Goal: Task Accomplishment & Management: Manage account settings

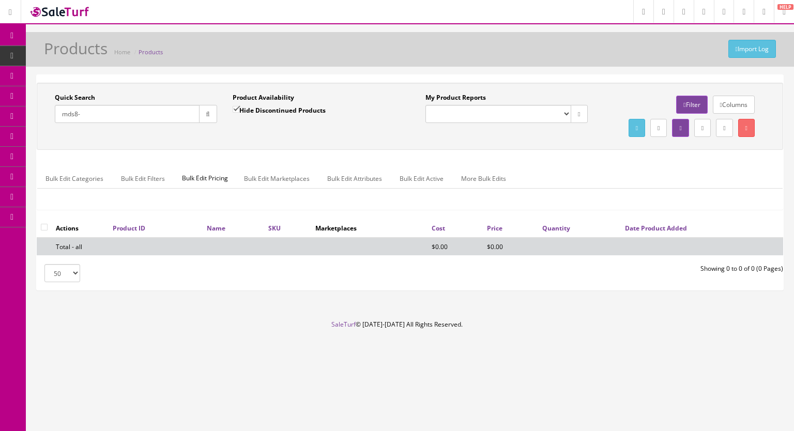
drag, startPoint x: 99, startPoint y: 118, endPoint x: 41, endPoint y: 118, distance: 58.4
click at [42, 118] on div "Quick Search mds8- Date From Product Availability Hide Discontinued Products Da…" at bounding box center [224, 112] width 371 height 38
type input "TD8-12"
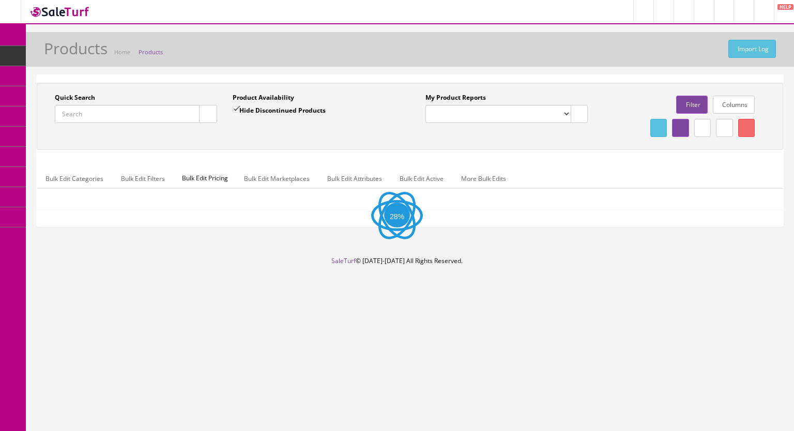
click at [97, 117] on input "Quick Search" at bounding box center [127, 114] width 145 height 18
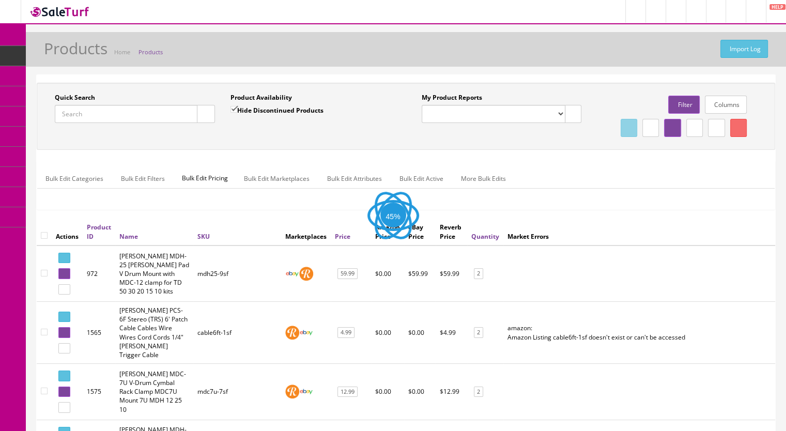
paste input "TD8-127i"
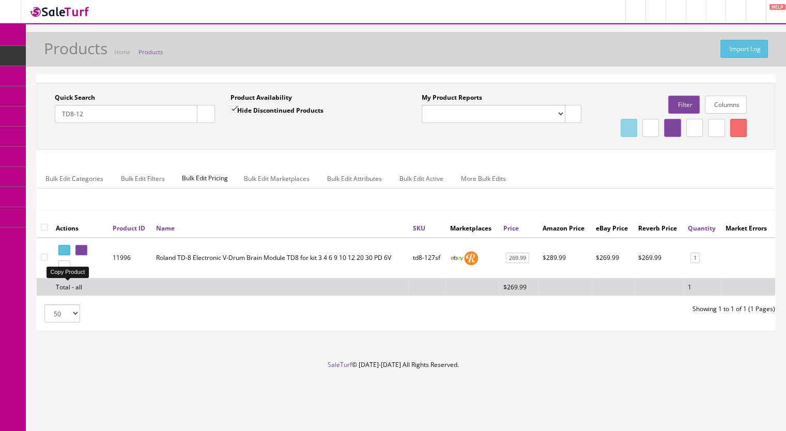
type input "TD8-12"
click at [64, 269] on icon at bounding box center [62, 266] width 2 height 6
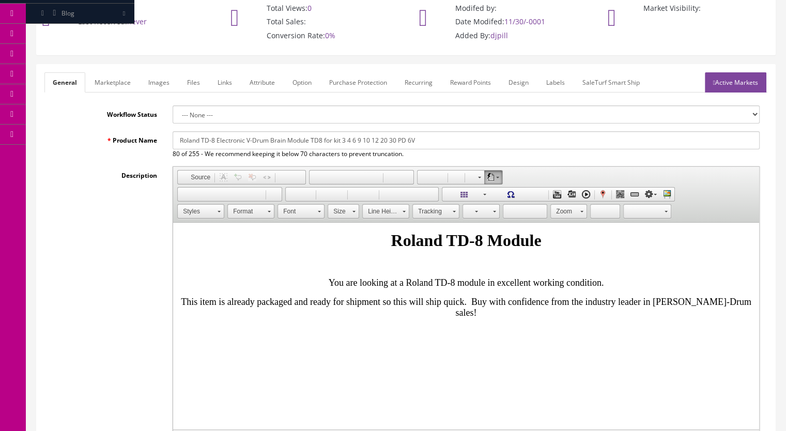
scroll to position [258, 0]
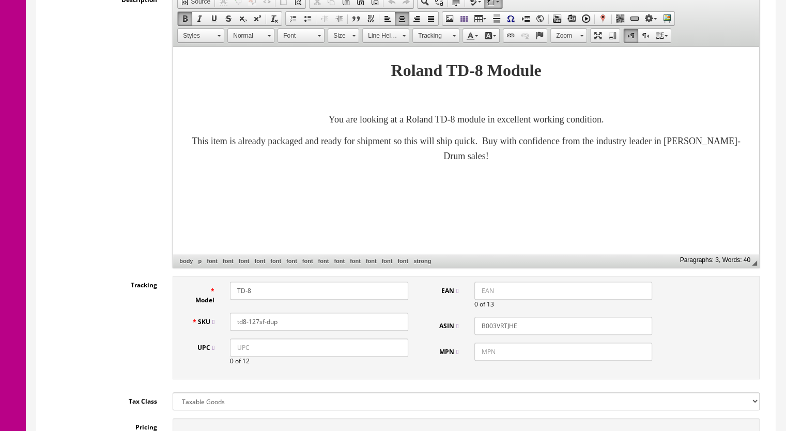
click at [655, 126] on p "You are looking at a Roland TD-8 module in excellent working condition." at bounding box center [465, 119] width 565 height 15
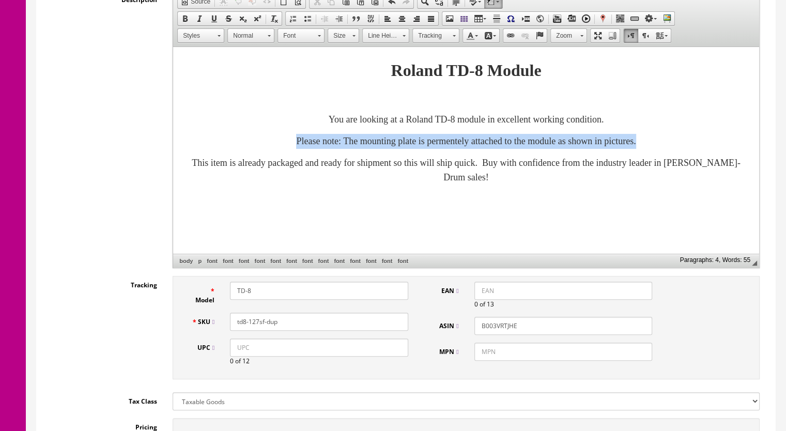
drag, startPoint x: 716, startPoint y: 143, endPoint x: 204, endPoint y: 145, distance: 512.1
click at [207, 146] on p "Please note: The mounting plate is permentely attached to the module as shown i…" at bounding box center [465, 141] width 565 height 15
click at [186, 17] on span at bounding box center [185, 18] width 8 height 8
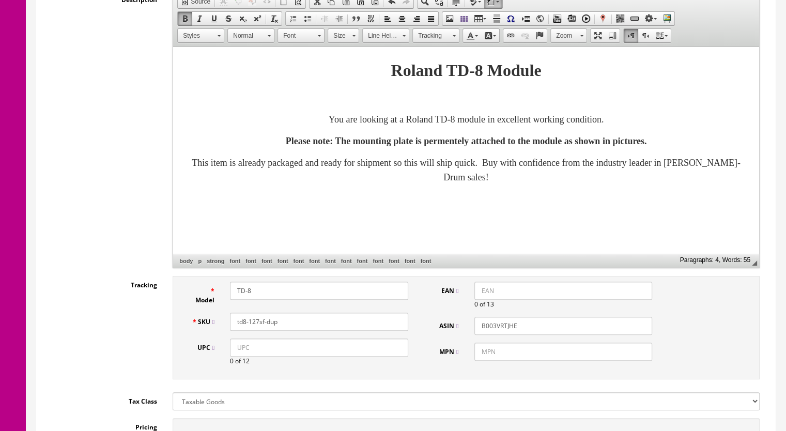
click at [356, 35] on link "Size" at bounding box center [344, 35] width 32 height 14
drag, startPoint x: 342, startPoint y: 106, endPoint x: 498, endPoint y: 103, distance: 155.6
click at [342, 107] on span "20" at bounding box center [336, 112] width 11 height 11
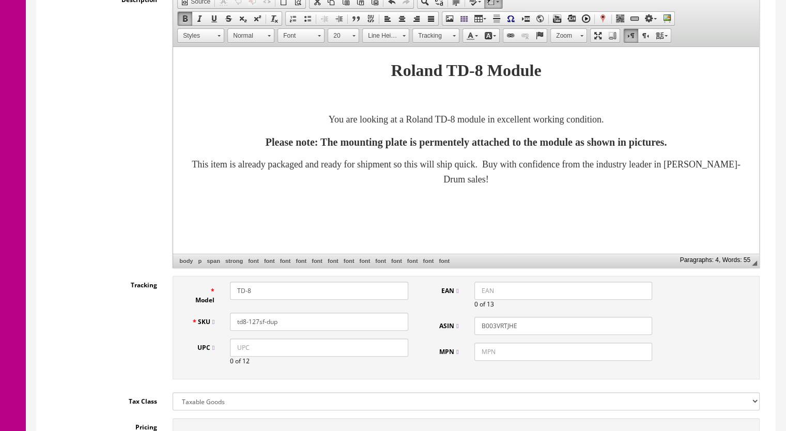
scroll to position [0, 0]
click at [477, 140] on font "Please note: The mounting plate is permentely attached to the module as shown i…" at bounding box center [466, 141] width 401 height 11
drag, startPoint x: 467, startPoint y: 143, endPoint x: 403, endPoint y: 146, distance: 64.7
click at [403, 146] on font "Please note: The mounting plate is permentely attached to the module as shown i…" at bounding box center [466, 141] width 401 height 11
copy font "permentely"
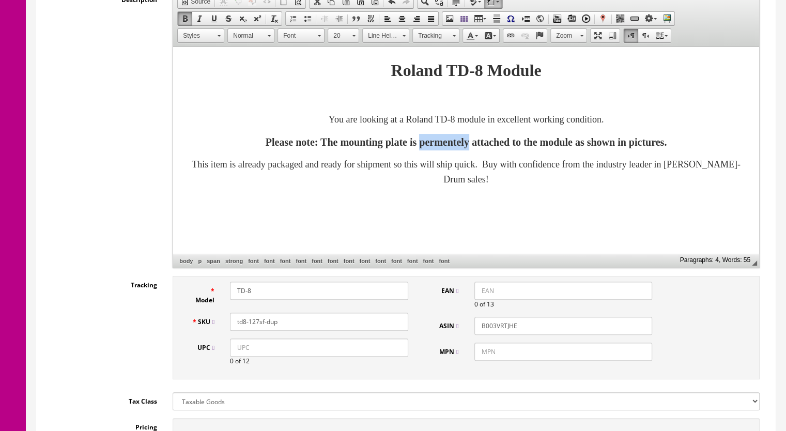
click at [434, 144] on font "Please note: The mounting plate is permentely attached to the module as shown i…" at bounding box center [466, 141] width 401 height 11
click at [455, 143] on font "Please note: The mounting plate is perma ntely attached to the module as shown …" at bounding box center [466, 141] width 402 height 11
click at [493, 155] on body "Roland TD-8 Module You are looking at a Roland TD-8 module in excellent working…" at bounding box center [465, 121] width 565 height 129
click at [449, 143] on font "Please note: The mounting plate is perma nt ly attached to the module as shown …" at bounding box center [466, 141] width 397 height 11
click at [484, 156] on body "Roland TD-8 Module You are looking at a Roland TD-8 module in excellent working…" at bounding box center [465, 121] width 565 height 129
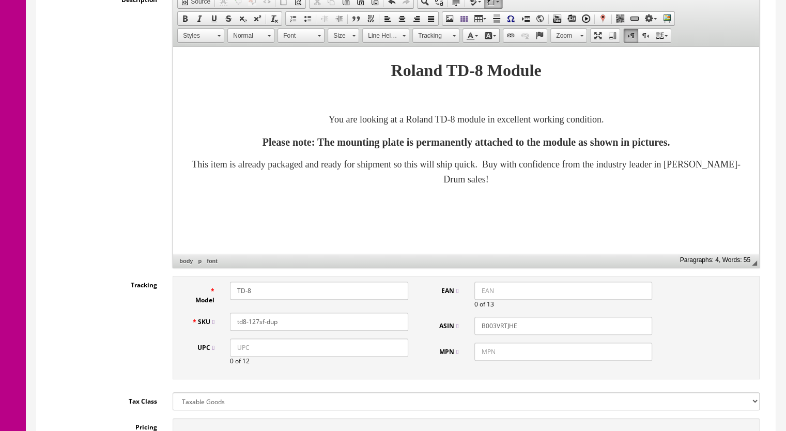
click at [670, 141] on font "Please note: The mounting plate is perma nent ly attached to the module as show…" at bounding box center [467, 141] width 408 height 11
drag, startPoint x: 283, startPoint y: 320, endPoint x: 255, endPoint y: 321, distance: 27.4
click at [255, 321] on input "td8-127sf-dup" at bounding box center [319, 322] width 178 height 18
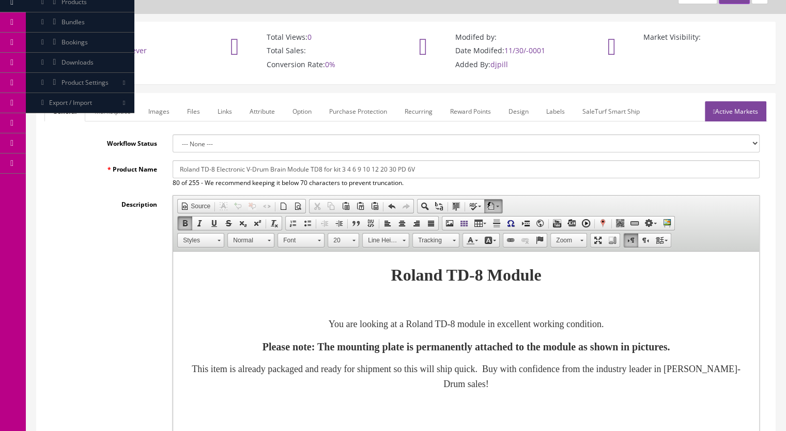
scroll to position [52, 0]
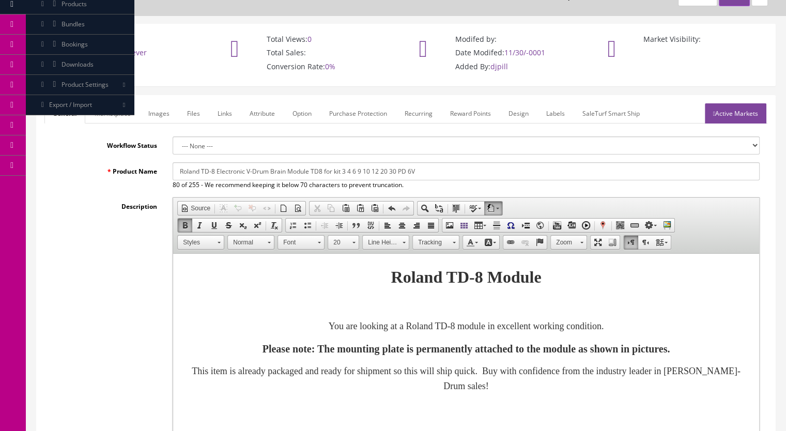
type input "td8-128sf"
click at [116, 116] on link "Marketplace" at bounding box center [112, 113] width 53 height 20
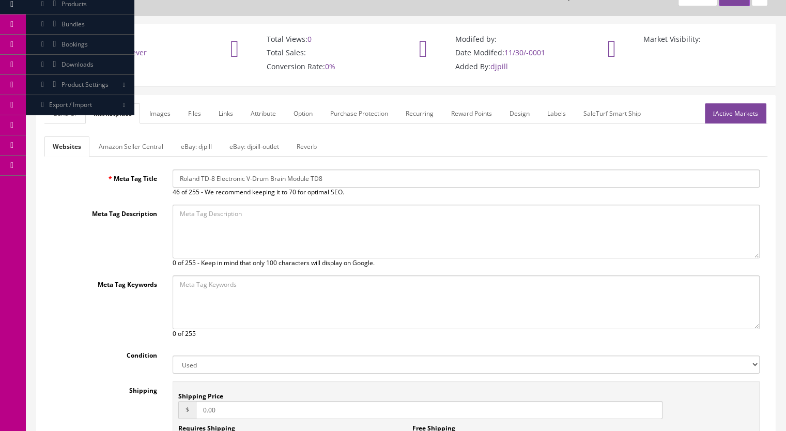
click at [297, 143] on link "Reverb" at bounding box center [306, 146] width 37 height 20
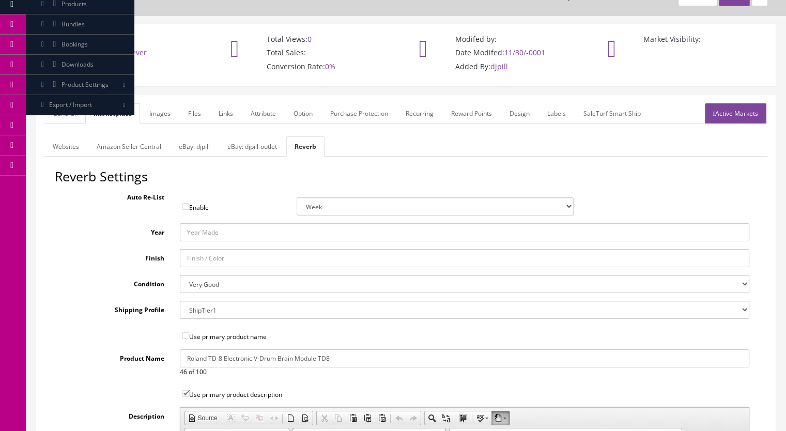
click at [211, 285] on select "Brand New Mint Excellent Very Good Good Fair Poor B-Stock Non Functioning" at bounding box center [465, 284] width 570 height 18
select select "f7a3f48c-972a-44c6-b01a-0cd27488d3f6"
click at [180, 275] on select "Brand New Mint Excellent Very Good Good Fair Poor B-Stock Non Functioning" at bounding box center [465, 284] width 570 height 18
click at [162, 114] on link "Images" at bounding box center [160, 113] width 38 height 20
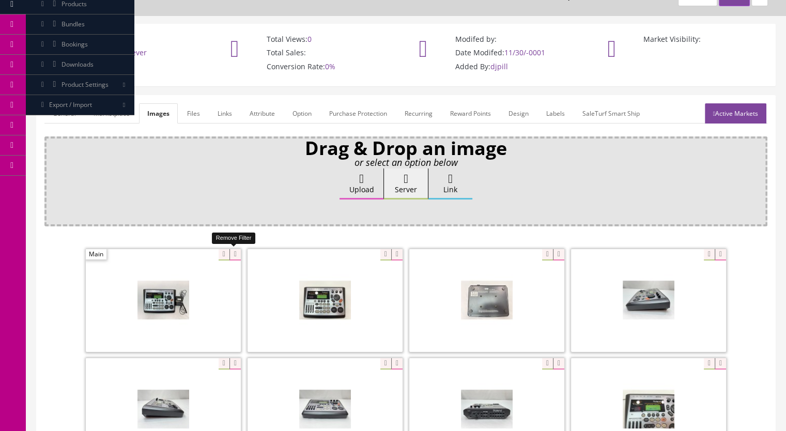
click at [234, 252] on icon at bounding box center [234, 254] width 11 height 11
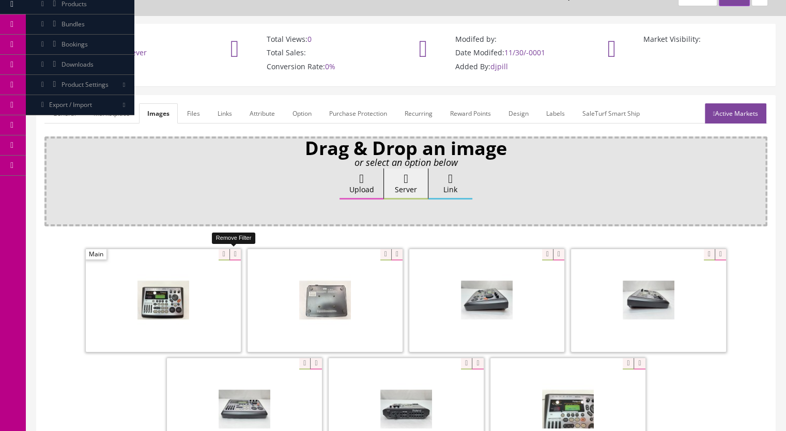
click at [231, 252] on icon at bounding box center [234, 254] width 11 height 11
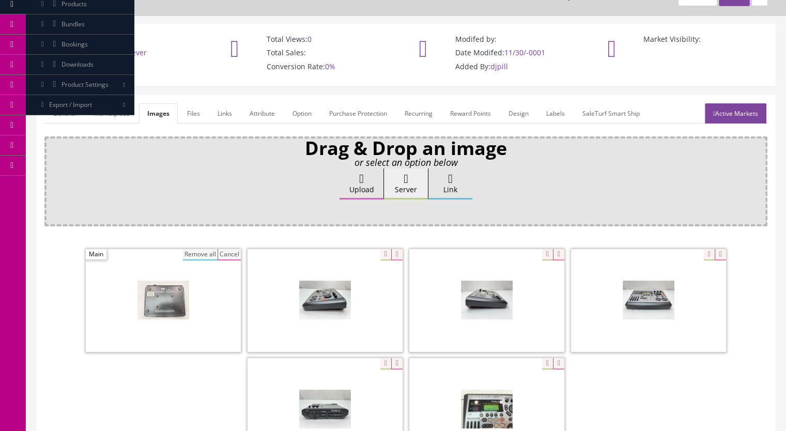
click at [203, 256] on button "Remove all" at bounding box center [200, 254] width 35 height 11
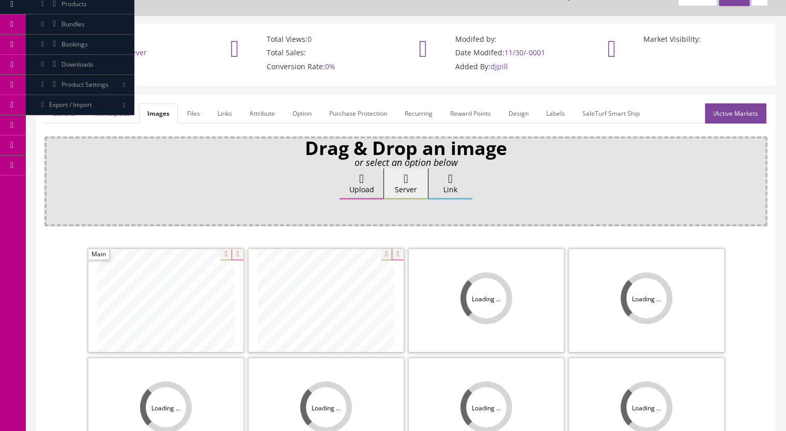
scroll to position [155, 0]
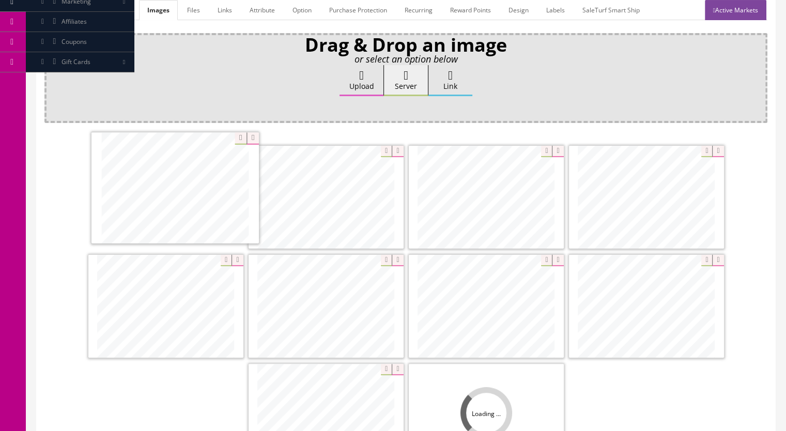
drag, startPoint x: 130, startPoint y: 240, endPoint x: 219, endPoint y: 196, distance: 98.7
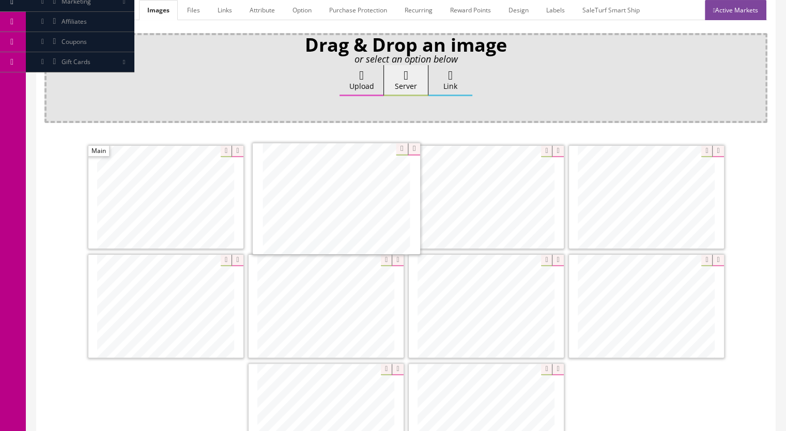
drag, startPoint x: 515, startPoint y: 218, endPoint x: 420, endPoint y: 266, distance: 106.3
drag, startPoint x: 496, startPoint y: 316, endPoint x: 496, endPoint y: 213, distance: 103.4
drag, startPoint x: 666, startPoint y: 315, endPoint x: 676, endPoint y: 201, distance: 114.7
drag, startPoint x: 505, startPoint y: 409, endPoint x: 154, endPoint y: 301, distance: 367.6
drag, startPoint x: 531, startPoint y: 409, endPoint x: 360, endPoint y: 291, distance: 208.1
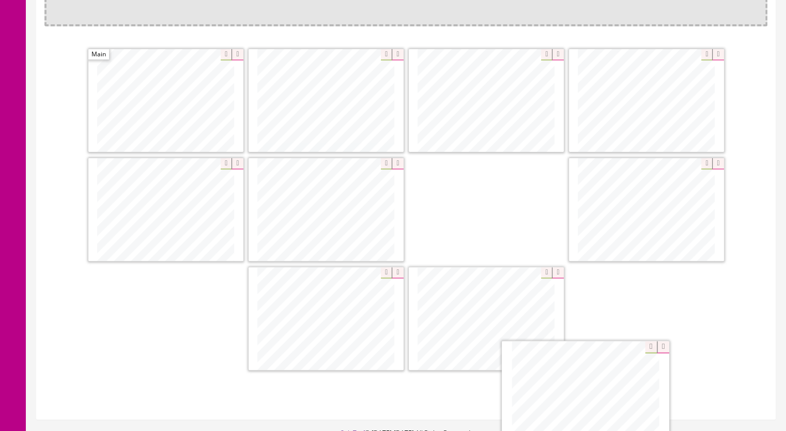
scroll to position [264, 0]
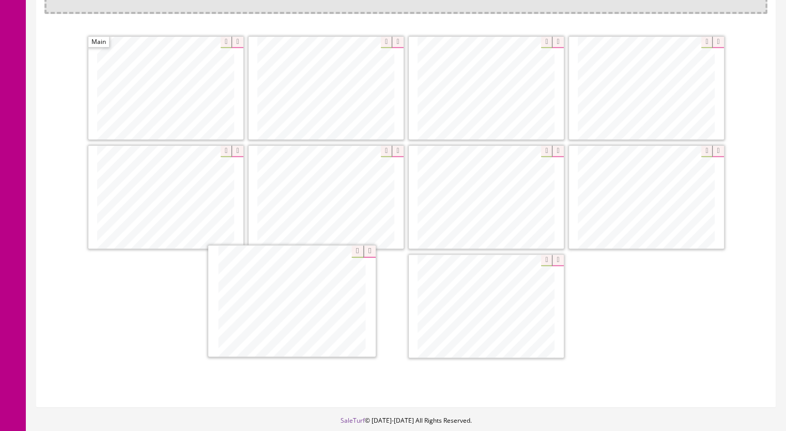
drag, startPoint x: 487, startPoint y: 316, endPoint x: 293, endPoint y: 313, distance: 194.3
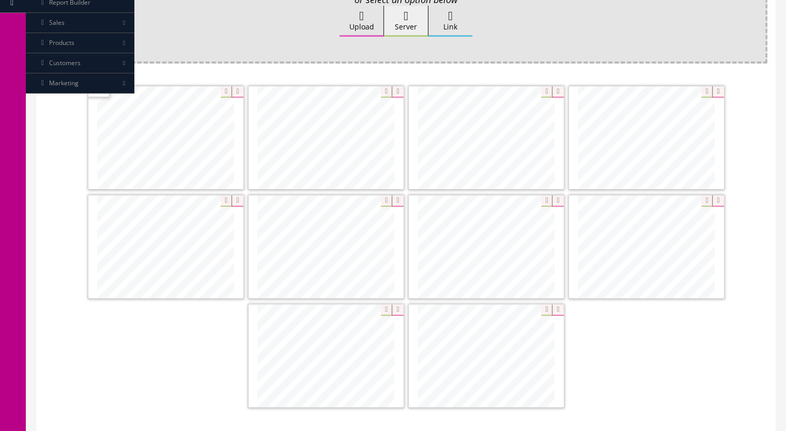
scroll to position [161, 0]
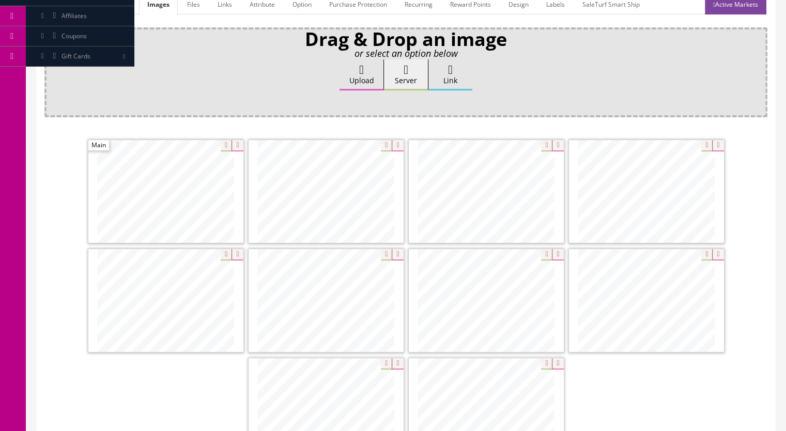
click at [115, 9] on link "Marketplace" at bounding box center [111, 4] width 53 height 20
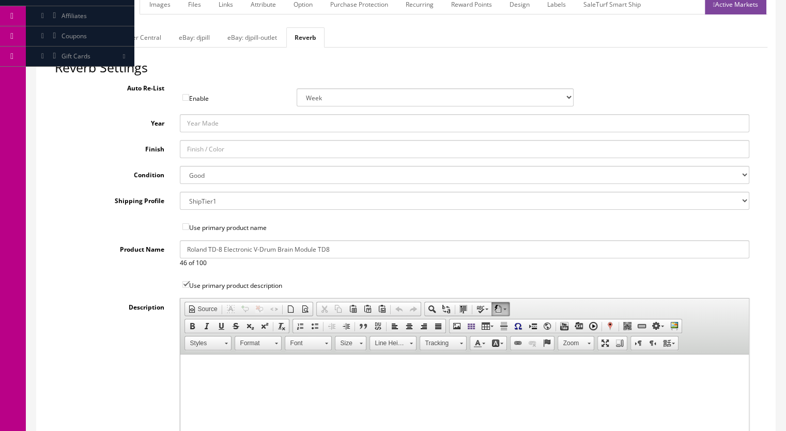
click at [72, 9] on link "General" at bounding box center [64, 4] width 40 height 20
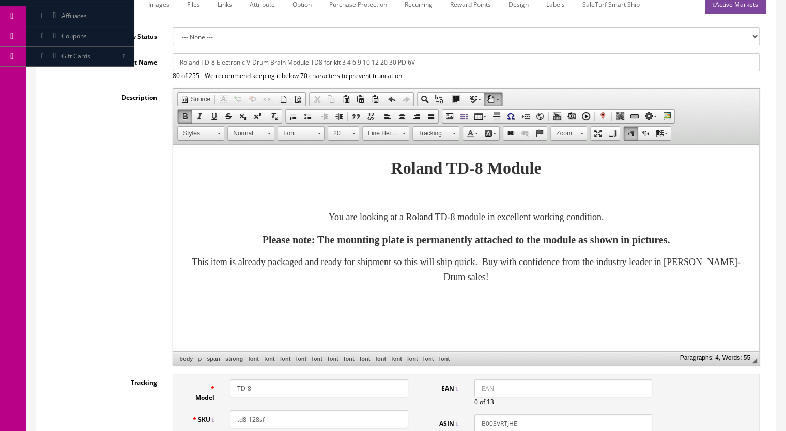
click at [731, 9] on link "Active Markets" at bounding box center [735, 4] width 61 height 20
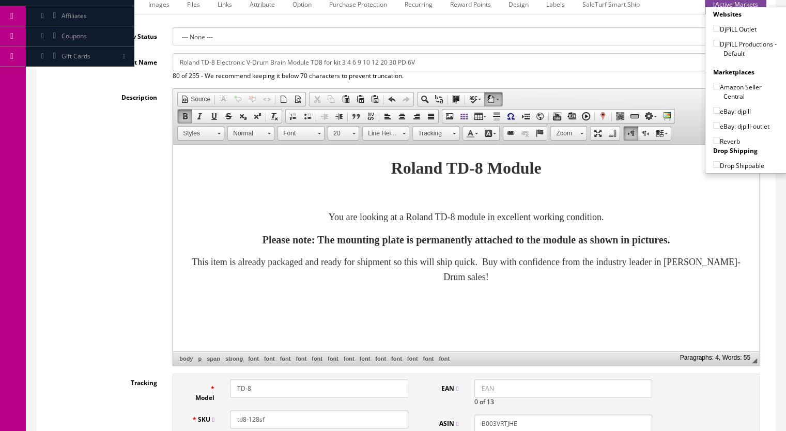
click at [713, 43] on input"] "DjPiLL Productions - Default" at bounding box center [716, 43] width 7 height 7
checkbox input"] "true"
click at [713, 110] on input"] "eBay: djpill" at bounding box center [716, 110] width 7 height 7
checkbox input"] "true"
click at [715, 137] on input"] "Reverb" at bounding box center [716, 140] width 7 height 7
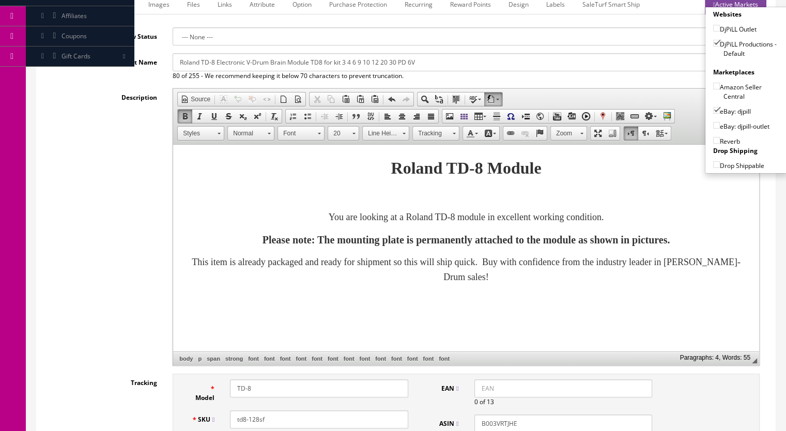
checkbox input"] "true"
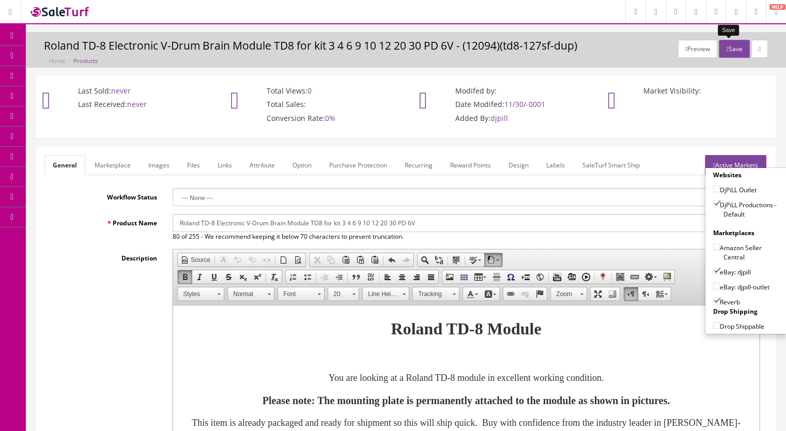
click at [726, 49] on button "Save" at bounding box center [734, 49] width 30 height 18
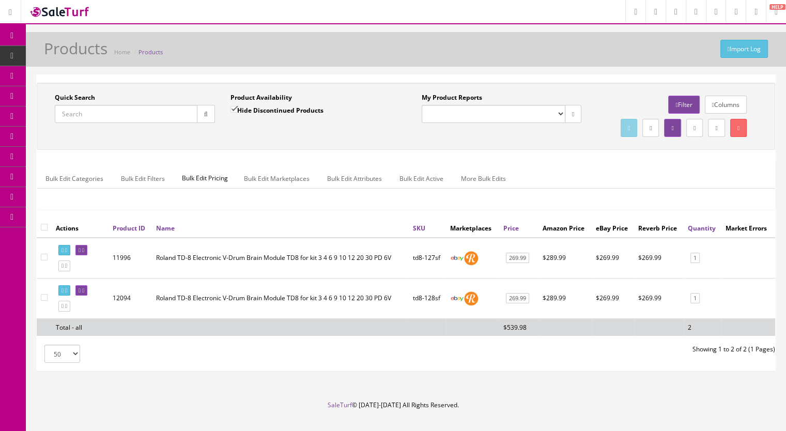
click at [86, 118] on input "Quick Search" at bounding box center [126, 114] width 143 height 18
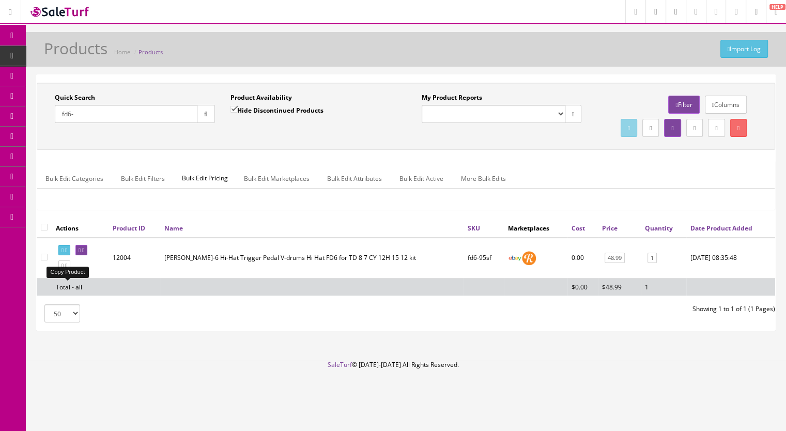
type input "fd6-"
click at [67, 269] on icon at bounding box center [66, 266] width 2 height 6
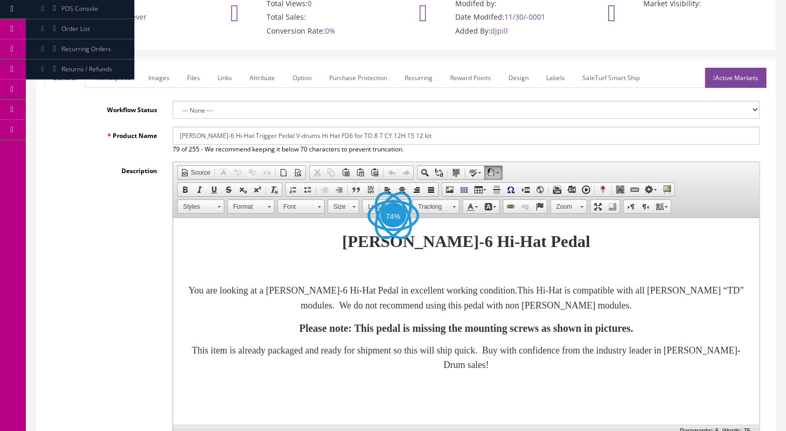
scroll to position [207, 0]
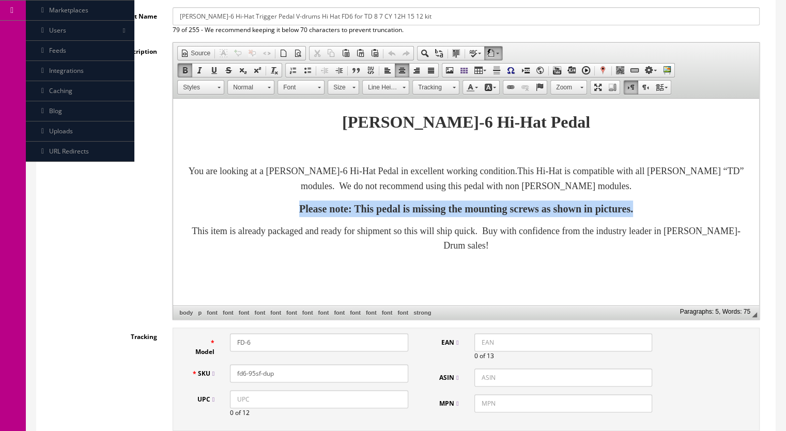
drag, startPoint x: 702, startPoint y: 212, endPoint x: 224, endPoint y: 203, distance: 477.6
click at [224, 203] on p "Please note: This pedal is missing the mounting screws as shown in pictures." at bounding box center [465, 209] width 565 height 17
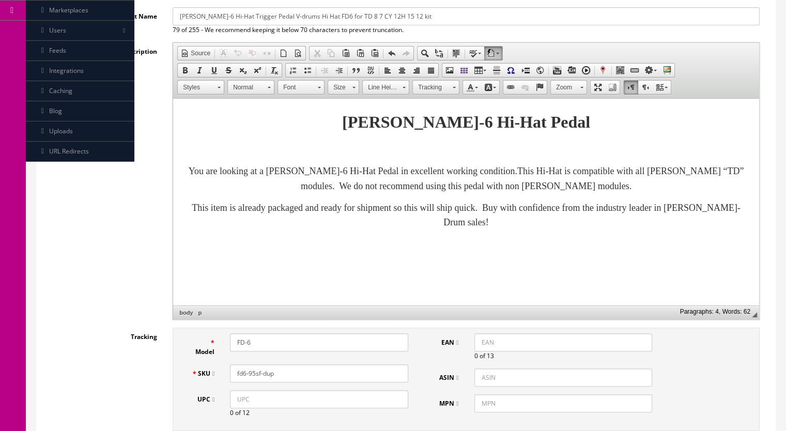
drag, startPoint x: 276, startPoint y: 376, endPoint x: 253, endPoint y: 380, distance: 24.1
click at [253, 380] on input "fd6-95sf-dup" at bounding box center [319, 373] width 178 height 18
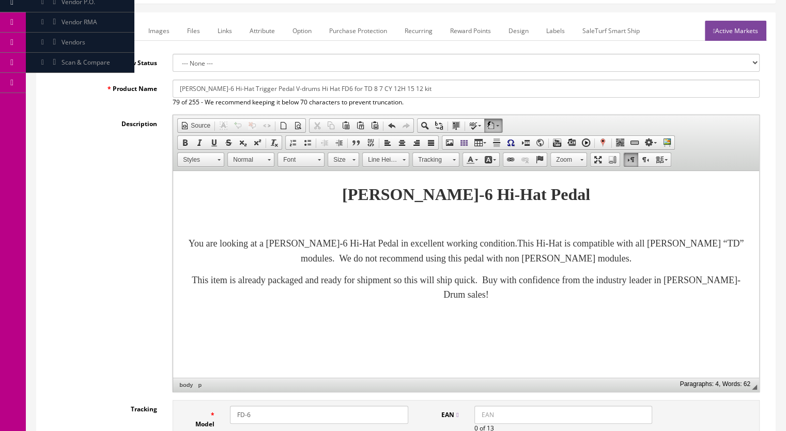
scroll to position [0, 0]
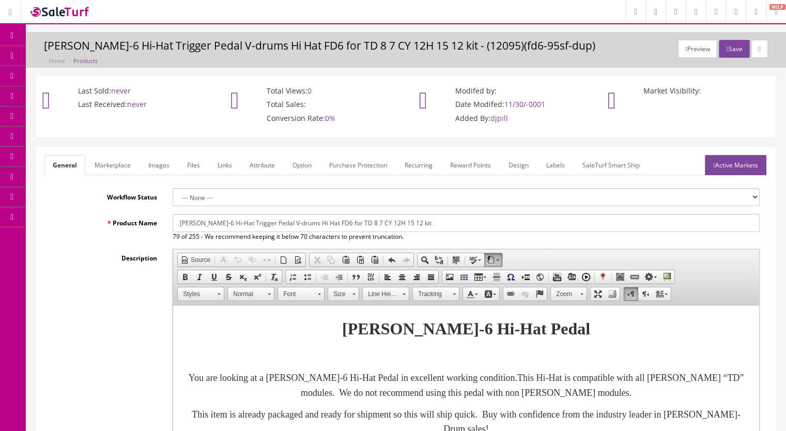
type input "fd6-96sf"
click at [119, 166] on link "Marketplace" at bounding box center [112, 165] width 53 height 20
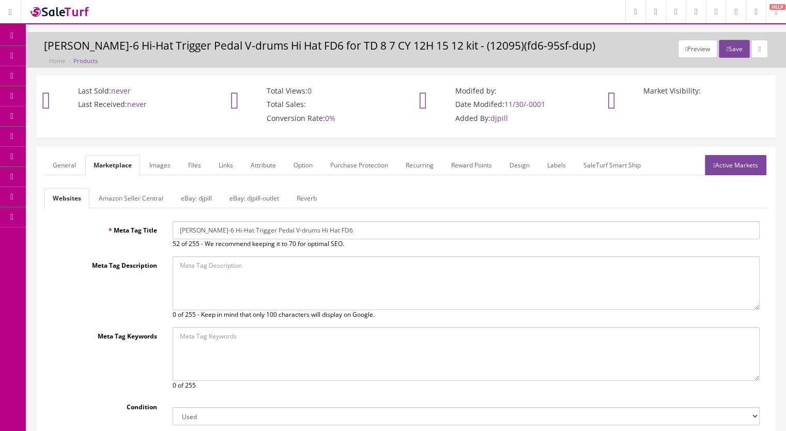
click at [304, 197] on link "Reverb" at bounding box center [306, 198] width 37 height 20
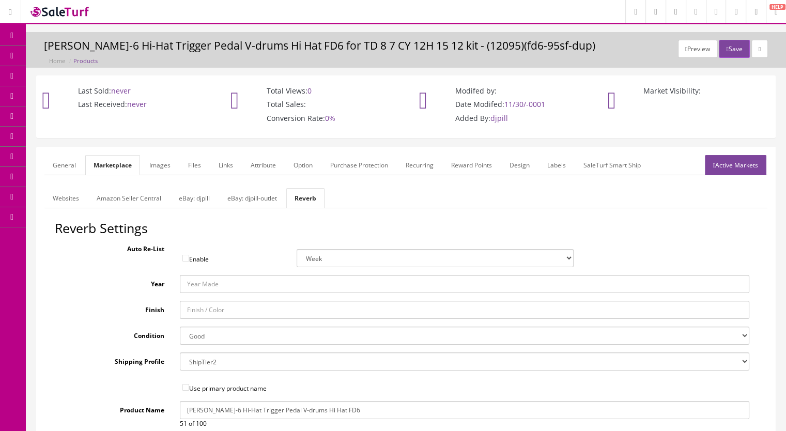
click at [199, 334] on select "Brand New Mint Excellent Very Good Good Fair Poor B-Stock Non Functioning" at bounding box center [465, 336] width 570 height 18
select select "ae4d9114-1bd7-4ec5-a4ba-6653af5ac84d"
click at [180, 327] on select "Brand New Mint Excellent Very Good Good Fair Poor B-Stock Non Functioning" at bounding box center [465, 336] width 570 height 18
click at [159, 163] on link "Images" at bounding box center [160, 165] width 38 height 20
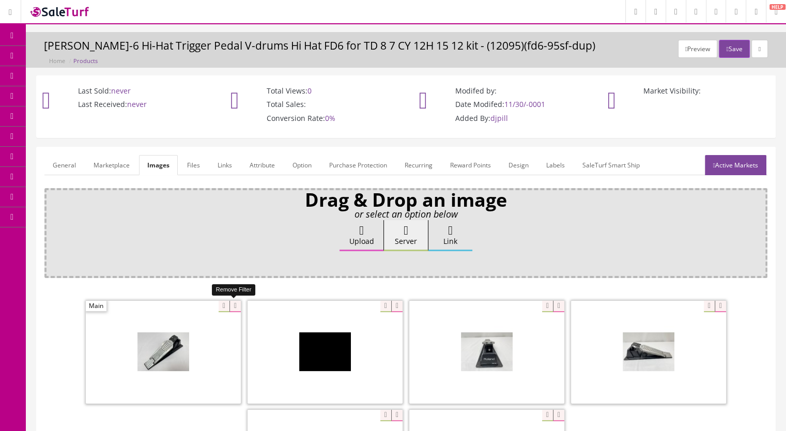
click at [231, 302] on icon at bounding box center [234, 306] width 11 height 11
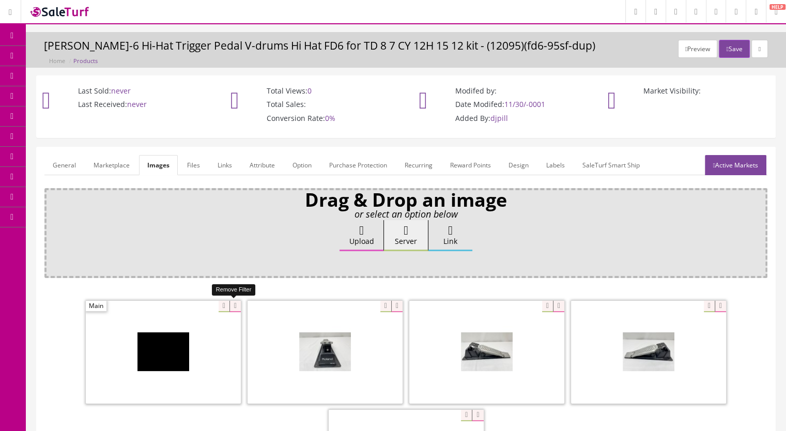
click at [229, 309] on icon at bounding box center [234, 306] width 11 height 11
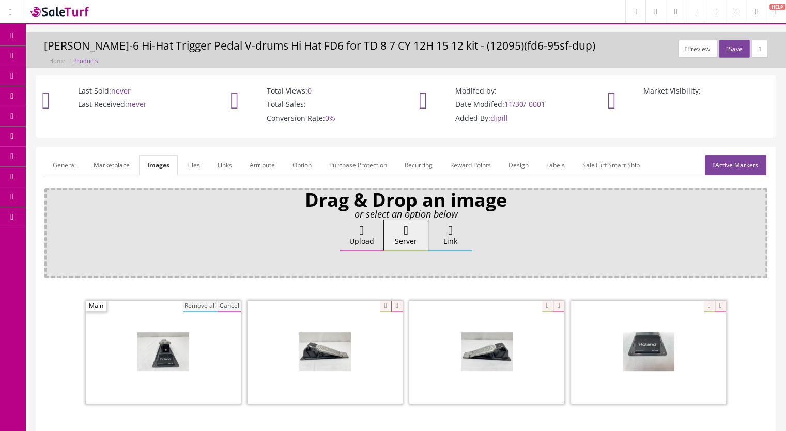
click at [202, 309] on button "Remove all" at bounding box center [200, 306] width 35 height 11
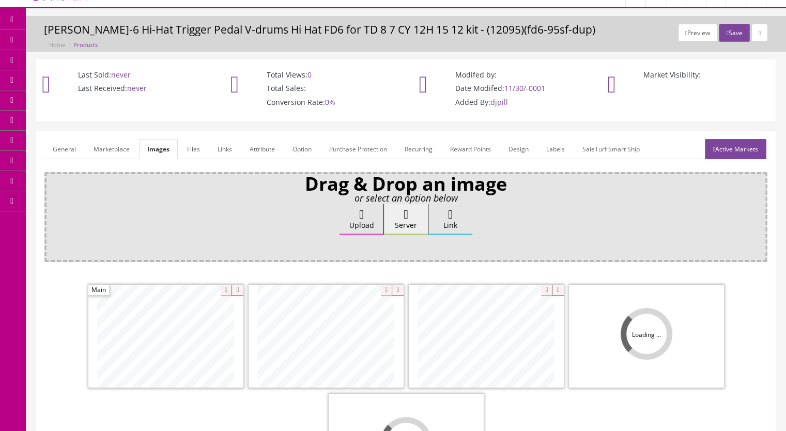
scroll to position [103, 0]
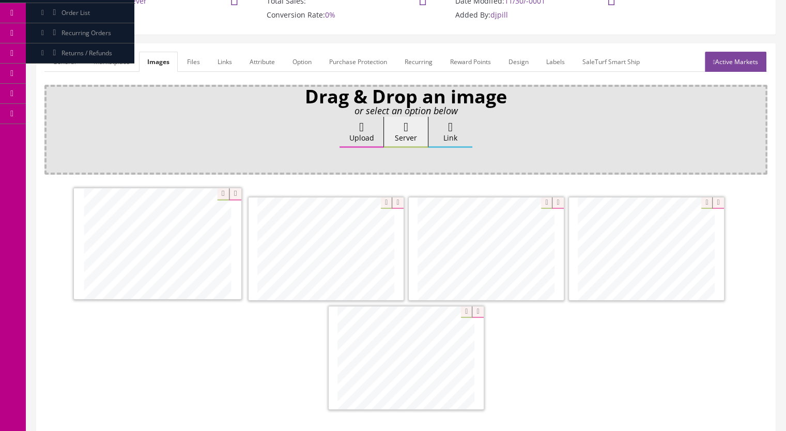
drag, startPoint x: 432, startPoint y: 255, endPoint x: 157, endPoint y: 251, distance: 275.0
drag, startPoint x: 439, startPoint y: 351, endPoint x: 331, endPoint y: 225, distance: 166.4
drag, startPoint x: 637, startPoint y: 244, endPoint x: 477, endPoint y: 243, distance: 159.7
click at [741, 59] on link "Active Markets" at bounding box center [735, 62] width 61 height 20
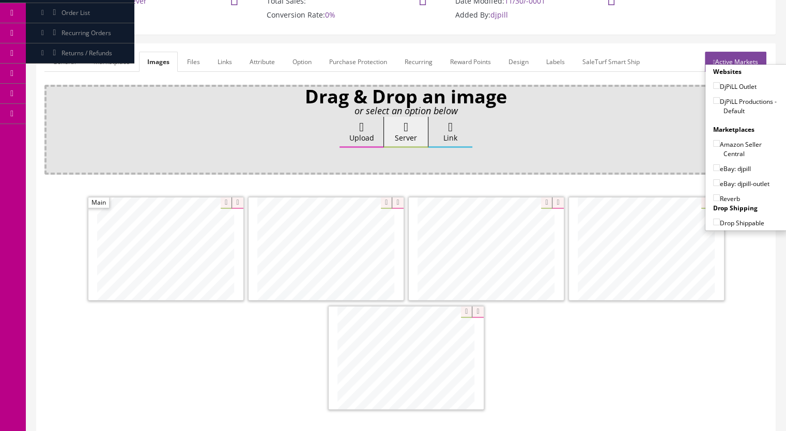
click at [714, 99] on input"] "DjPiLL Productions - Default" at bounding box center [716, 100] width 7 height 7
checkbox input"] "true"
click at [713, 180] on input"] "eBay: djpill-outlet" at bounding box center [716, 182] width 7 height 7
checkbox input"] "true"
click at [713, 197] on input"] "Reverb" at bounding box center [716, 197] width 7 height 7
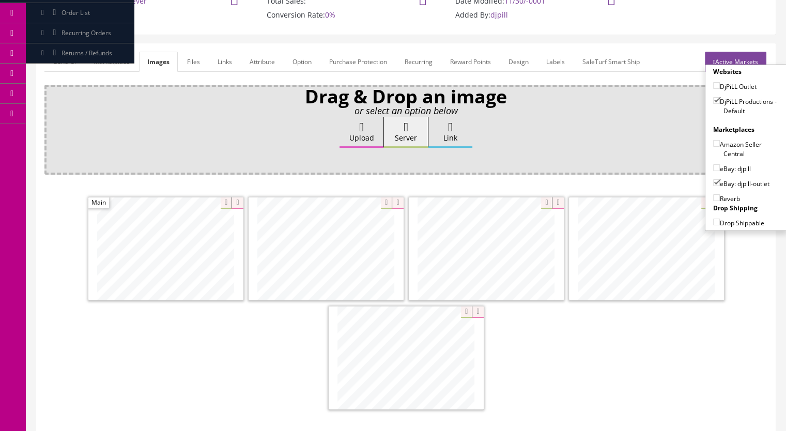
checkbox input"] "true"
click at [66, 54] on link "General" at bounding box center [64, 62] width 40 height 20
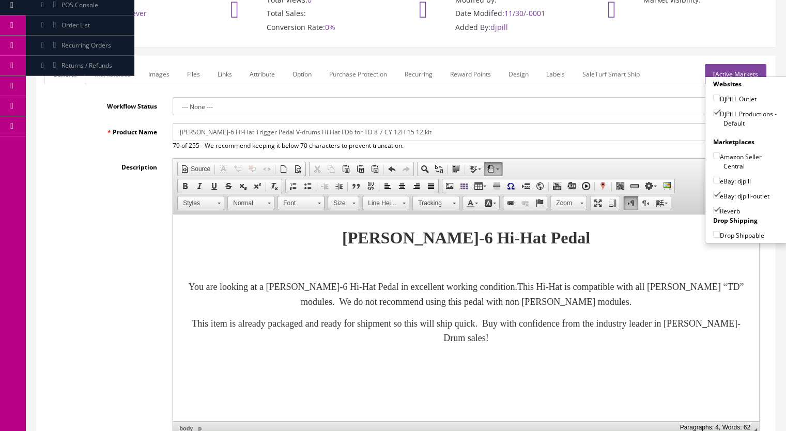
scroll to position [52, 0]
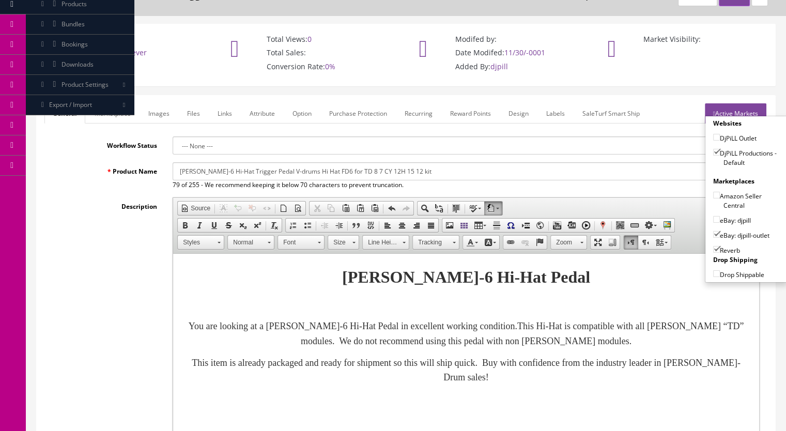
click at [714, 216] on input"] "eBay: djpill" at bounding box center [716, 219] width 7 height 7
checkbox input"] "true"
click at [713, 231] on input"] "eBay: djpill-outlet" at bounding box center [716, 234] width 7 height 7
checkbox input"] "false"
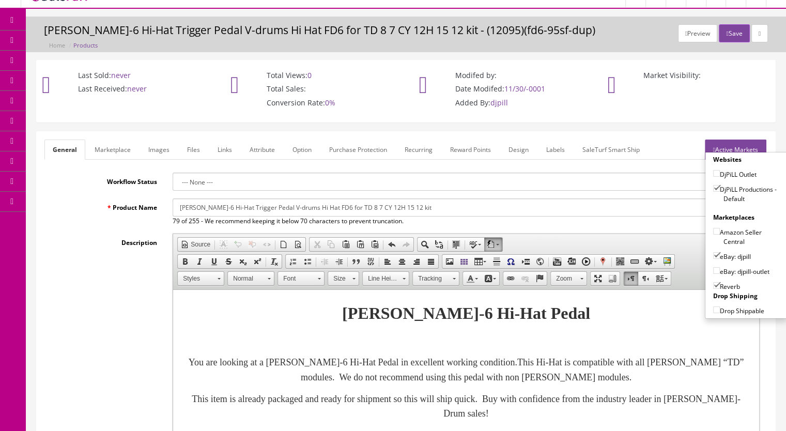
scroll to position [0, 0]
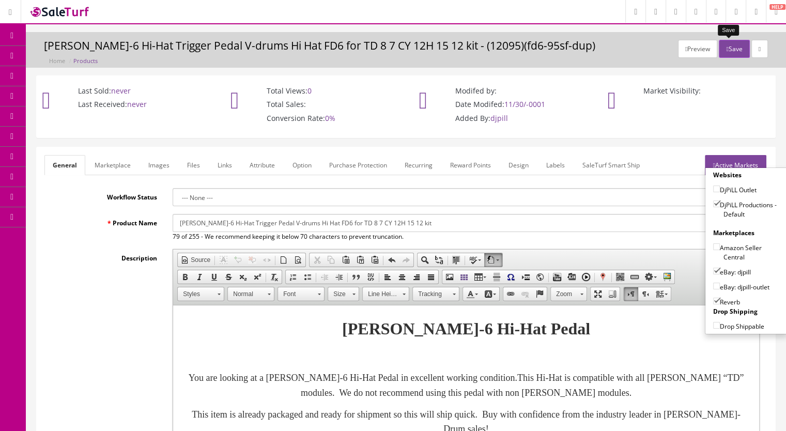
click at [728, 53] on button "Save" at bounding box center [734, 49] width 30 height 18
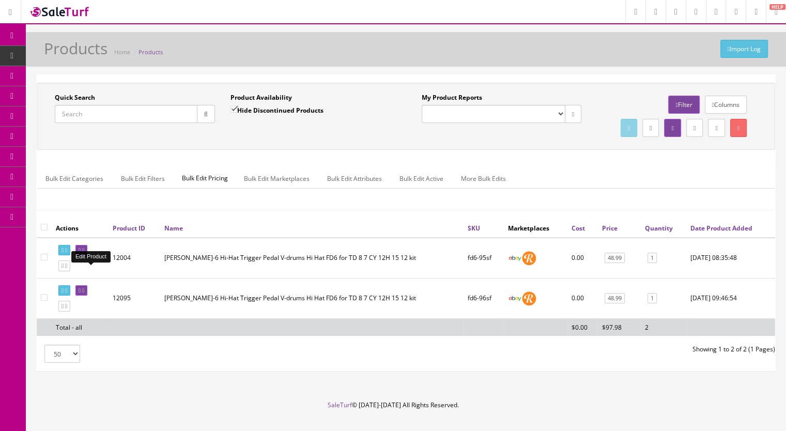
click at [81, 253] on icon at bounding box center [80, 251] width 2 height 6
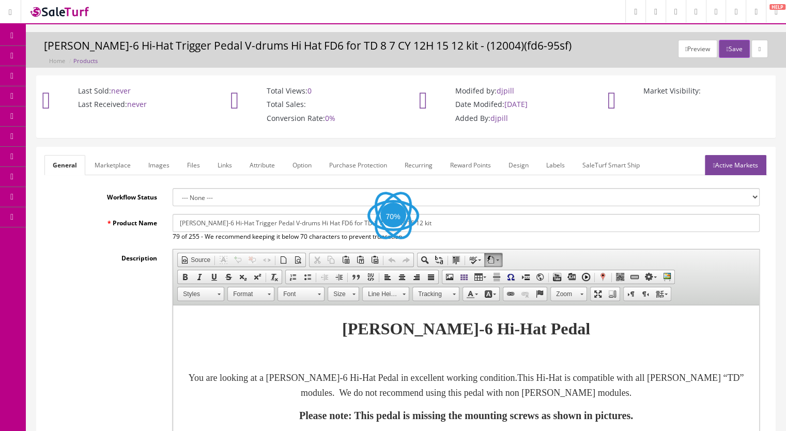
click at [158, 165] on link "Images" at bounding box center [159, 165] width 38 height 20
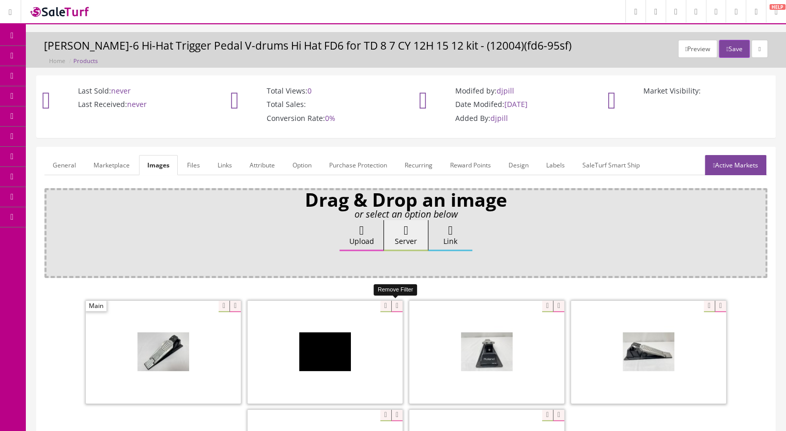
click at [395, 303] on icon at bounding box center [396, 306] width 11 height 11
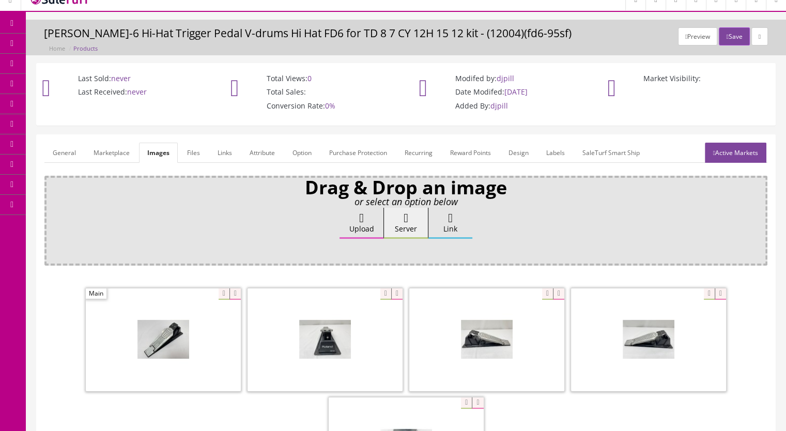
scroll to position [52, 0]
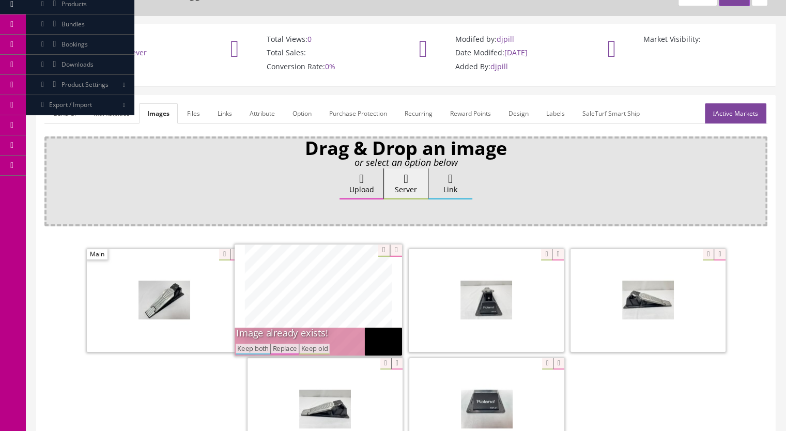
drag, startPoint x: 460, startPoint y: 395, endPoint x: 351, endPoint y: 306, distance: 140.4
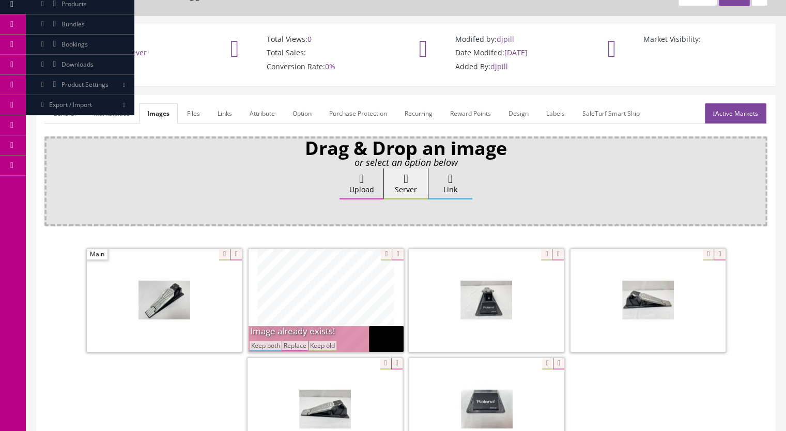
click at [295, 347] on button "Replace" at bounding box center [295, 346] width 26 height 10
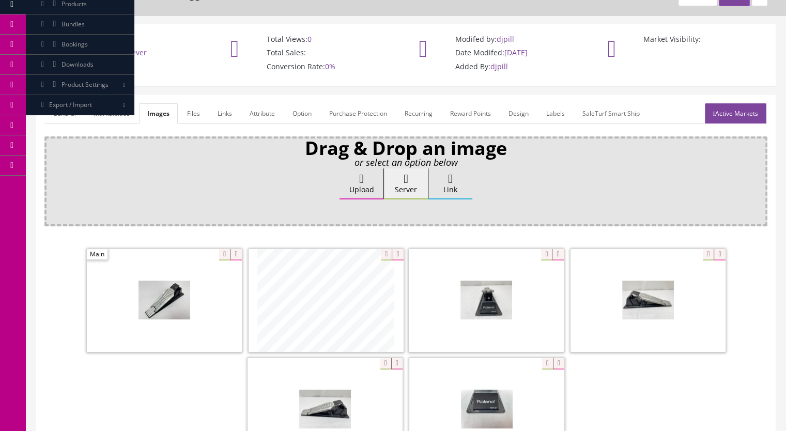
click at [730, 116] on link "Active Markets" at bounding box center [735, 113] width 61 height 20
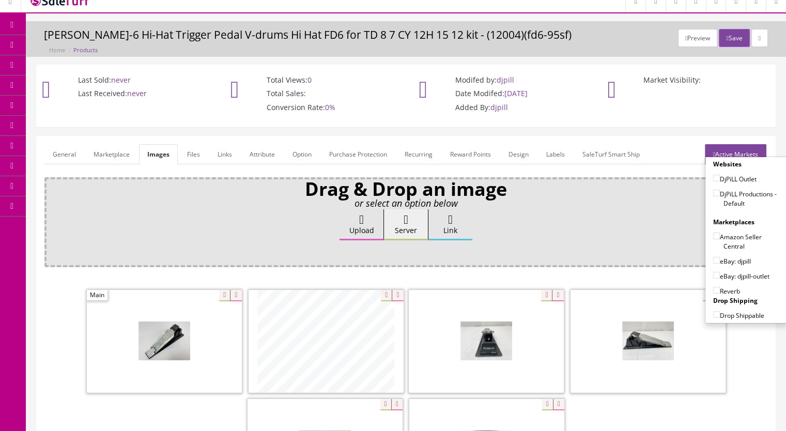
scroll to position [0, 0]
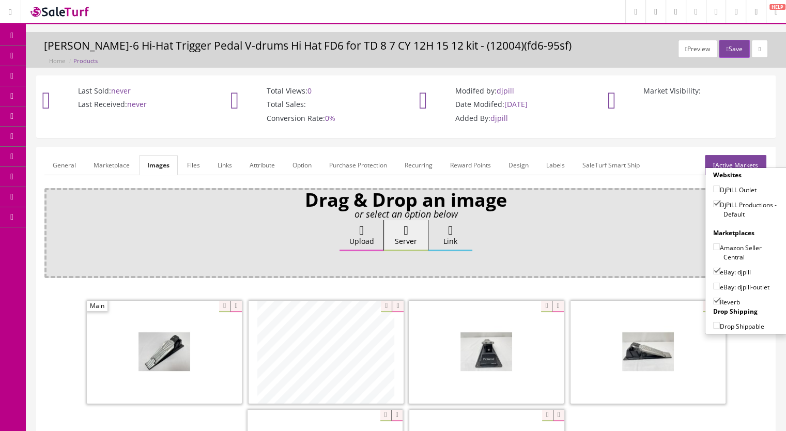
click at [727, 48] on button "Save" at bounding box center [734, 49] width 30 height 18
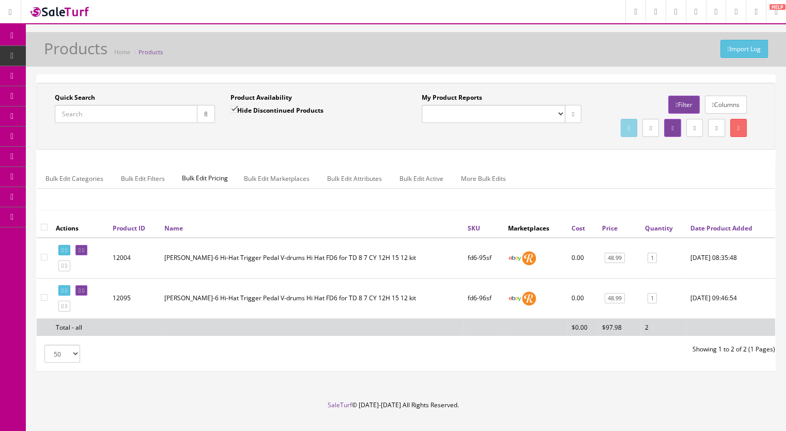
click at [80, 55] on span "Products" at bounding box center [79, 55] width 25 height 9
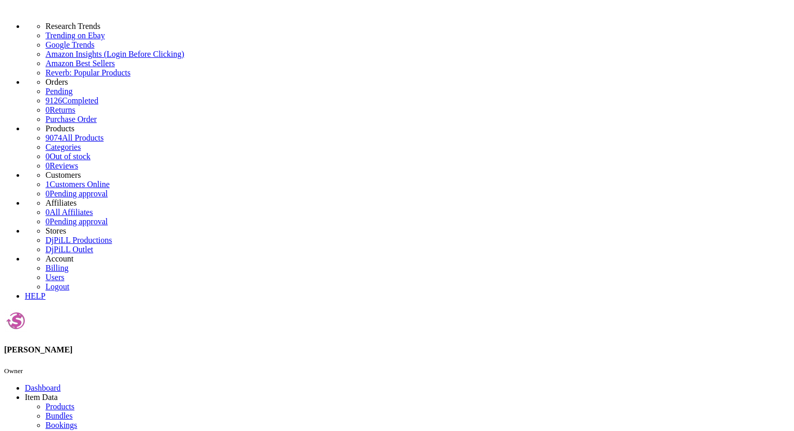
type input "pd80x2-"
checkbox input "false"
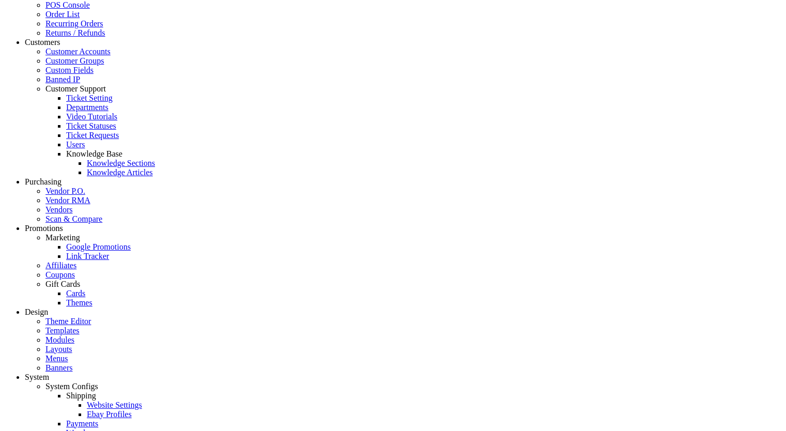
scroll to position [758, 0]
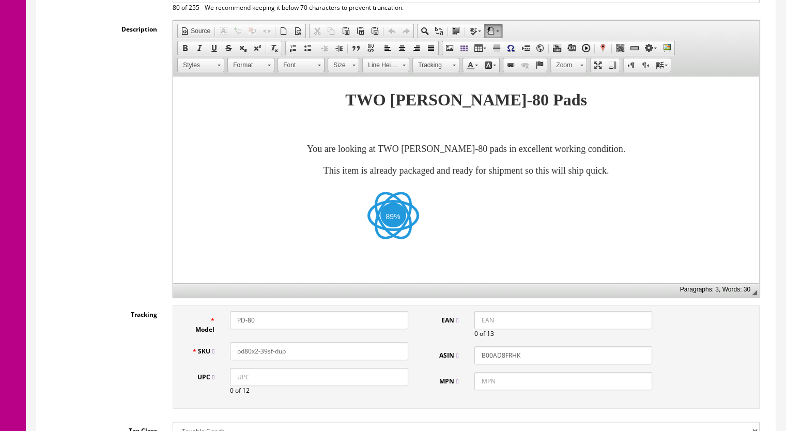
scroll to position [310, 0]
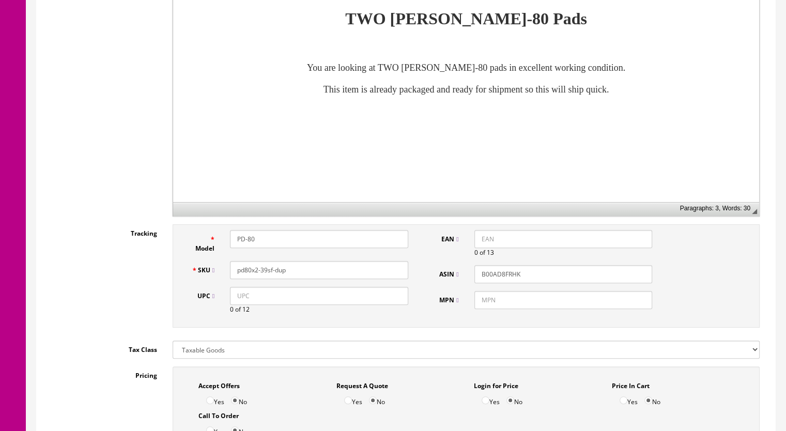
drag, startPoint x: 270, startPoint y: 273, endPoint x: 261, endPoint y: 274, distance: 8.8
click at [261, 274] on input "pd80x2-39sf-dup" at bounding box center [319, 270] width 178 height 18
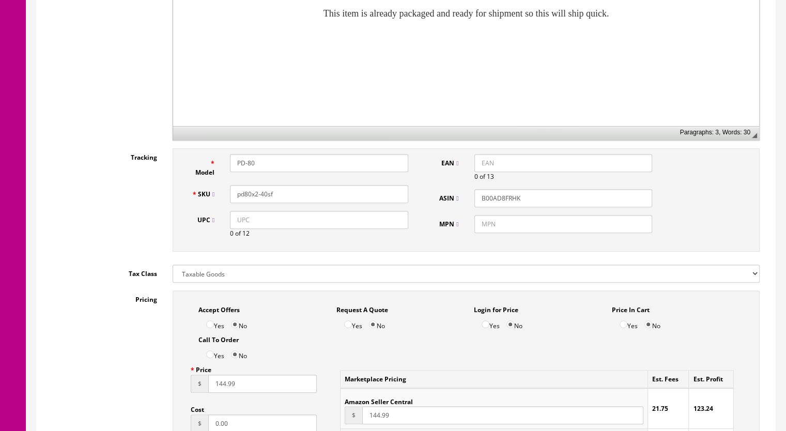
scroll to position [517, 0]
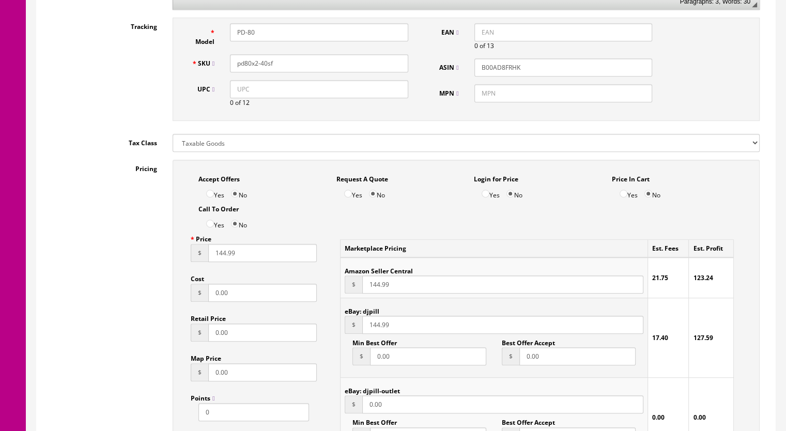
type input "pd80x2-40sf"
click at [221, 256] on input "144.99" at bounding box center [262, 253] width 109 height 18
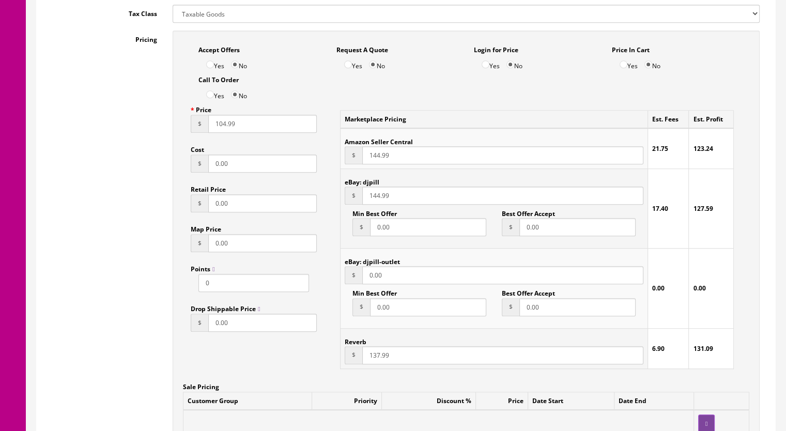
scroll to position [672, 0]
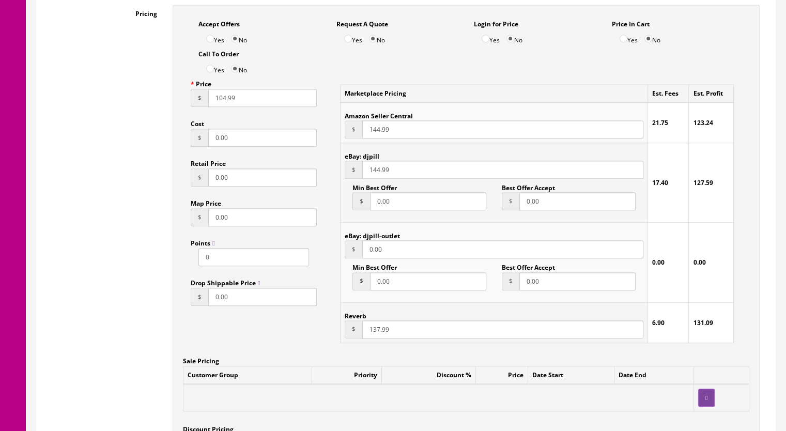
type input "104.99"
click at [372, 334] on input "137.99" at bounding box center [502, 329] width 281 height 18
type input "100.99"
click at [374, 172] on input "144.99" at bounding box center [502, 170] width 281 height 18
type input "100.99"
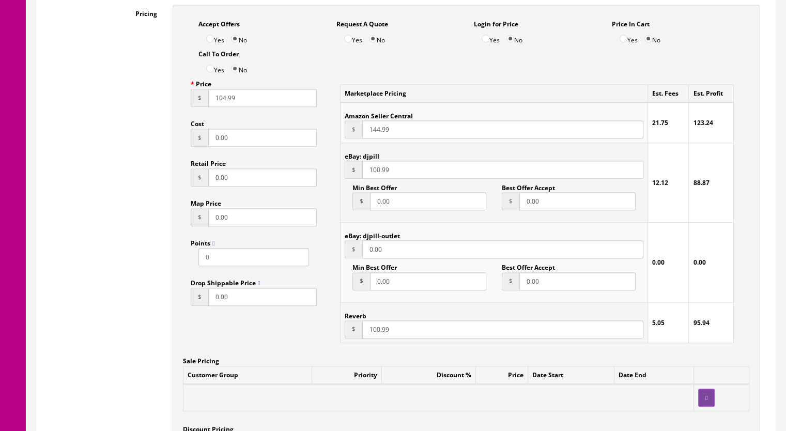
click at [372, 131] on input "144.99" at bounding box center [502, 129] width 281 height 18
type input "120.99"
click at [222, 100] on input "104.99" at bounding box center [262, 98] width 109 height 18
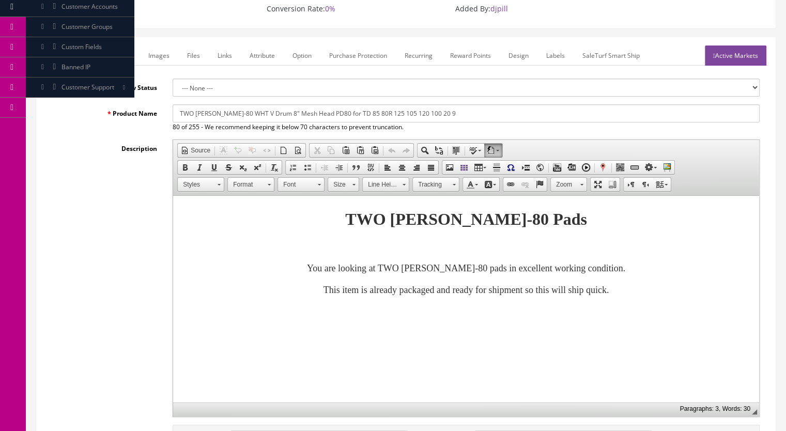
scroll to position [103, 0]
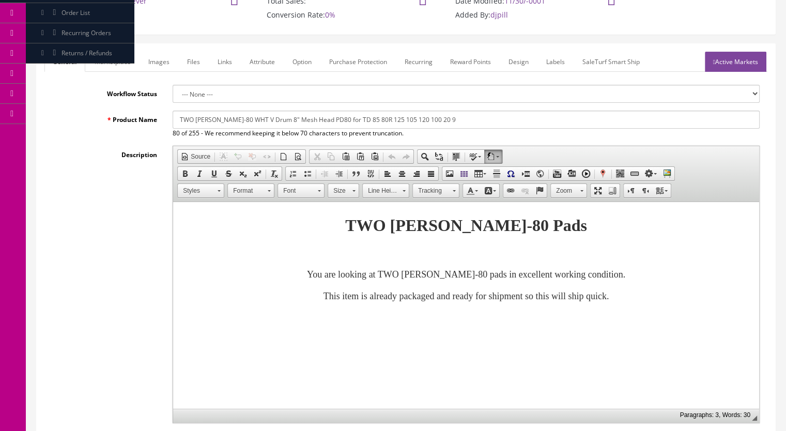
type input "100.99"
click at [129, 59] on link "Marketplace" at bounding box center [112, 62] width 53 height 20
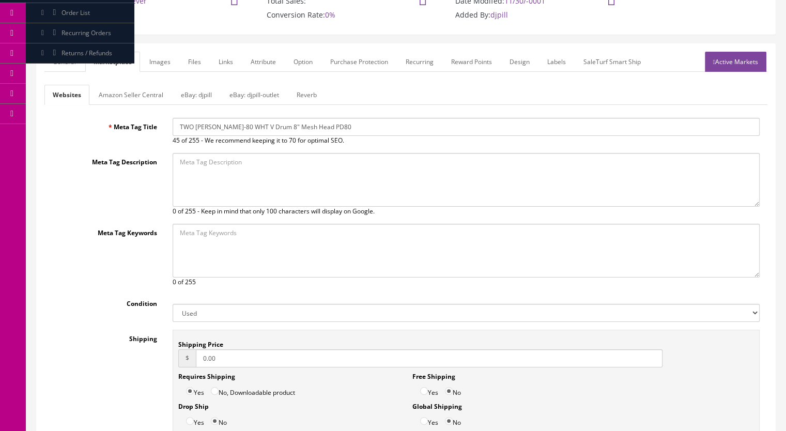
click at [303, 95] on link "Reverb" at bounding box center [306, 95] width 37 height 20
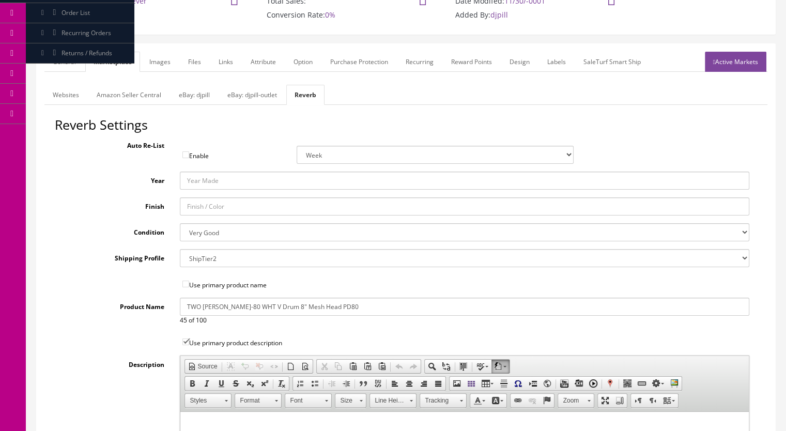
click at [166, 58] on link "Images" at bounding box center [160, 62] width 38 height 20
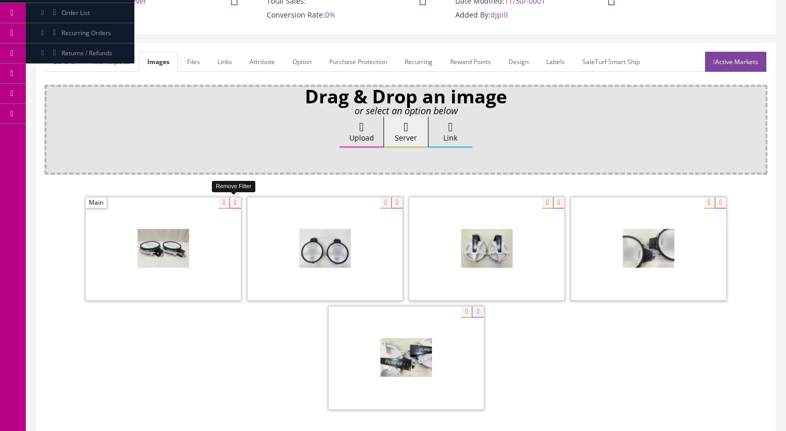
click at [233, 199] on icon at bounding box center [234, 202] width 11 height 11
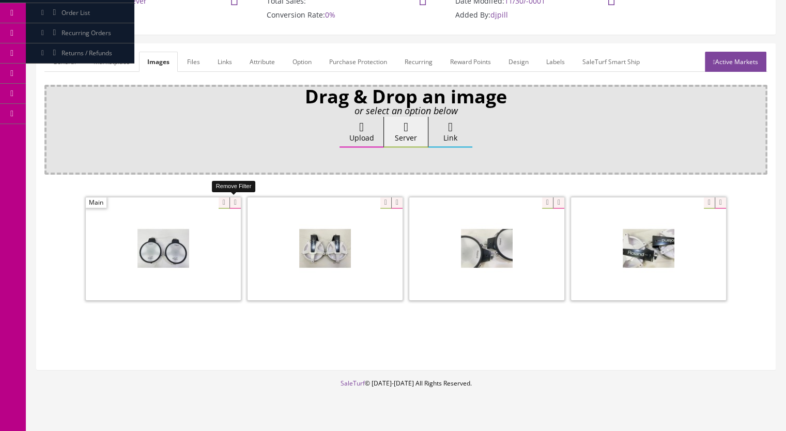
click at [234, 199] on icon at bounding box center [234, 202] width 11 height 11
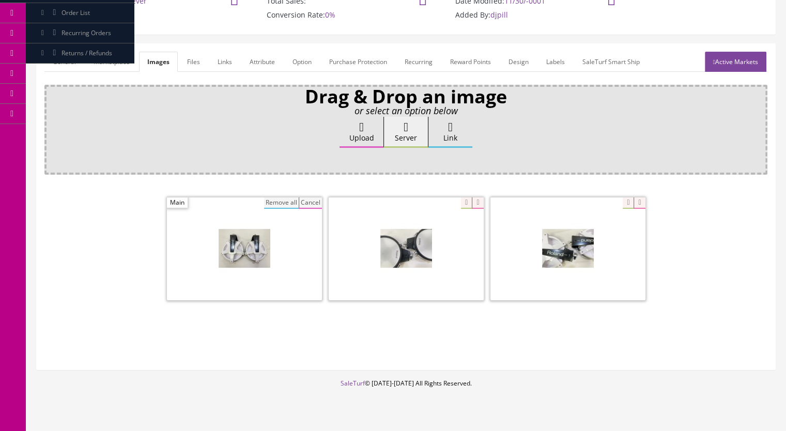
click at [276, 202] on button "Remove all" at bounding box center [281, 202] width 35 height 11
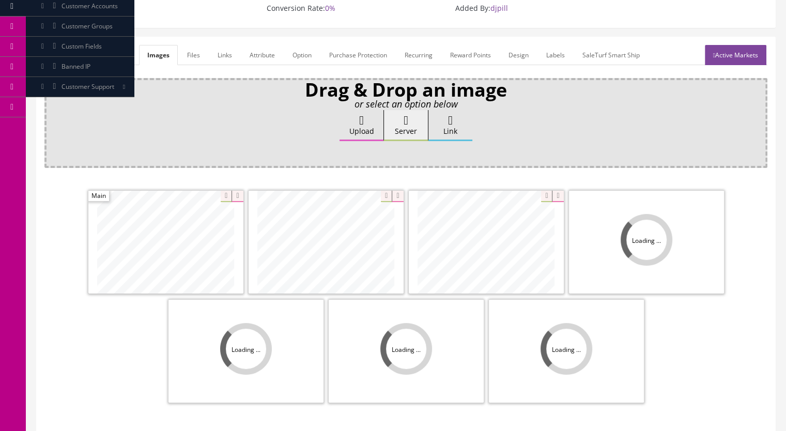
scroll to position [207, 0]
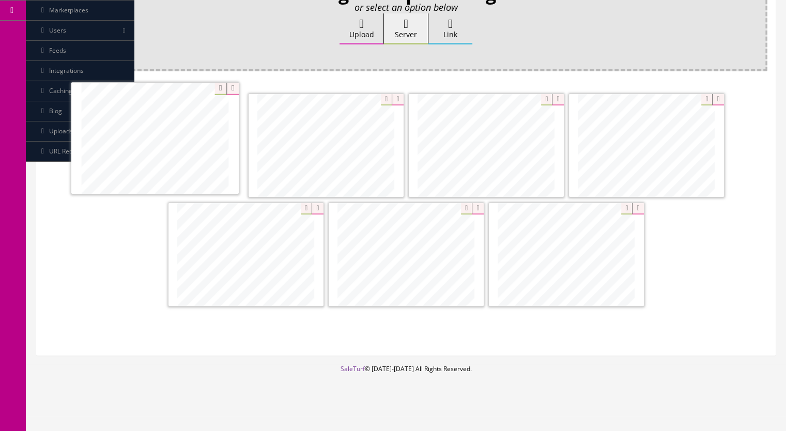
drag, startPoint x: 289, startPoint y: 289, endPoint x: 198, endPoint y: 174, distance: 146.1
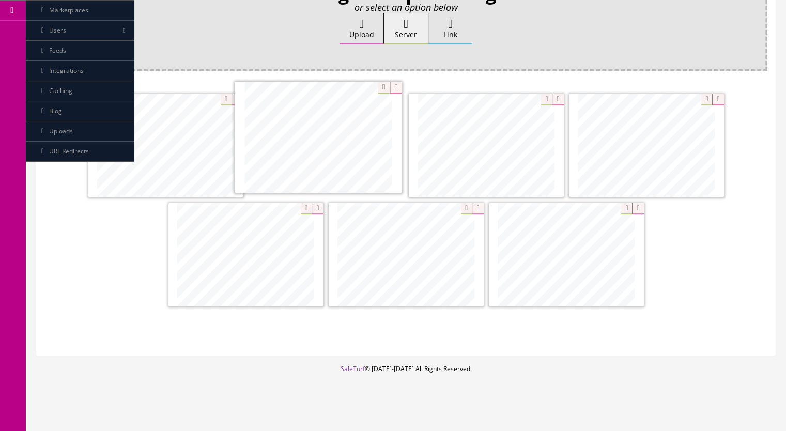
drag, startPoint x: 433, startPoint y: 275, endPoint x: 345, endPoint y: 160, distance: 145.3
drag, startPoint x: 258, startPoint y: 280, endPoint x: 307, endPoint y: 273, distance: 49.6
drag, startPoint x: 442, startPoint y: 273, endPoint x: 515, endPoint y: 157, distance: 136.8
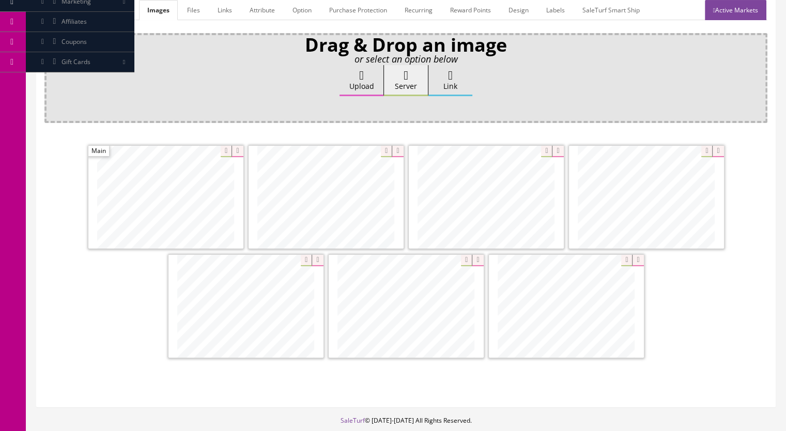
scroll to position [52, 0]
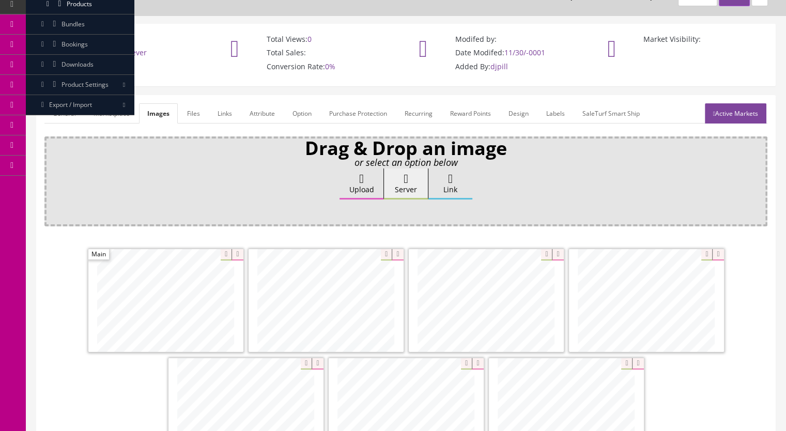
click at [731, 114] on link "Active Markets" at bounding box center [735, 113] width 61 height 20
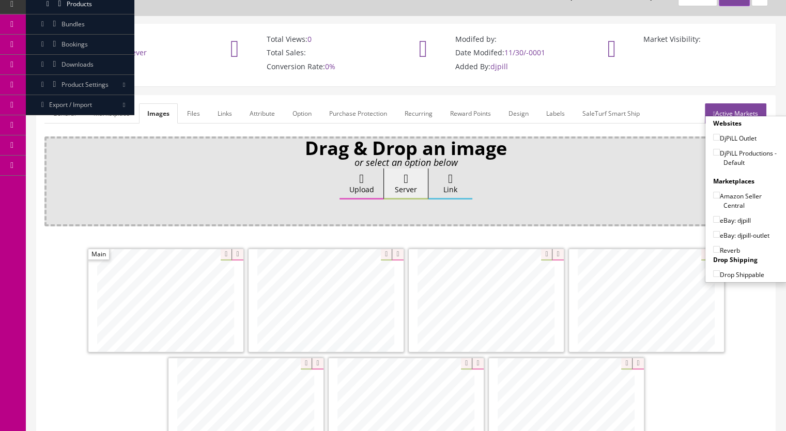
drag, startPoint x: 711, startPoint y: 152, endPoint x: 713, endPoint y: 176, distance: 23.9
click at [713, 152] on input"] "DjPiLL Productions - Default" at bounding box center [716, 152] width 7 height 7
checkbox input"] "true"
click at [713, 218] on input"] "eBay: djpill" at bounding box center [716, 219] width 7 height 7
checkbox input"] "true"
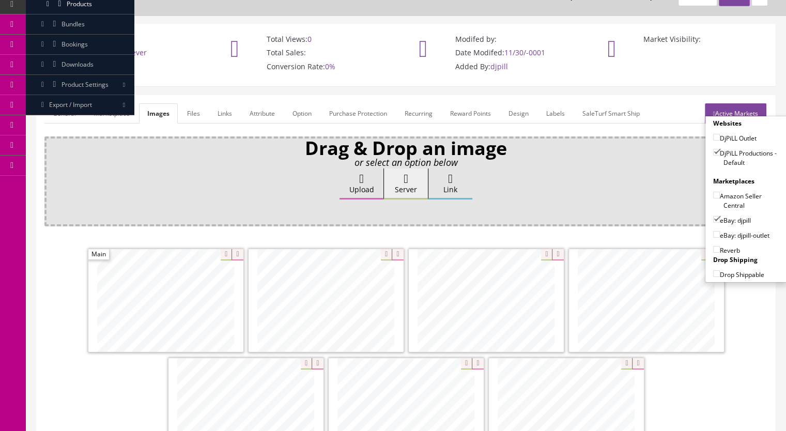
drag, startPoint x: 713, startPoint y: 248, endPoint x: 682, endPoint y: 247, distance: 30.5
click at [713, 249] on input"] "Reverb" at bounding box center [716, 249] width 7 height 7
checkbox input"] "true"
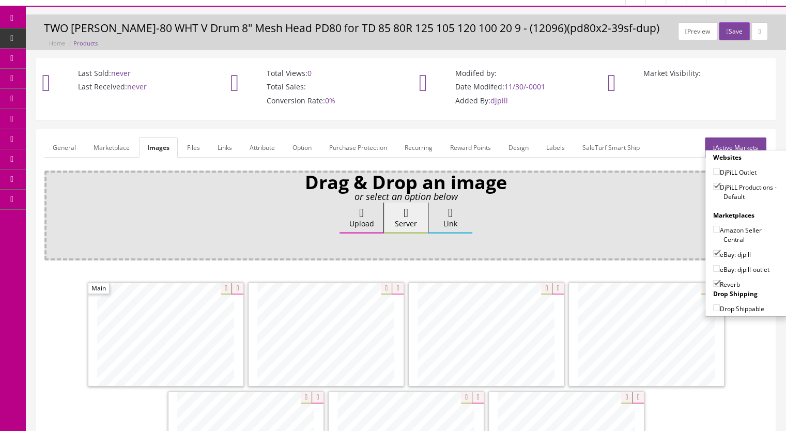
scroll to position [0, 0]
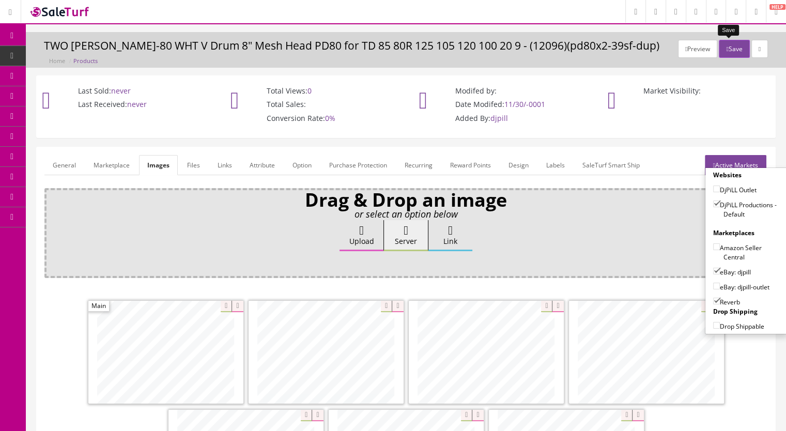
click at [727, 50] on button "Save" at bounding box center [734, 49] width 30 height 18
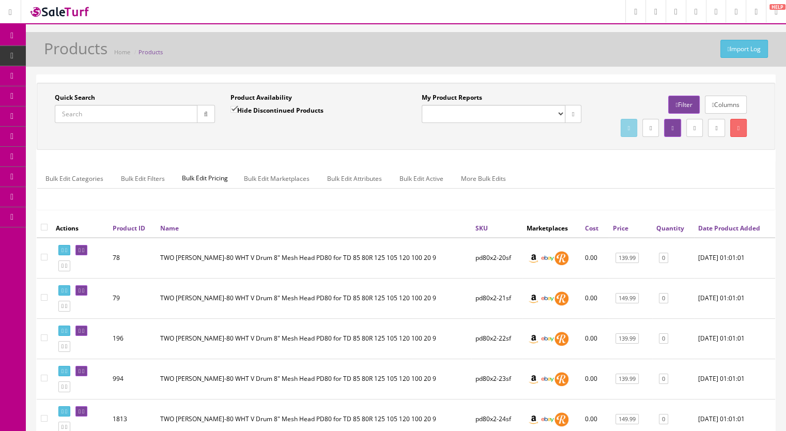
click at [102, 111] on input "Quick Search" at bounding box center [126, 114] width 143 height 18
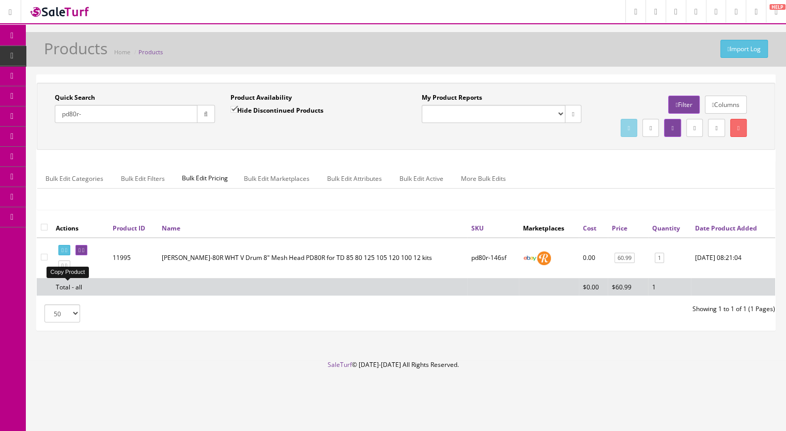
type input "pd80r-"
click at [67, 269] on icon at bounding box center [66, 266] width 2 height 6
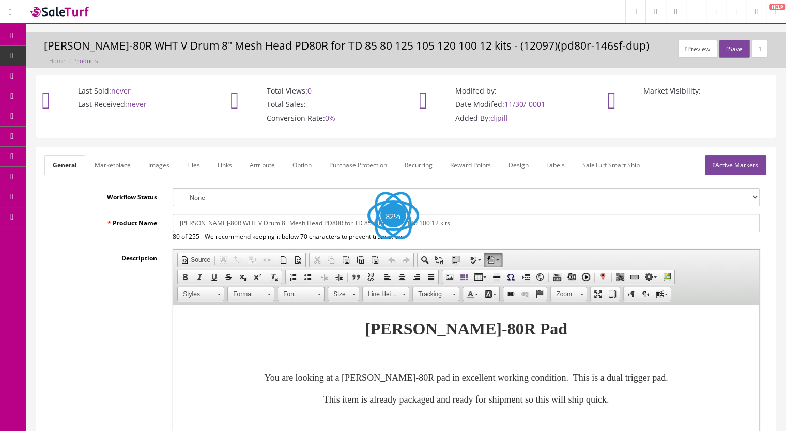
scroll to position [258, 0]
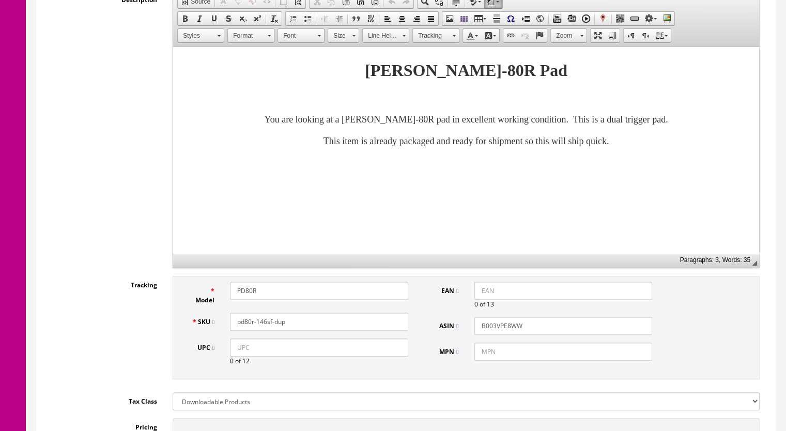
drag, startPoint x: 299, startPoint y: 325, endPoint x: 261, endPoint y: 327, distance: 37.8
click at [261, 327] on input "pd80r-146sf-dup" at bounding box center [319, 322] width 178 height 18
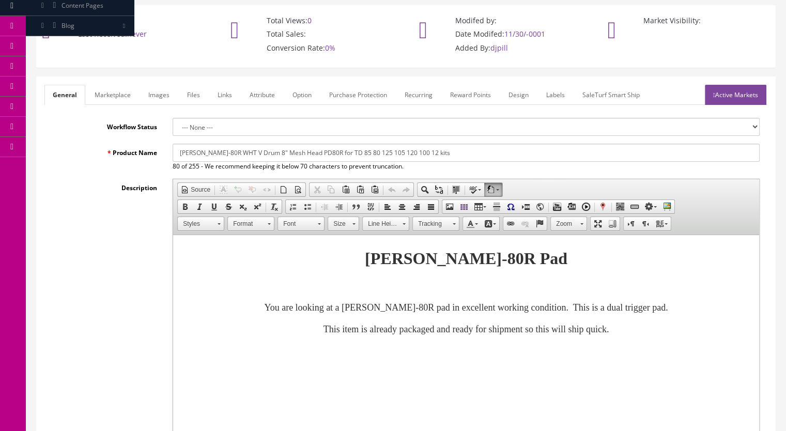
scroll to position [52, 0]
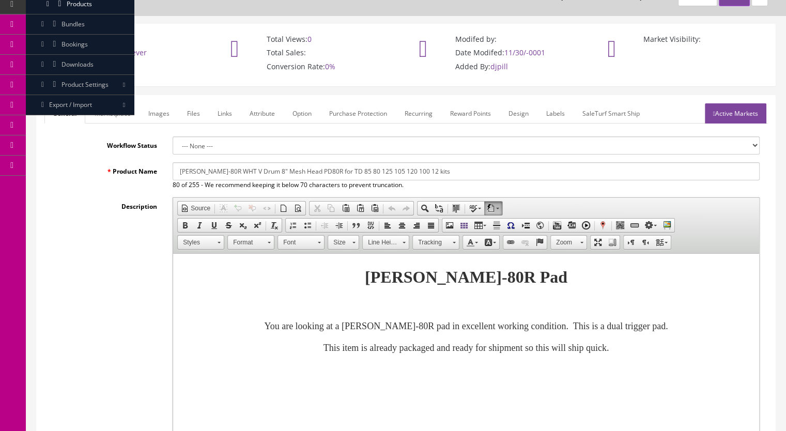
type input "pd80r-147sf"
click at [104, 108] on link "Marketplace" at bounding box center [112, 113] width 53 height 20
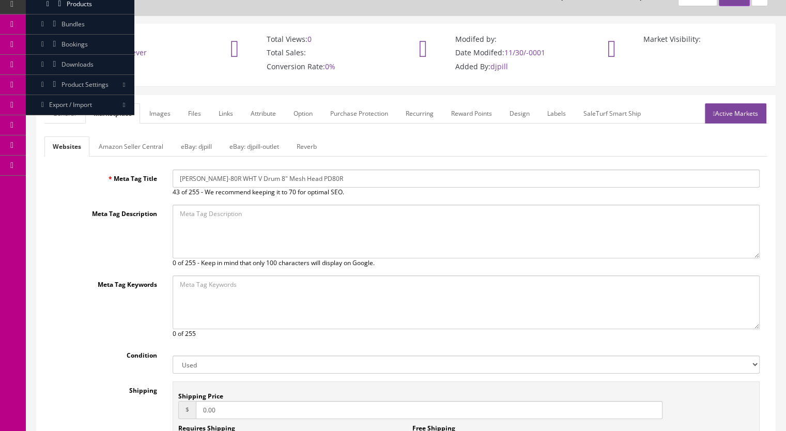
click at [309, 141] on link "Reverb" at bounding box center [306, 146] width 37 height 20
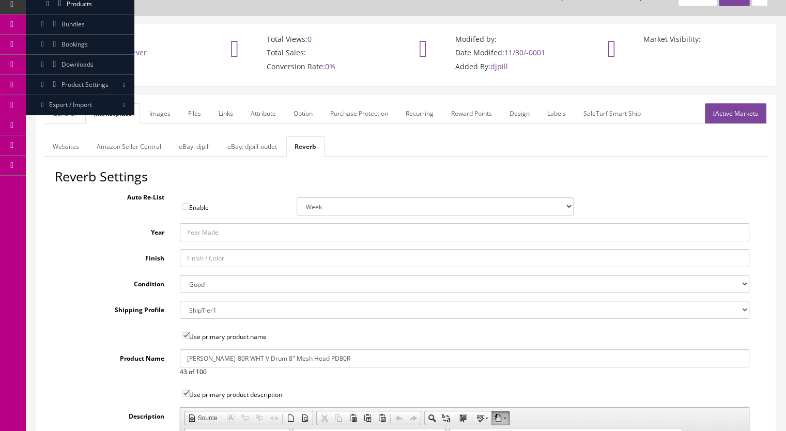
click at [209, 284] on select "Brand New Mint Excellent Very Good Good Fair Poor B-Stock Non Functioning" at bounding box center [465, 284] width 570 height 18
select select "ae4d9114-1bd7-4ec5-a4ba-6653af5ac84d"
click at [180, 275] on select "Brand New Mint Excellent Very Good Good Fair Poor B-Stock Non Functioning" at bounding box center [465, 284] width 570 height 18
click at [158, 109] on link "Images" at bounding box center [160, 113] width 38 height 20
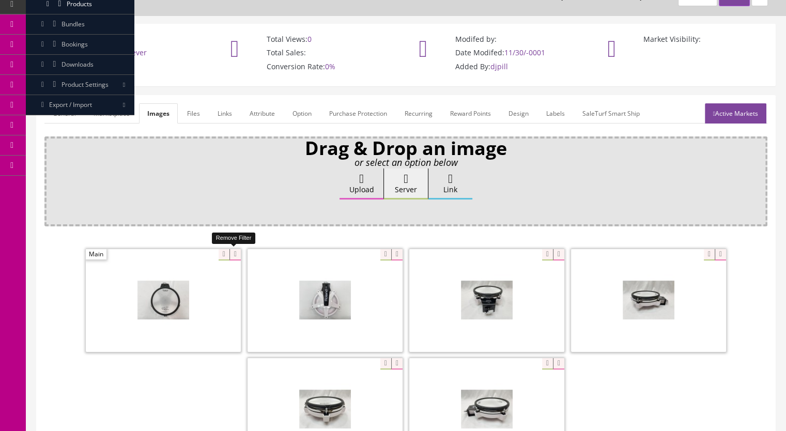
click at [229, 251] on icon at bounding box center [234, 254] width 11 height 11
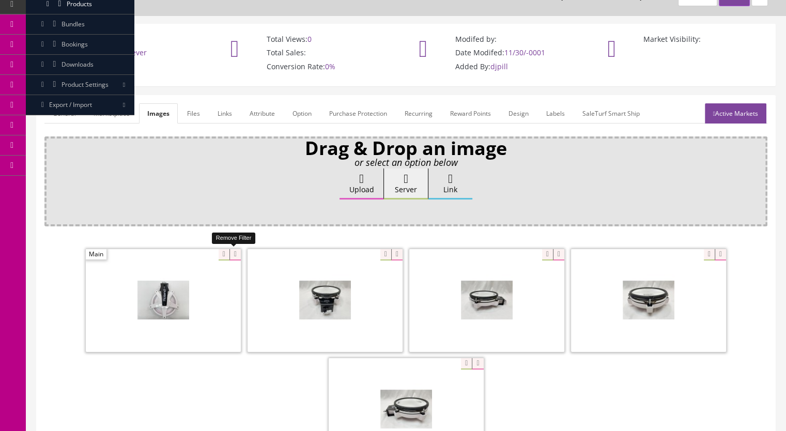
click at [233, 254] on icon at bounding box center [234, 254] width 11 height 11
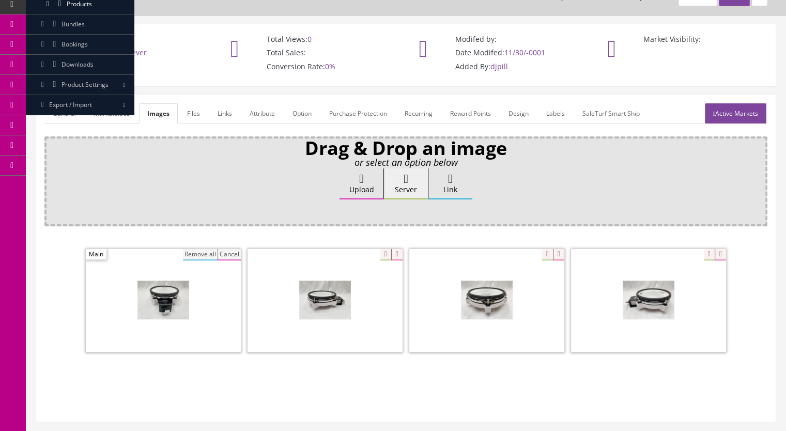
click at [200, 252] on button "Remove all" at bounding box center [200, 254] width 35 height 11
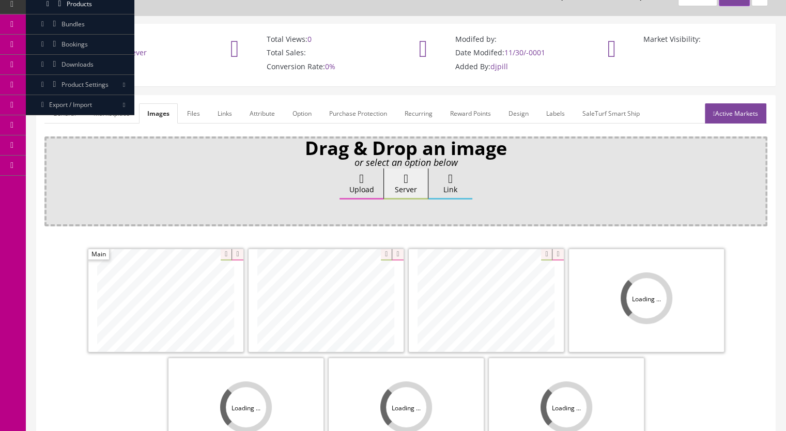
scroll to position [207, 0]
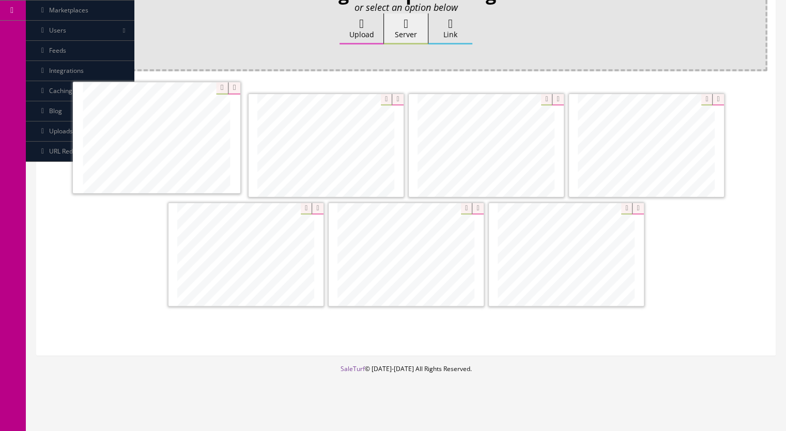
drag, startPoint x: 276, startPoint y: 281, endPoint x: 187, endPoint y: 165, distance: 145.9
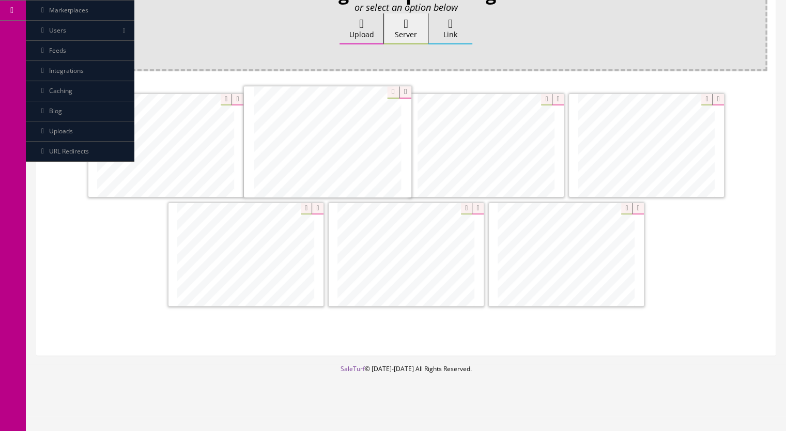
drag, startPoint x: 254, startPoint y: 289, endPoint x: 359, endPoint y: 256, distance: 109.5
drag, startPoint x: 381, startPoint y: 280, endPoint x: 436, endPoint y: 198, distance: 99.0
drag, startPoint x: 408, startPoint y: 286, endPoint x: 417, endPoint y: 283, distance: 9.5
drag, startPoint x: 515, startPoint y: 281, endPoint x: 380, endPoint y: 278, distance: 135.4
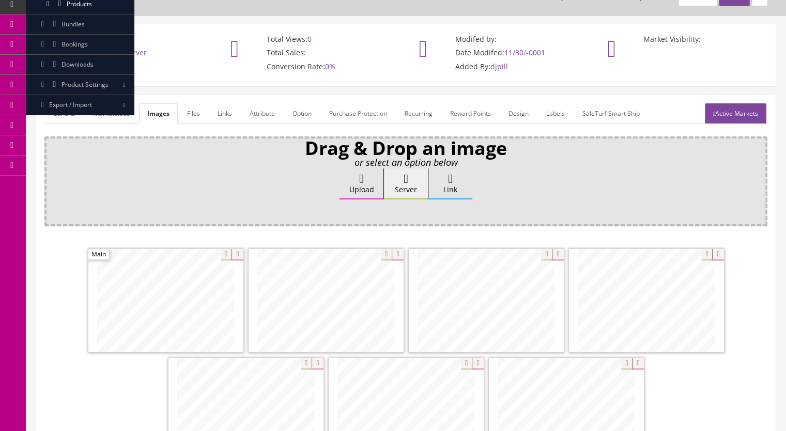
scroll to position [52, 0]
drag, startPoint x: 746, startPoint y: 114, endPoint x: 724, endPoint y: 128, distance: 26.5
click at [745, 114] on link "Active Markets" at bounding box center [735, 113] width 61 height 20
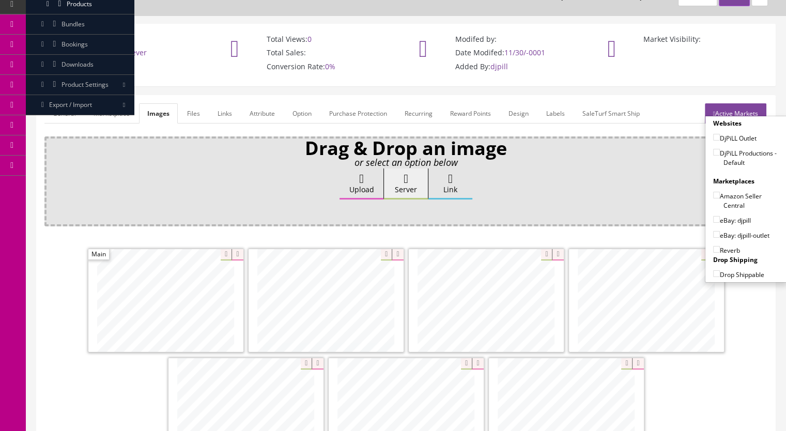
click at [713, 151] on input"] "DjPiLL Productions - Default" at bounding box center [716, 152] width 7 height 7
checkbox input"] "true"
click at [713, 217] on input"] "eBay: djpill" at bounding box center [716, 219] width 7 height 7
checkbox input"] "true"
drag, startPoint x: 713, startPoint y: 249, endPoint x: 695, endPoint y: 253, distance: 18.6
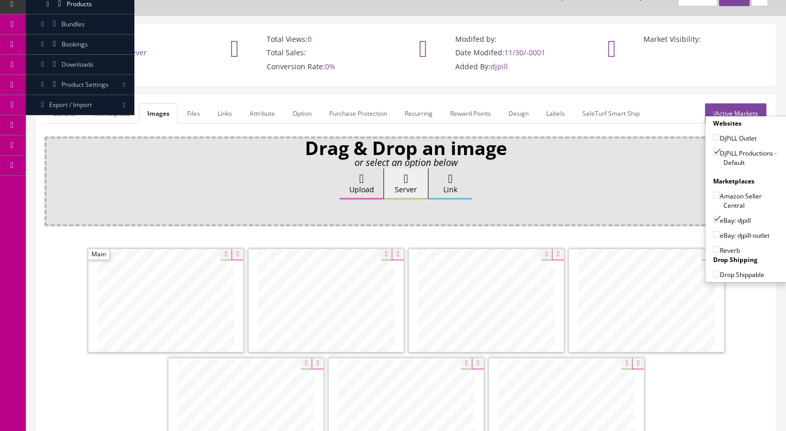
click at [713, 249] on input"] "Reverb" at bounding box center [716, 249] width 7 height 7
checkbox input"] "true"
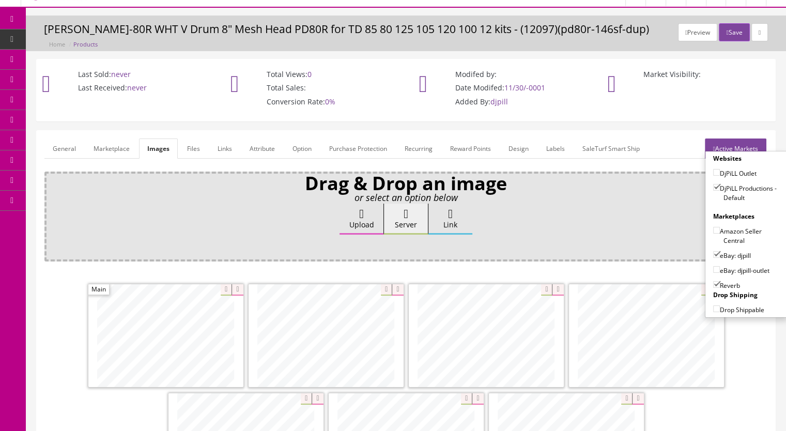
scroll to position [0, 0]
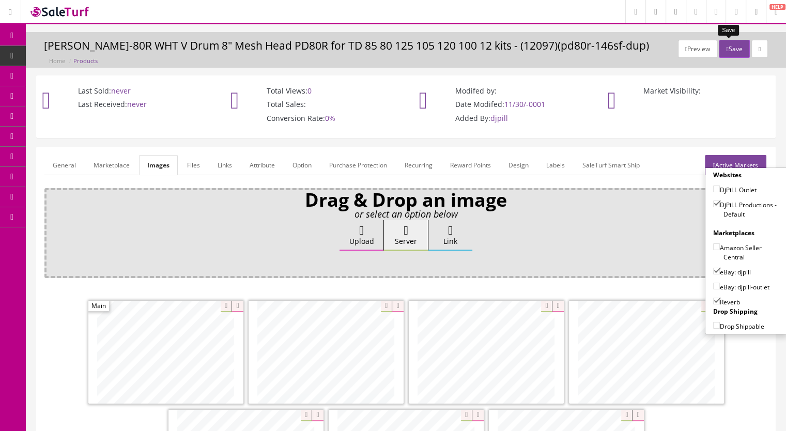
click at [726, 48] on button "Save" at bounding box center [734, 49] width 30 height 18
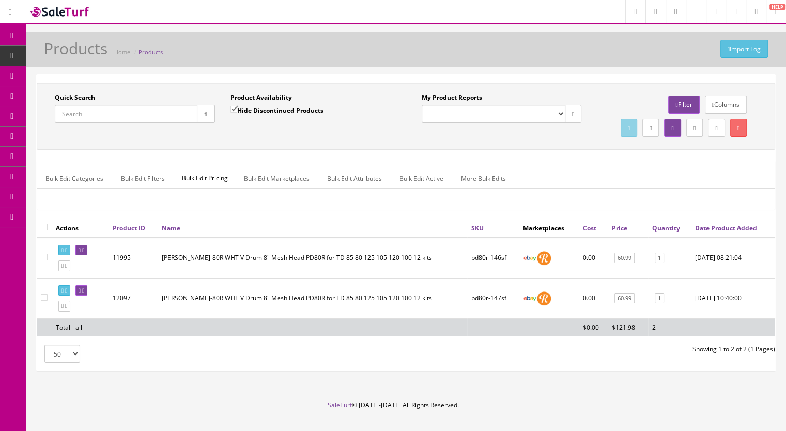
click at [79, 116] on input "Quick Search" at bounding box center [126, 114] width 143 height 18
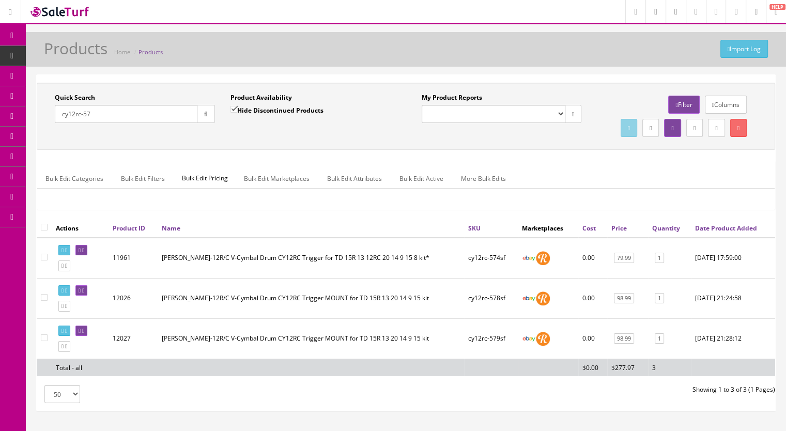
type input "cy12rc-57"
click at [231, 107] on input "Hide Discontinued Products" at bounding box center [233, 109] width 7 height 7
checkbox input "false"
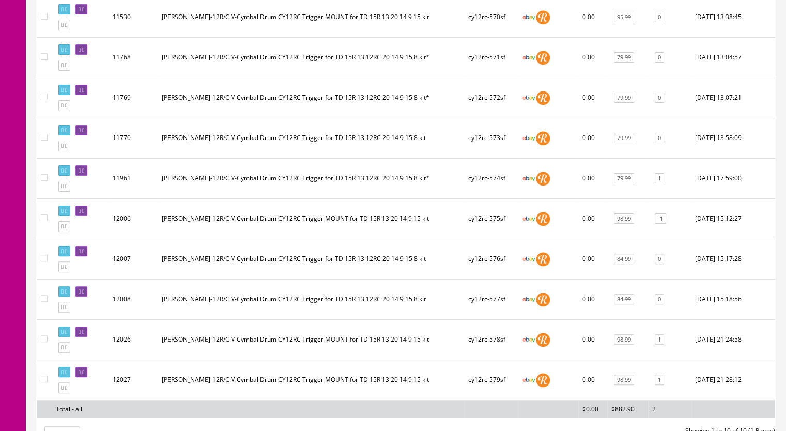
scroll to position [258, 0]
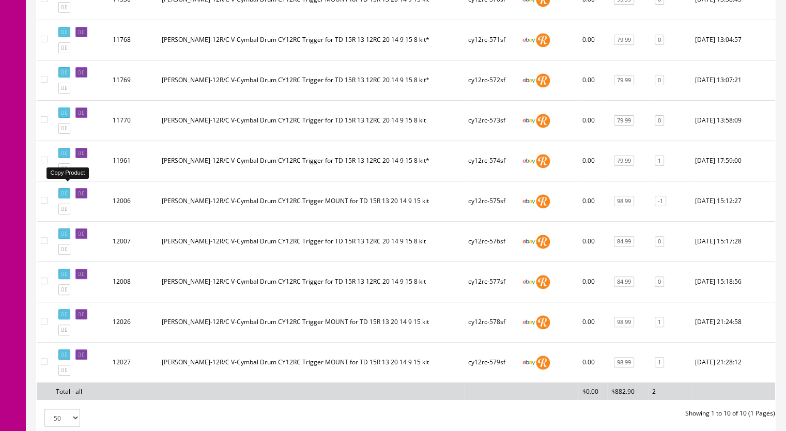
click at [67, 172] on icon at bounding box center [66, 169] width 2 height 6
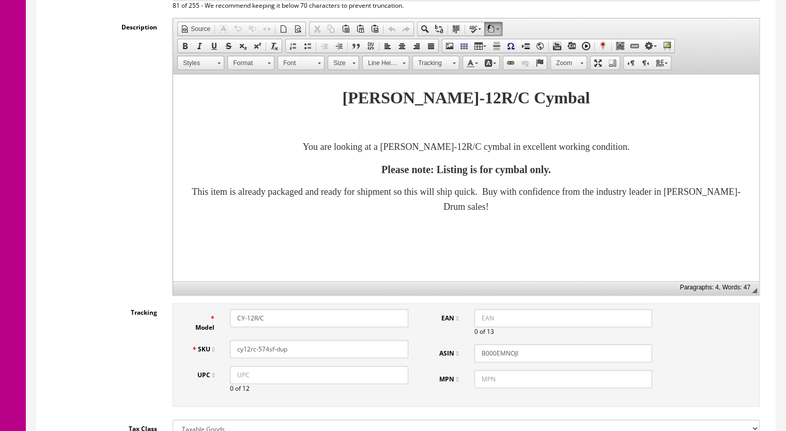
scroll to position [362, 0]
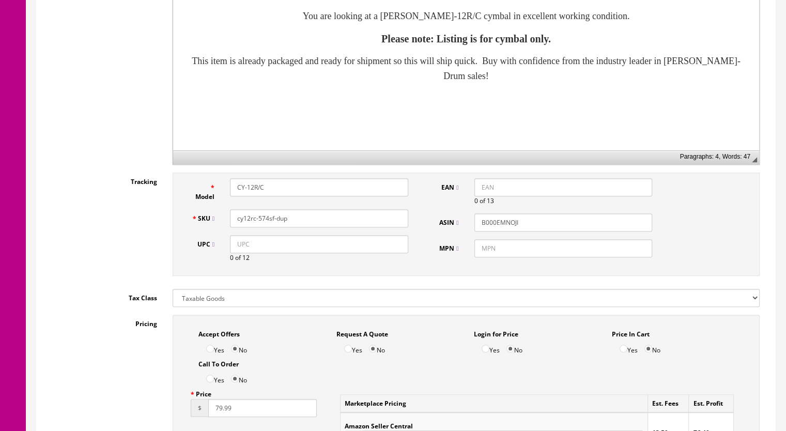
drag, startPoint x: 287, startPoint y: 218, endPoint x: 265, endPoint y: 222, distance: 23.2
click at [265, 222] on input "cy12rc-574sf-dup" at bounding box center [319, 218] width 178 height 18
click at [263, 218] on input "cy12rc-5781sf" at bounding box center [319, 218] width 178 height 18
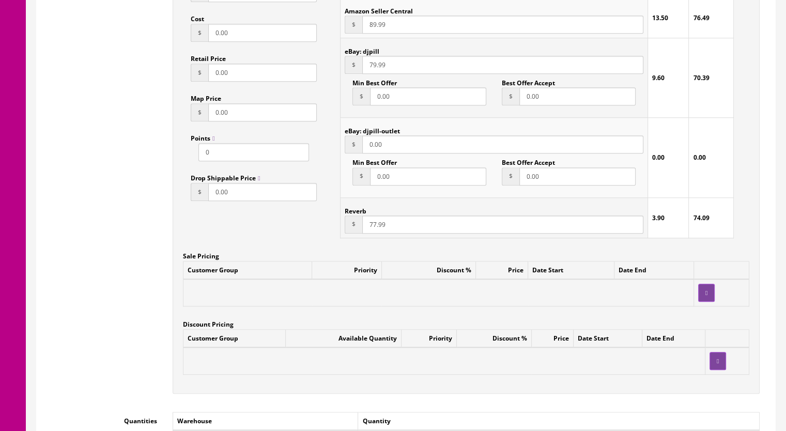
scroll to position [775, 0]
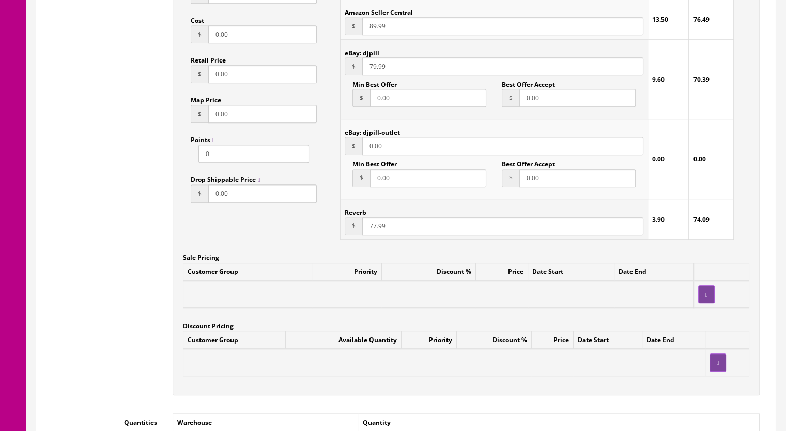
type input "cy12rc-581sf"
click at [373, 228] on input "77.99" at bounding box center [502, 226] width 281 height 18
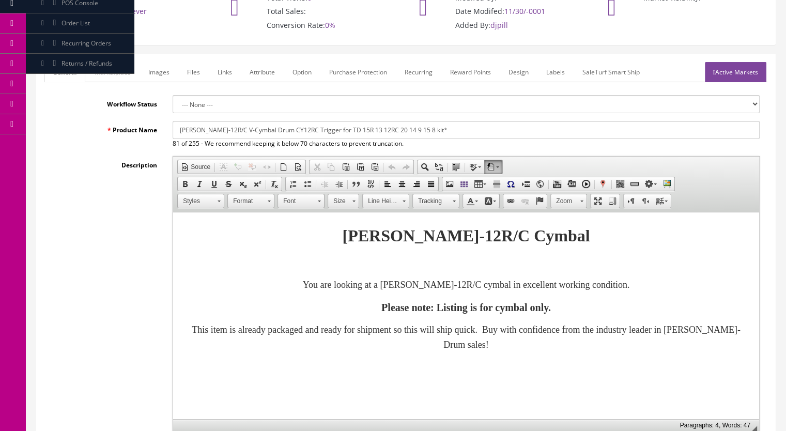
scroll to position [0, 0]
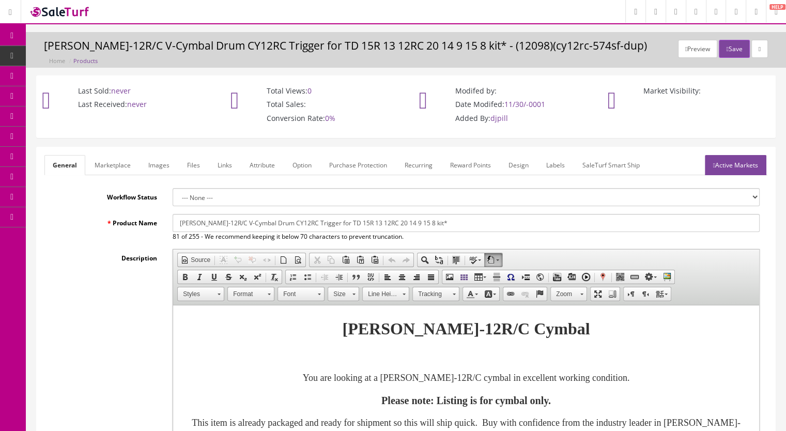
type input "79.99"
click at [116, 165] on link "Marketplace" at bounding box center [112, 165] width 53 height 20
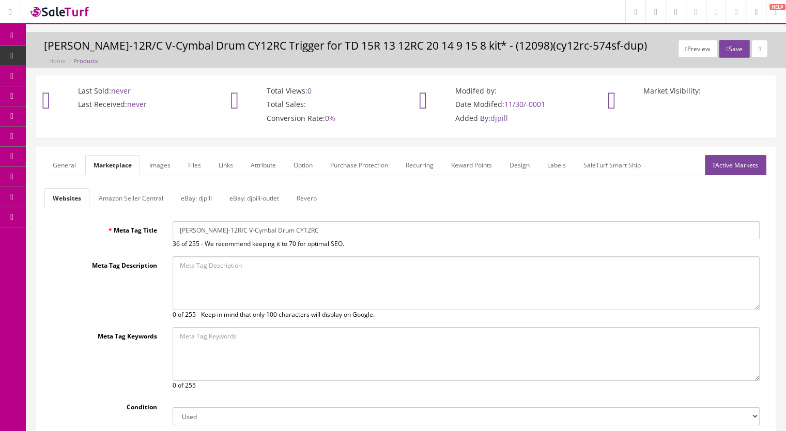
click at [307, 194] on link "Reverb" at bounding box center [306, 198] width 37 height 20
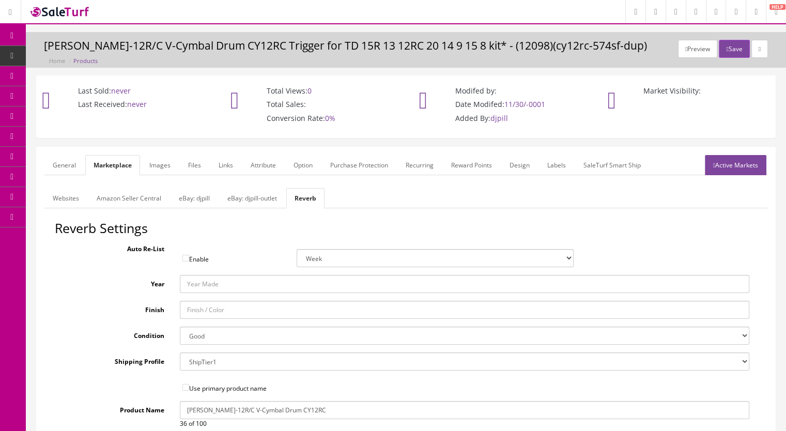
click at [211, 339] on select "Brand New Mint Excellent Very Good Good Fair Poor B-Stock Non Functioning" at bounding box center [465, 336] width 570 height 18
click at [180, 327] on select "Brand New Mint Excellent Very Good Good Fair Poor B-Stock Non Functioning" at bounding box center [465, 336] width 570 height 18
click at [162, 162] on link "Images" at bounding box center [160, 165] width 38 height 20
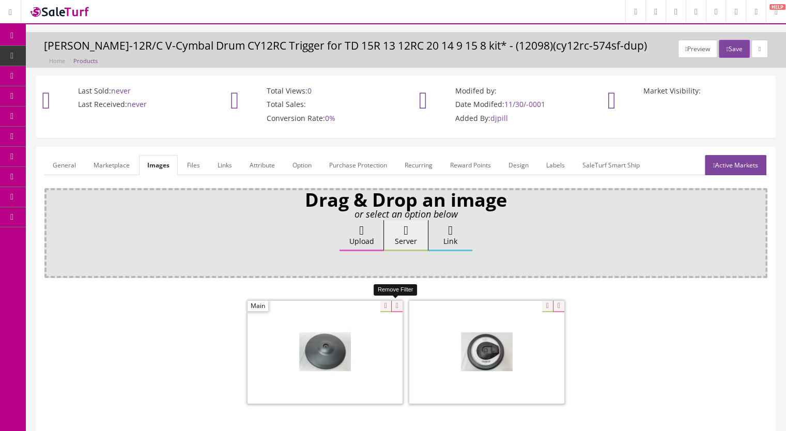
click at [395, 305] on icon at bounding box center [396, 306] width 11 height 11
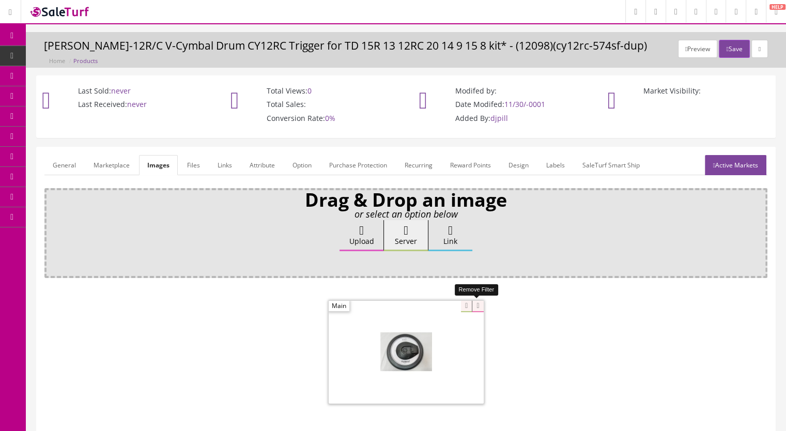
click at [477, 306] on icon at bounding box center [477, 306] width 11 height 11
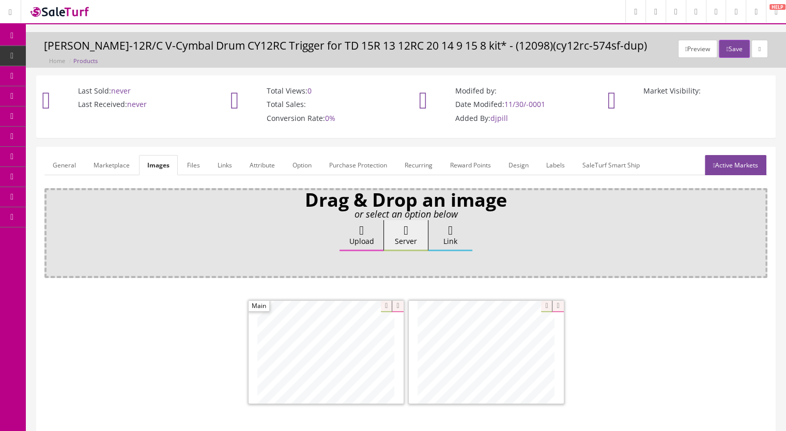
click at [64, 164] on link "General" at bounding box center [64, 165] width 40 height 20
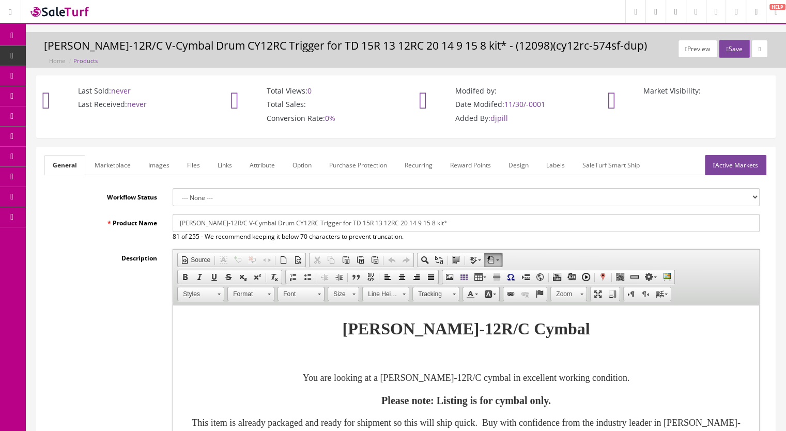
click at [116, 164] on link "Marketplace" at bounding box center [112, 165] width 53 height 20
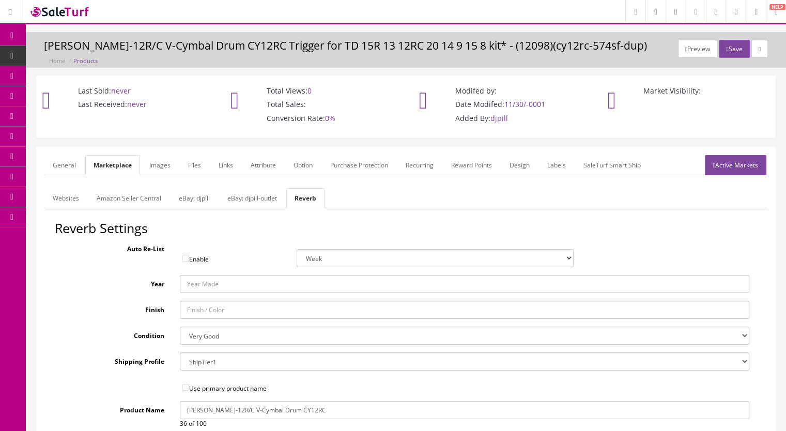
click at [256, 198] on link "eBay: djpill-outlet" at bounding box center [252, 198] width 66 height 20
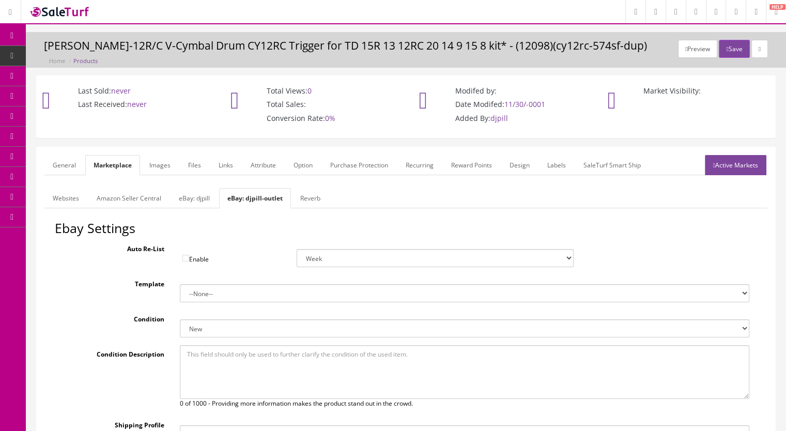
click at [304, 199] on link "Reverb" at bounding box center [310, 198] width 37 height 20
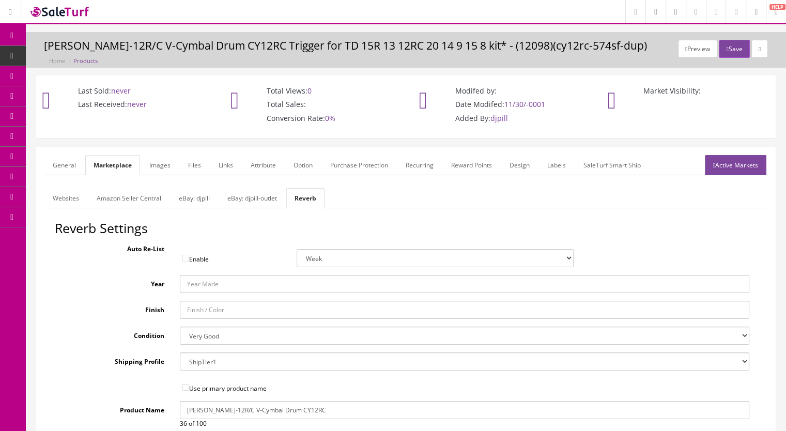
click at [216, 335] on select "Brand New Mint Excellent Very Good Good Fair Poor B-Stock Non Functioning" at bounding box center [465, 336] width 570 height 18
select select "f7a3f48c-972a-44c6-b01a-0cd27488d3f6"
click at [180, 327] on select "Brand New Mint Excellent Very Good Good Fair Poor B-Stock Non Functioning" at bounding box center [465, 336] width 570 height 18
click at [741, 161] on link "Active Markets" at bounding box center [735, 165] width 61 height 20
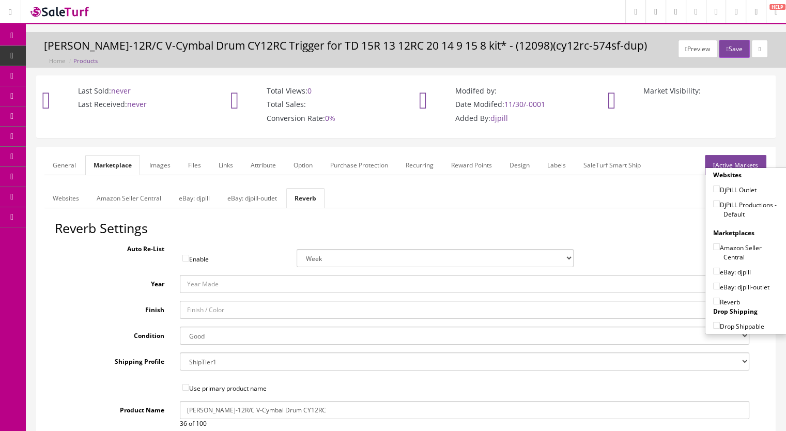
click at [713, 204] on input"] "DjPiLL Productions - Default" at bounding box center [716, 204] width 7 height 7
checkbox input"] "true"
click at [713, 270] on input"] "eBay: djpill" at bounding box center [716, 271] width 7 height 7
checkbox input"] "true"
click at [713, 299] on input"] "Reverb" at bounding box center [716, 301] width 7 height 7
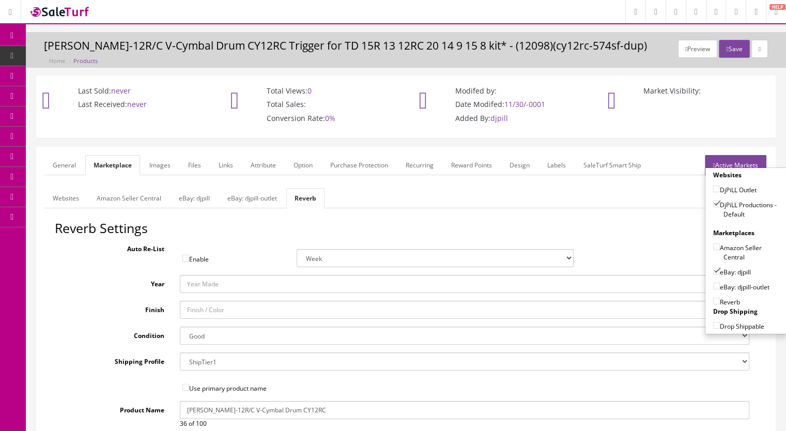
checkbox input"] "true"
click at [727, 44] on button "Save" at bounding box center [734, 49] width 30 height 18
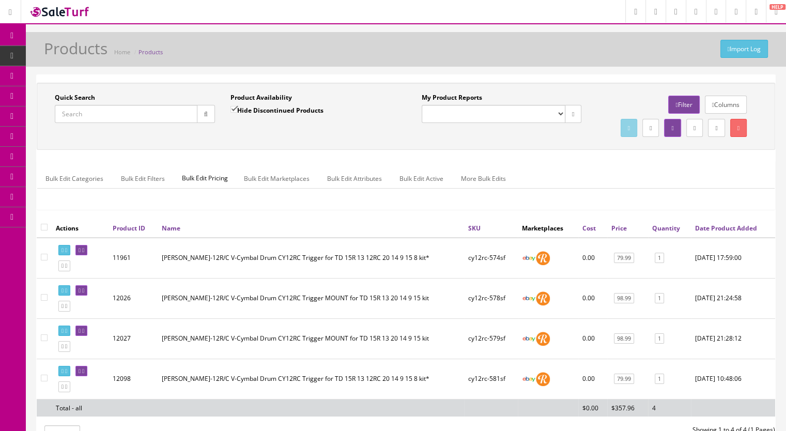
click at [115, 116] on input "Quick Search" at bounding box center [126, 114] width 143 height 18
type input "cy12rc-57"
click at [236, 108] on input "Hide Discontinued Products" at bounding box center [233, 109] width 7 height 7
checkbox input "false"
click at [198, 116] on button "button" at bounding box center [206, 114] width 18 height 18
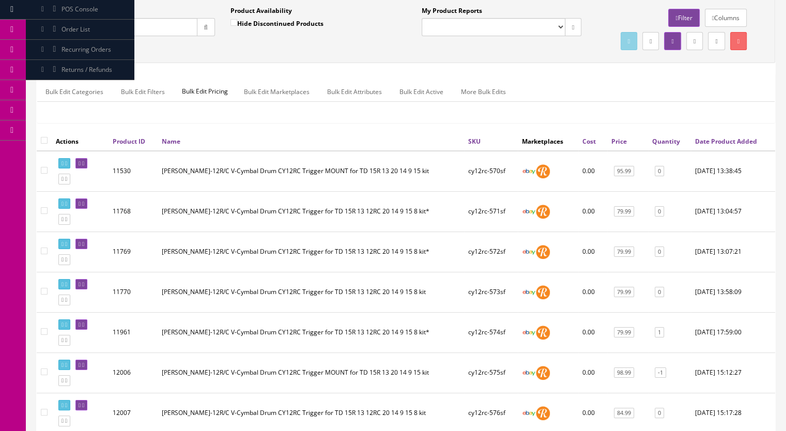
scroll to position [103, 0]
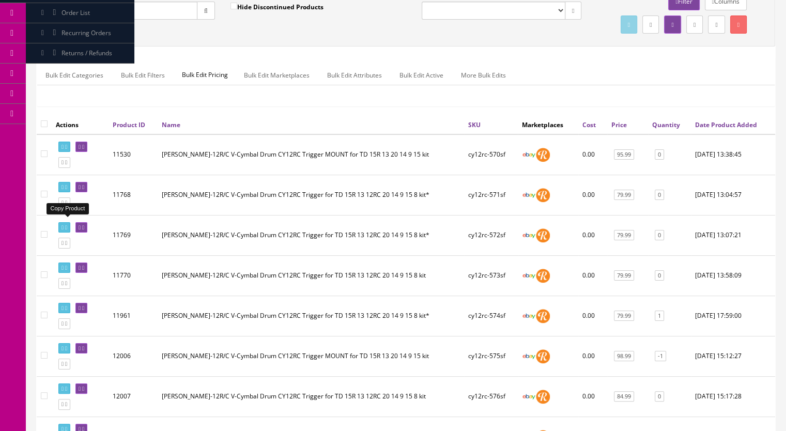
click at [70, 208] on link at bounding box center [64, 202] width 12 height 11
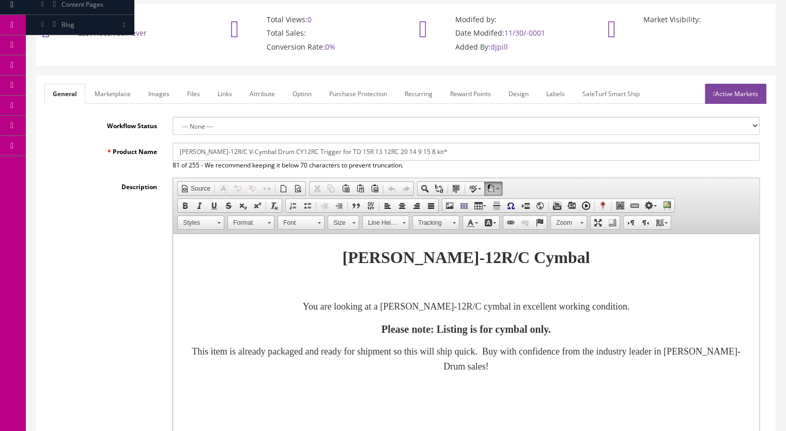
scroll to position [258, 0]
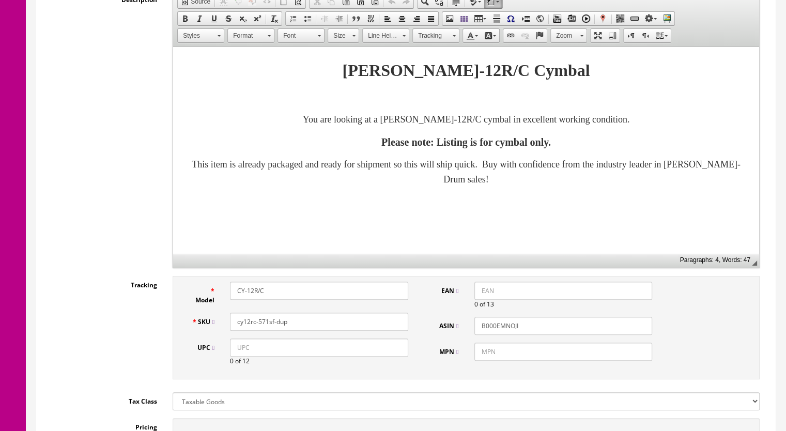
drag, startPoint x: 295, startPoint y: 320, endPoint x: 258, endPoint y: 323, distance: 36.3
click at [260, 324] on input "cy12rc-571sf-dup" at bounding box center [319, 322] width 178 height 18
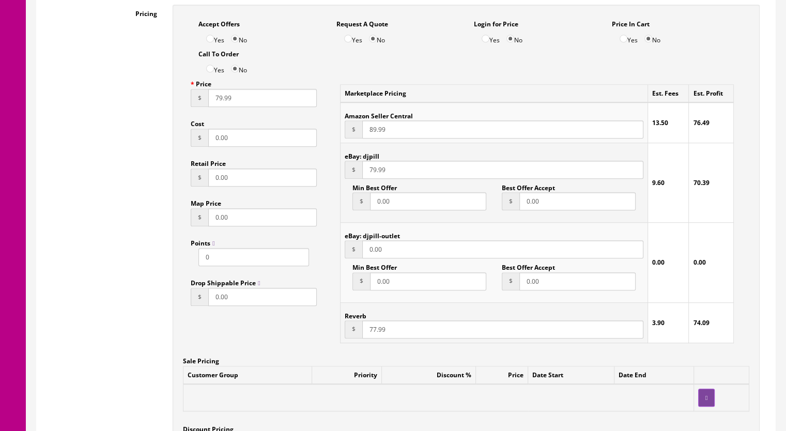
type input "cy12rc-582sf"
click at [370, 333] on input "77.99" at bounding box center [502, 329] width 281 height 18
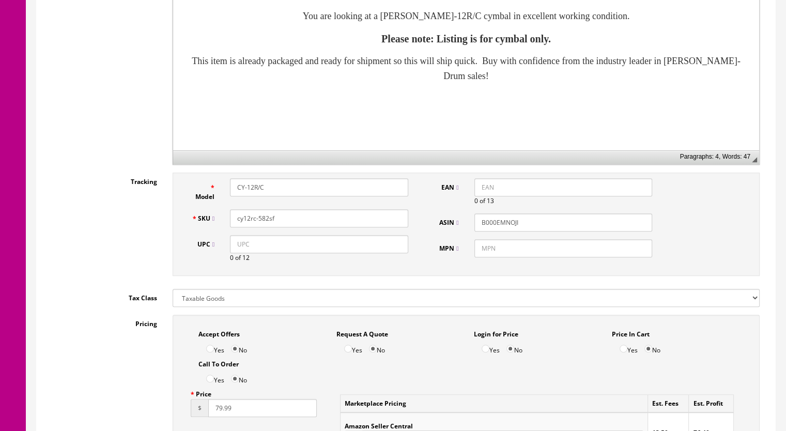
scroll to position [52, 0]
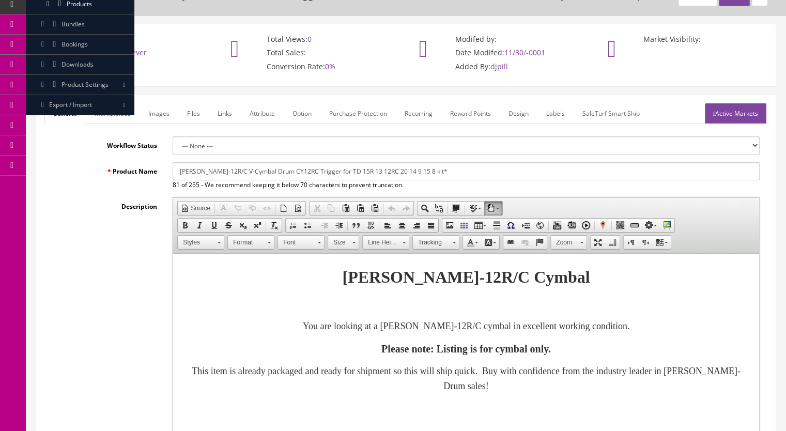
type input "79.99"
click at [115, 109] on link "Marketplace" at bounding box center [112, 113] width 53 height 20
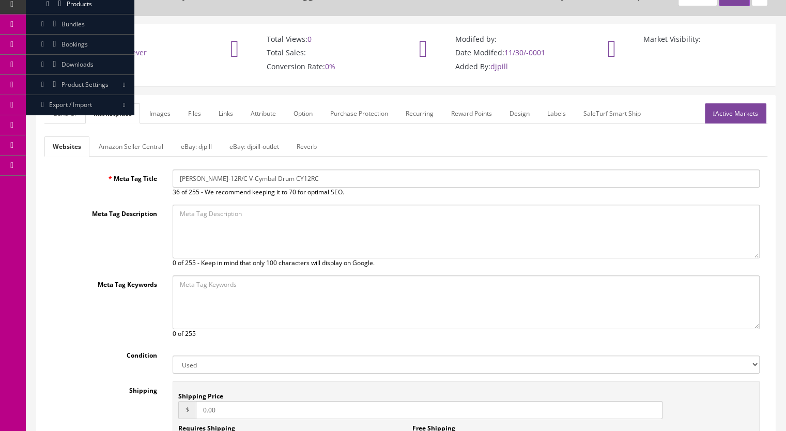
click at [310, 145] on link "Reverb" at bounding box center [306, 146] width 37 height 20
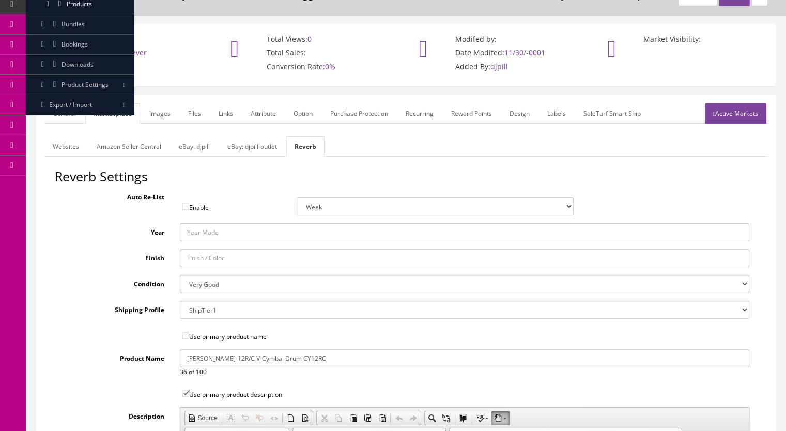
click at [204, 286] on select "Brand New Mint Excellent Very Good Good Fair Poor B-Stock Non Functioning" at bounding box center [465, 284] width 570 height 18
select select "f7a3f48c-972a-44c6-b01a-0cd27488d3f6"
click at [180, 275] on select "Brand New Mint Excellent Very Good Good Fair Poor B-Stock Non Functioning" at bounding box center [465, 284] width 570 height 18
click at [156, 116] on link "Images" at bounding box center [160, 113] width 38 height 20
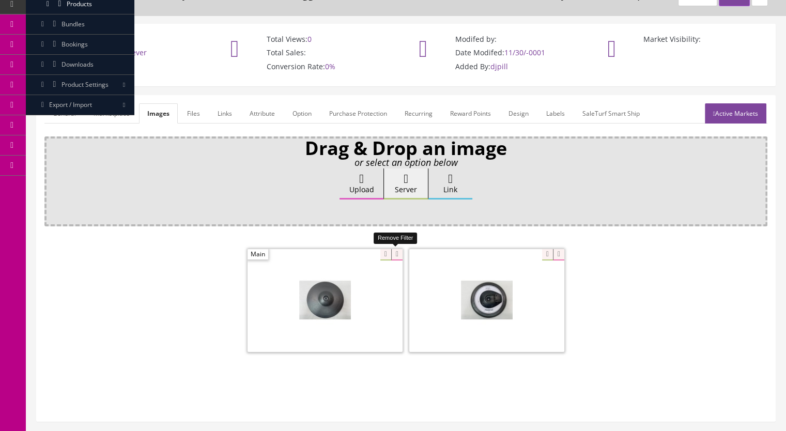
click at [395, 254] on icon at bounding box center [396, 254] width 11 height 11
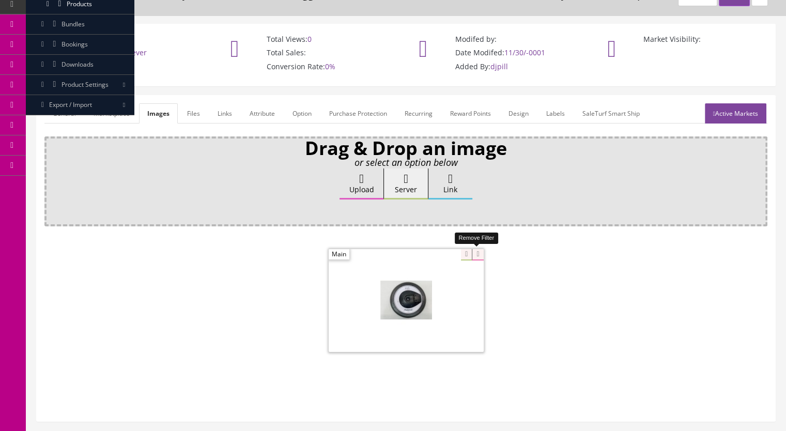
click at [475, 255] on icon at bounding box center [477, 254] width 11 height 11
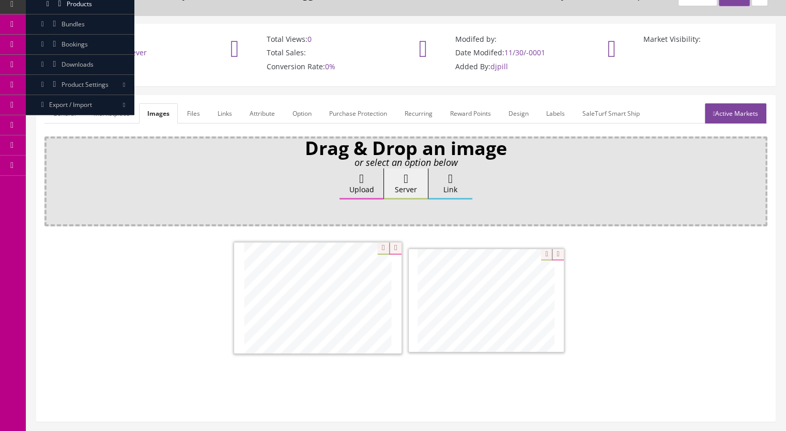
drag, startPoint x: 327, startPoint y: 296, endPoint x: 488, endPoint y: 261, distance: 165.4
click at [747, 98] on div "General Marketplace Images Files Links Attribute Option Purchase Protection Rec…" at bounding box center [406, 259] width 738 height 326
click at [733, 109] on link "Active Markets" at bounding box center [735, 113] width 61 height 20
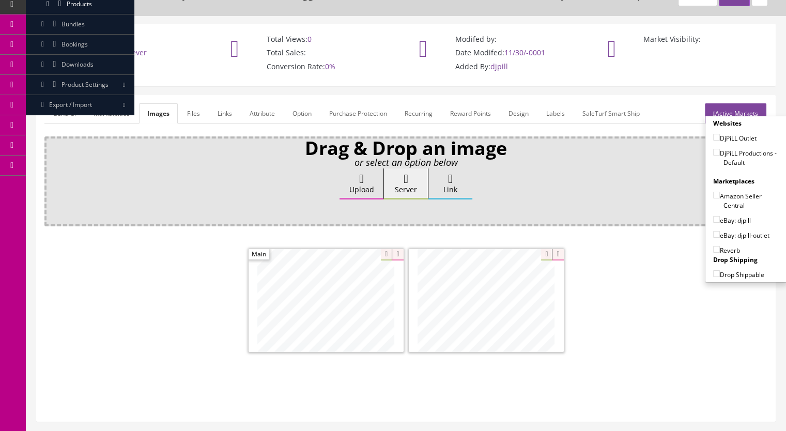
click at [715, 153] on input"] "DjPiLL Productions - Default" at bounding box center [716, 152] width 7 height 7
checkbox input"] "true"
click at [714, 218] on input"] "eBay: djpill" at bounding box center [716, 219] width 7 height 7
checkbox input"] "true"
click at [714, 250] on input"] "Reverb" at bounding box center [716, 249] width 7 height 7
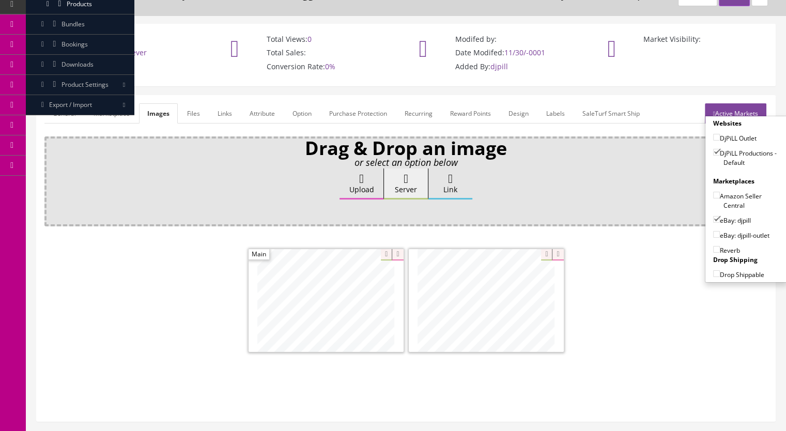
checkbox input"] "true"
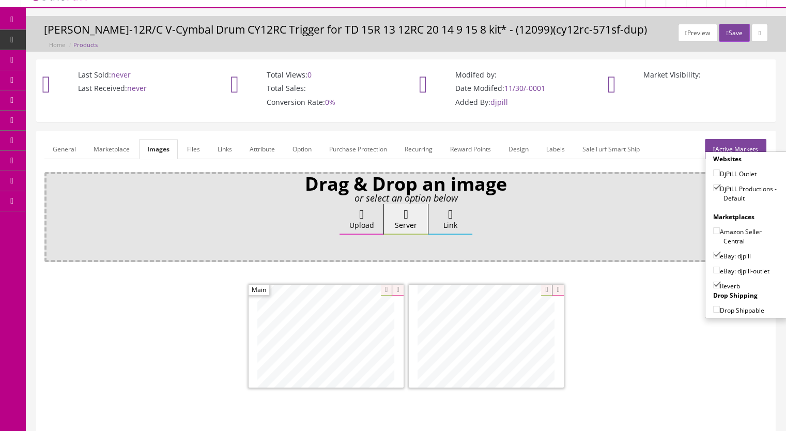
scroll to position [0, 0]
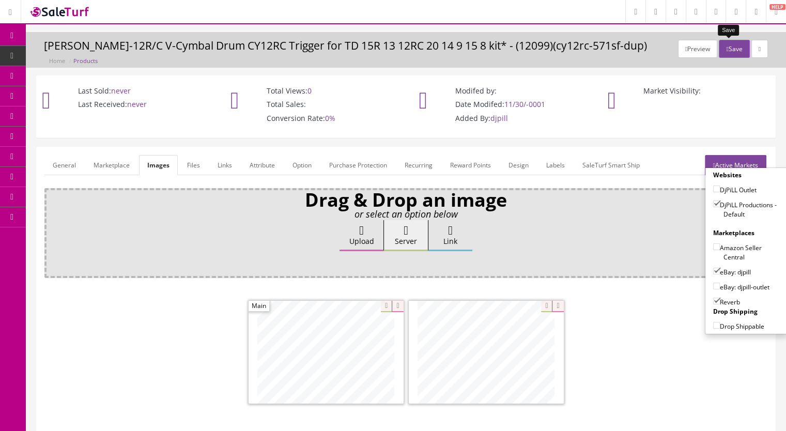
click at [730, 50] on button "Save" at bounding box center [734, 49] width 30 height 18
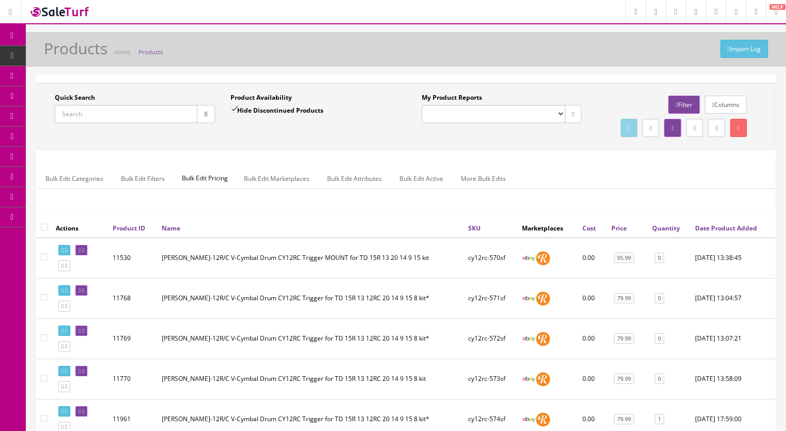
click at [114, 114] on input "Quick Search" at bounding box center [126, 114] width 143 height 18
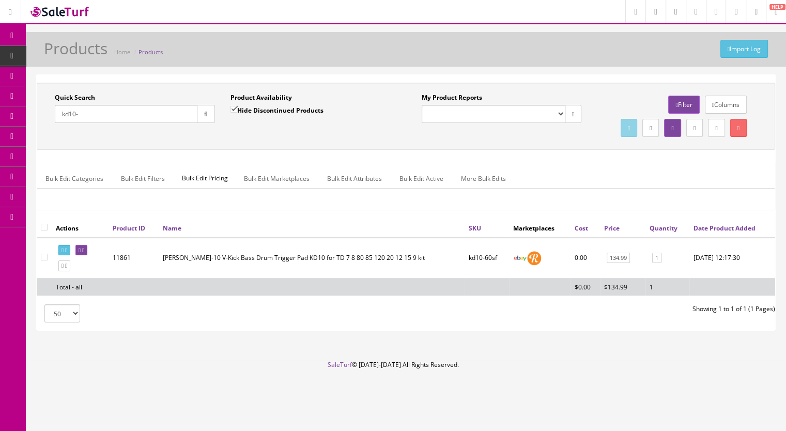
drag, startPoint x: 107, startPoint y: 112, endPoint x: 30, endPoint y: 121, distance: 77.5
click at [30, 121] on div "Quick Search kd10- Date From Product Availability Hide Discontinued Products Da…" at bounding box center [406, 206] width 760 height 265
paste input "KD80-153i"
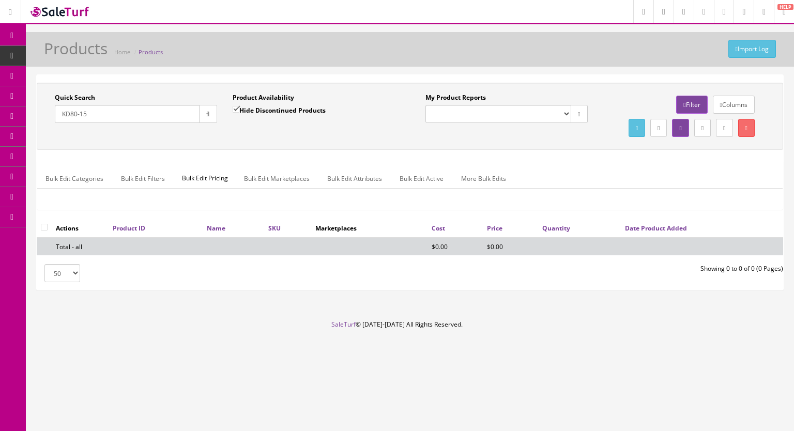
type input "KD80-15"
click at [234, 106] on input "Hide Discontinued Products" at bounding box center [236, 109] width 7 height 7
checkbox input "false"
drag, startPoint x: 215, startPoint y: 117, endPoint x: 219, endPoint y: 146, distance: 29.7
click at [215, 117] on button "button" at bounding box center [208, 114] width 18 height 18
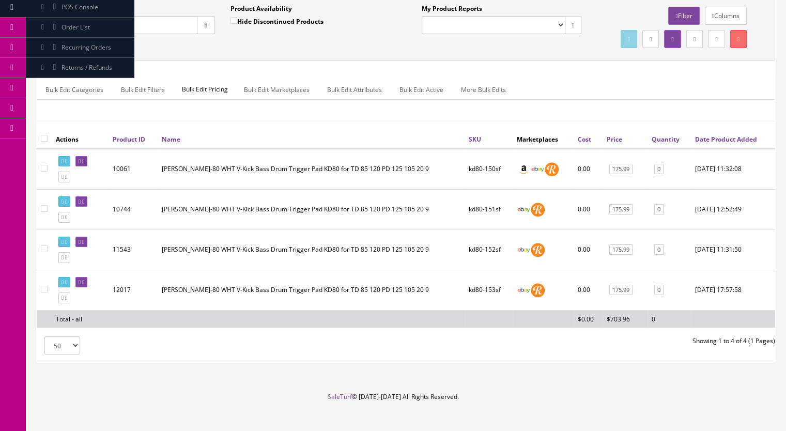
scroll to position [121, 0]
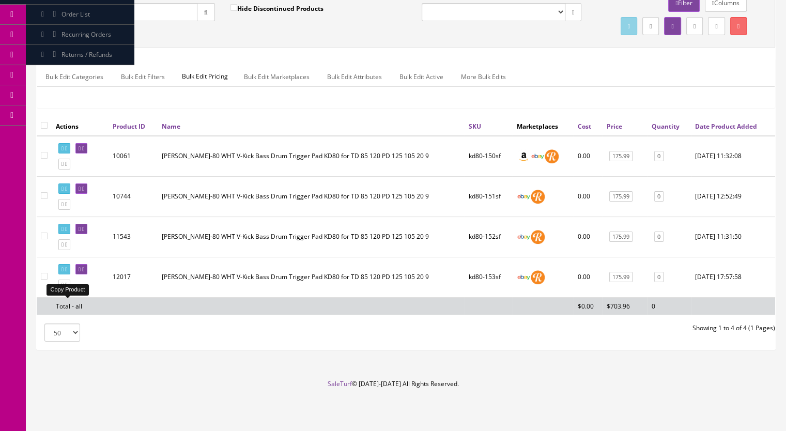
click at [67, 286] on icon at bounding box center [66, 285] width 2 height 6
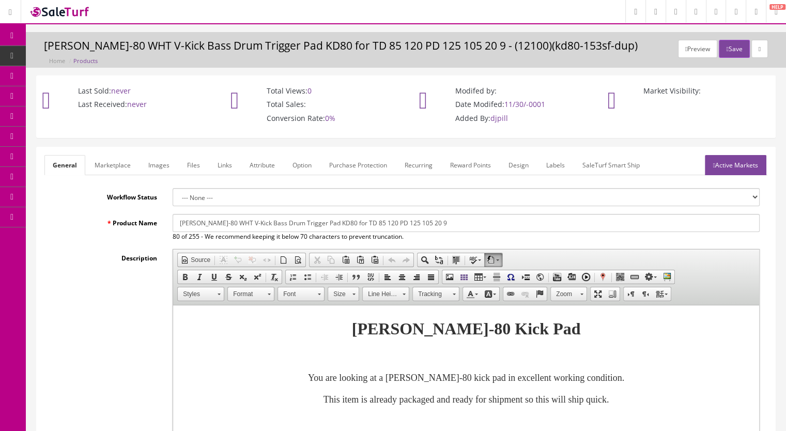
click at [162, 166] on link "Images" at bounding box center [159, 165] width 38 height 20
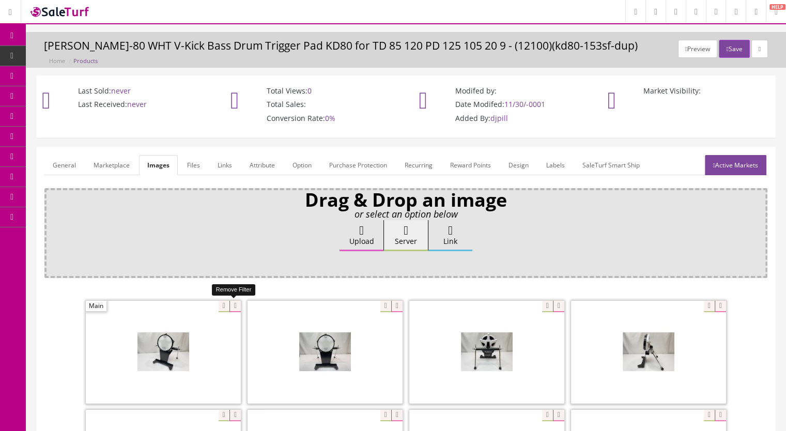
click at [232, 302] on icon at bounding box center [234, 306] width 11 height 11
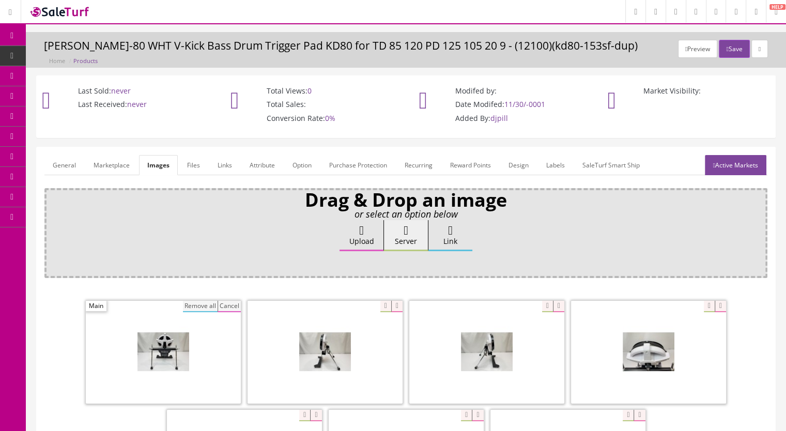
click at [196, 302] on button "Remove all" at bounding box center [200, 306] width 35 height 11
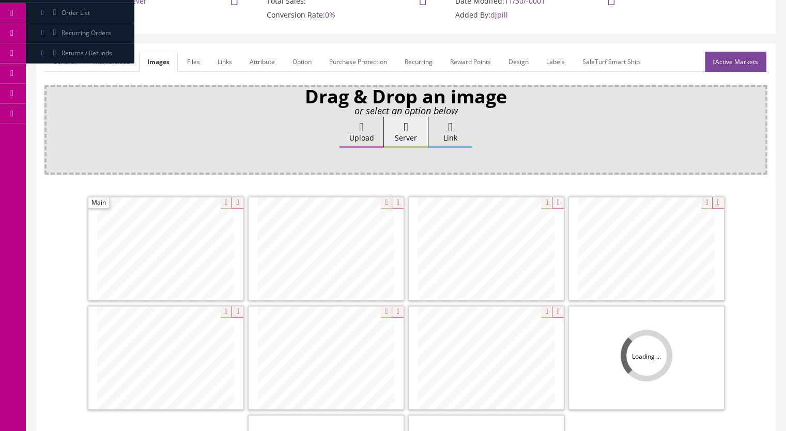
scroll to position [155, 0]
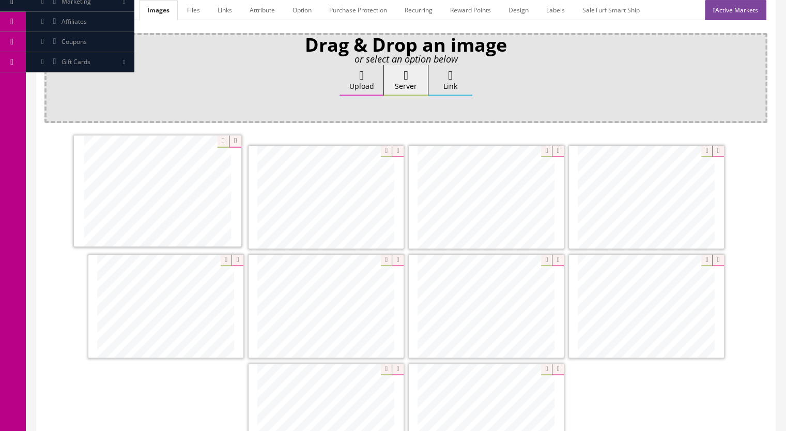
drag, startPoint x: 191, startPoint y: 321, endPoint x: 188, endPoint y: 210, distance: 111.1
drag, startPoint x: 621, startPoint y: 211, endPoint x: 282, endPoint y: 212, distance: 339.0
drag, startPoint x: 632, startPoint y: 317, endPoint x: 503, endPoint y: 207, distance: 169.4
drag, startPoint x: 666, startPoint y: 299, endPoint x: 155, endPoint y: 293, distance: 510.6
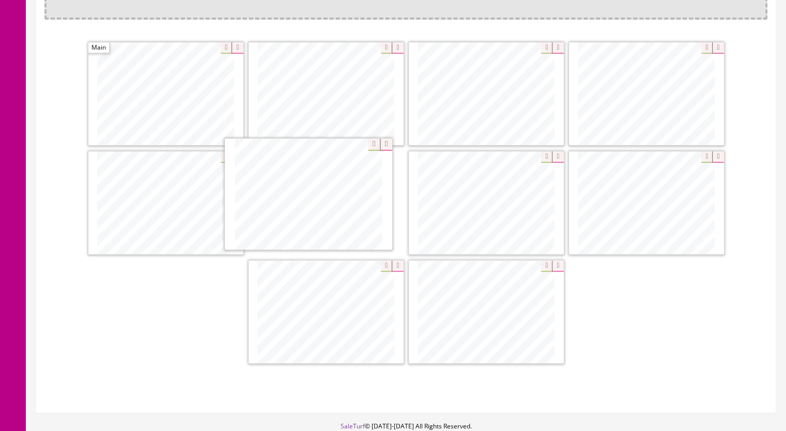
drag, startPoint x: 515, startPoint y: 329, endPoint x: 337, endPoint y: 212, distance: 212.4
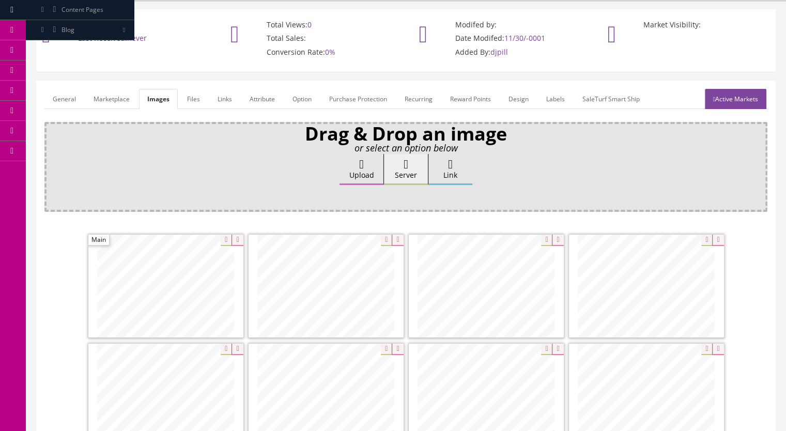
scroll to position [52, 0]
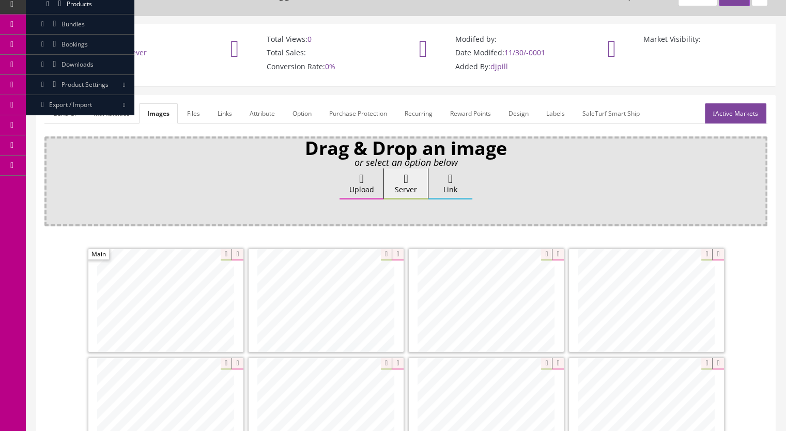
click at [110, 110] on link "Marketplace" at bounding box center [111, 113] width 53 height 20
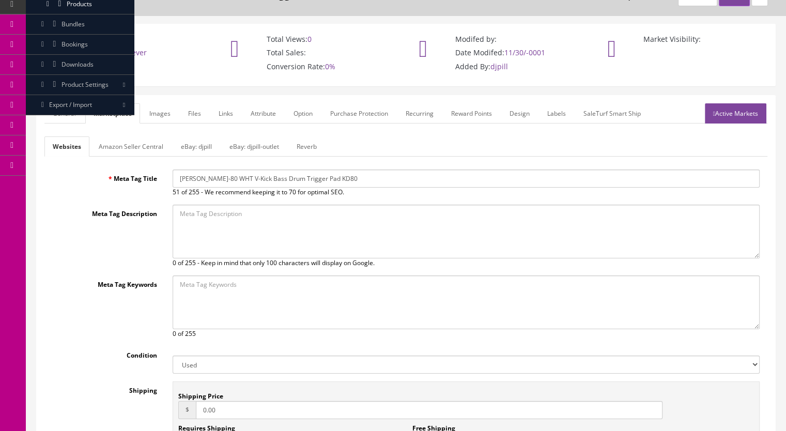
click at [304, 144] on link "Reverb" at bounding box center [306, 146] width 37 height 20
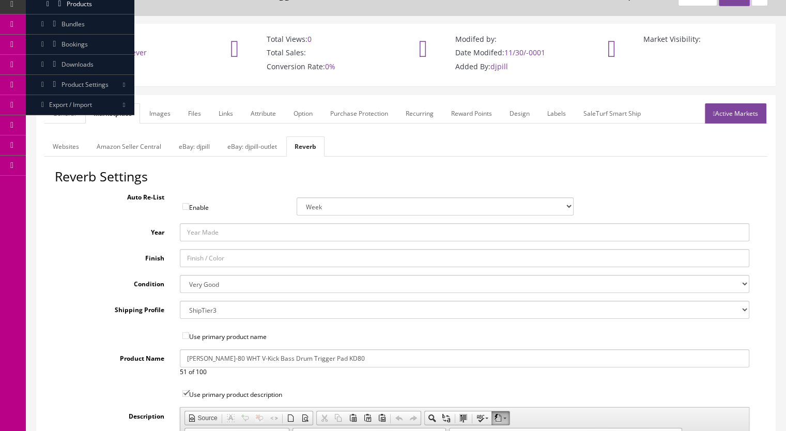
click at [52, 114] on link "General" at bounding box center [64, 113] width 40 height 20
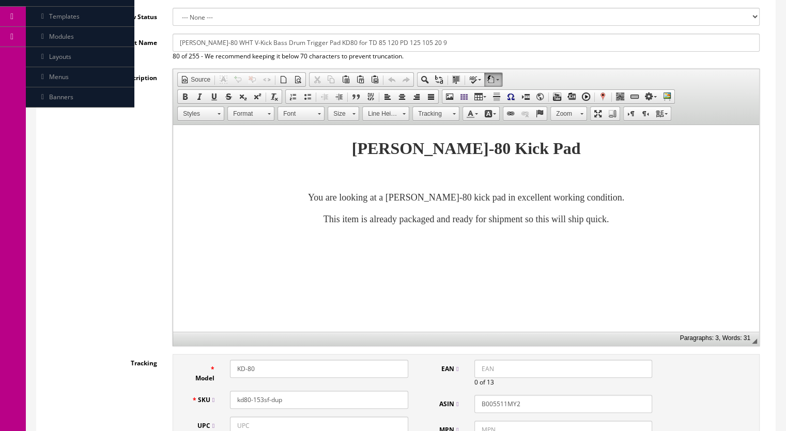
scroll to position [362, 0]
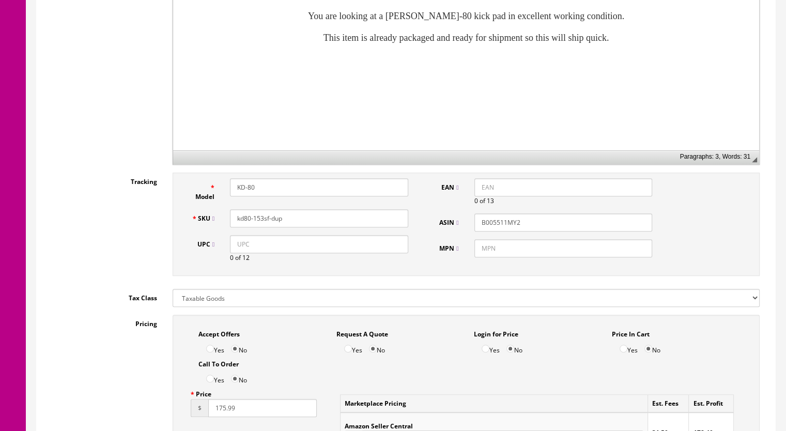
drag, startPoint x: 286, startPoint y: 217, endPoint x: 258, endPoint y: 223, distance: 28.6
click at [258, 223] on input "kd80-153sf-dup" at bounding box center [319, 218] width 178 height 18
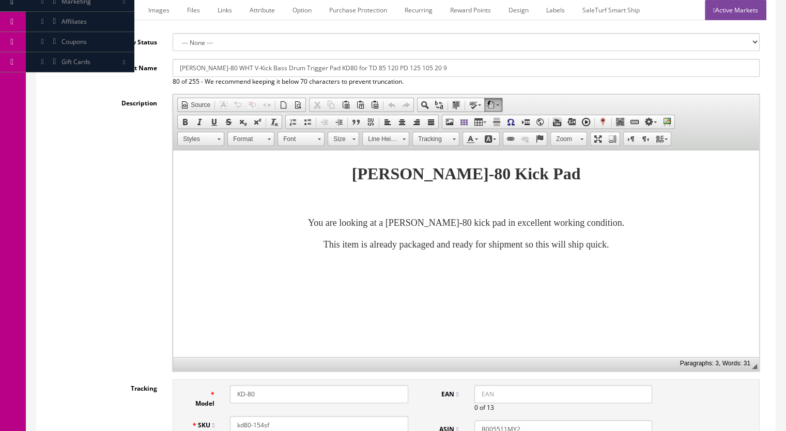
type input "kd80-154sf"
click at [734, 14] on link "Active Markets" at bounding box center [735, 10] width 61 height 20
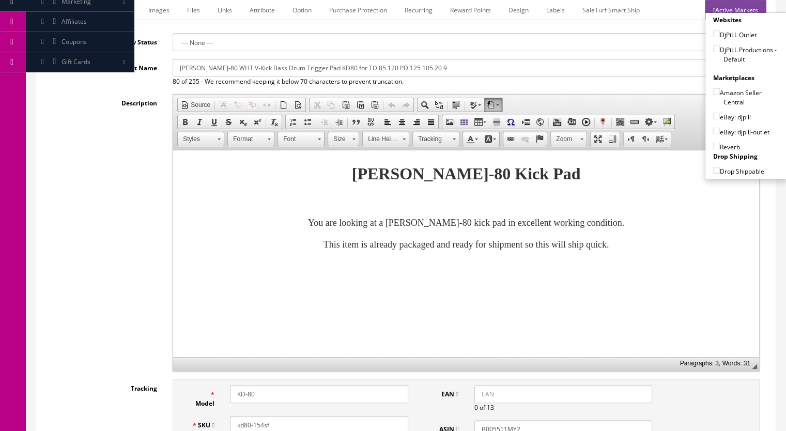
click at [713, 49] on input"] "DjPiLL Productions - Default" at bounding box center [716, 48] width 7 height 7
checkbox input"] "true"
click at [716, 113] on label "eBay: djpill" at bounding box center [732, 117] width 38 height 10
click at [716, 113] on input"] "eBay: djpill" at bounding box center [716, 116] width 7 height 7
checkbox input"] "true"
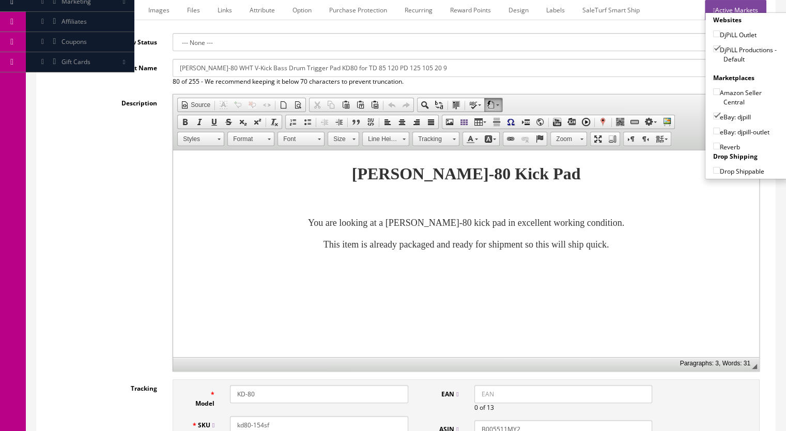
click at [713, 143] on input"] "Reverb" at bounding box center [716, 146] width 7 height 7
checkbox input"] "true"
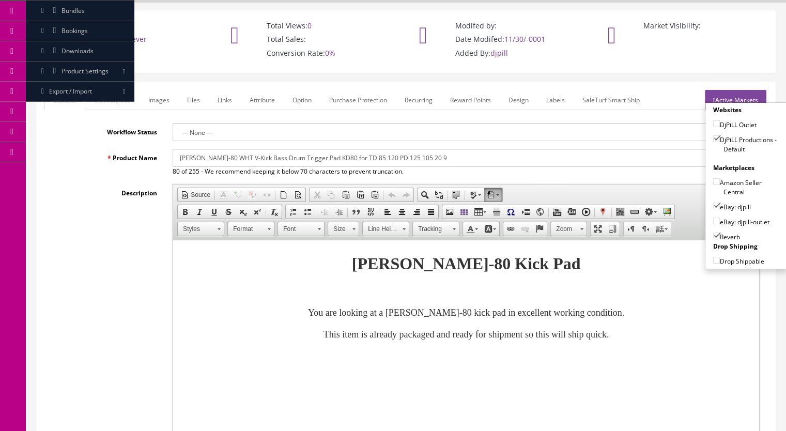
scroll to position [0, 0]
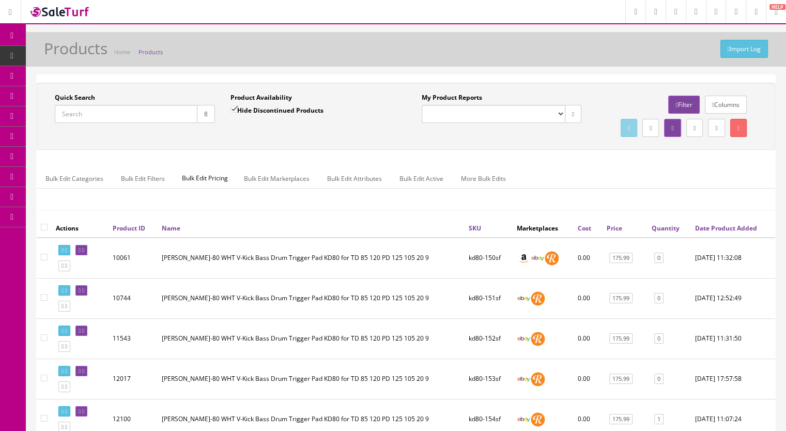
click at [105, 112] on input "Quick Search" at bounding box center [126, 114] width 143 height 18
drag, startPoint x: 70, startPoint y: 118, endPoint x: 36, endPoint y: 116, distance: 34.2
click at [39, 118] on div "Quick Search r Date From Product Availability Hide Discontinued Products Date To" at bounding box center [222, 112] width 367 height 38
paste input "RolandClamp-1b"
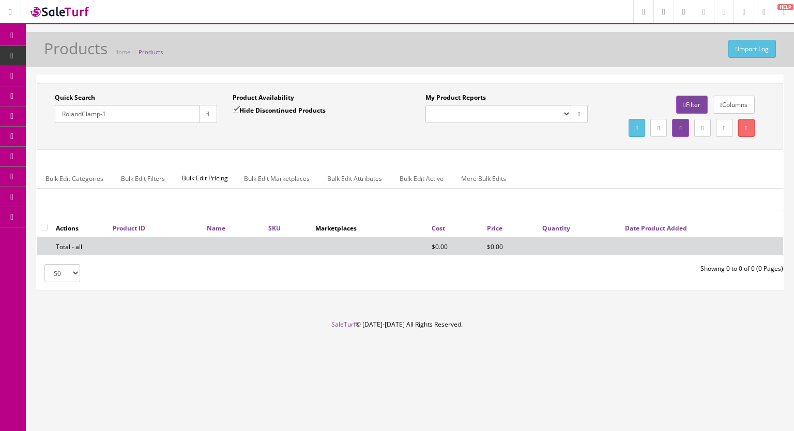
type input "RolandClamp-1"
click at [236, 109] on input "Hide Discontinued Products" at bounding box center [236, 109] width 7 height 7
checkbox input "false"
click at [214, 113] on button "button" at bounding box center [208, 114] width 18 height 18
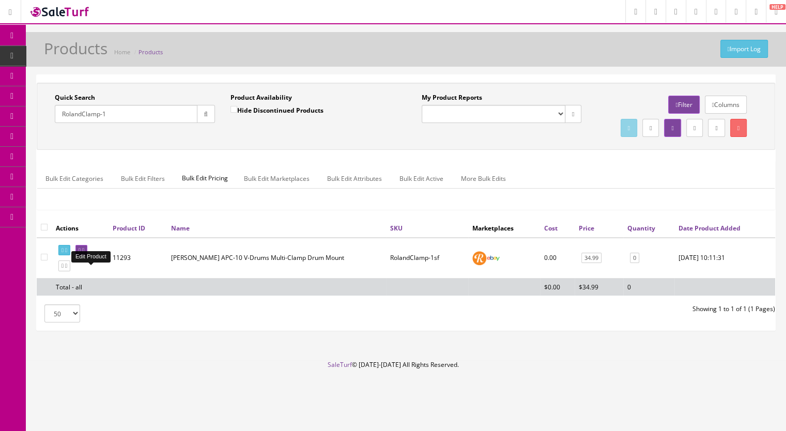
click at [87, 256] on link at bounding box center [81, 250] width 12 height 11
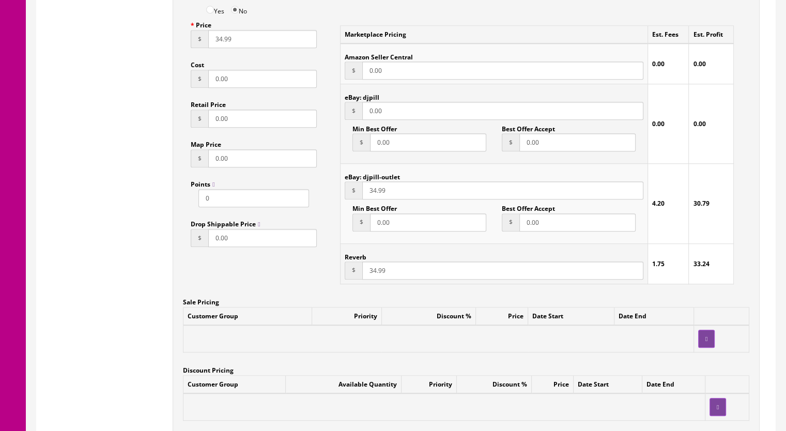
scroll to position [879, 0]
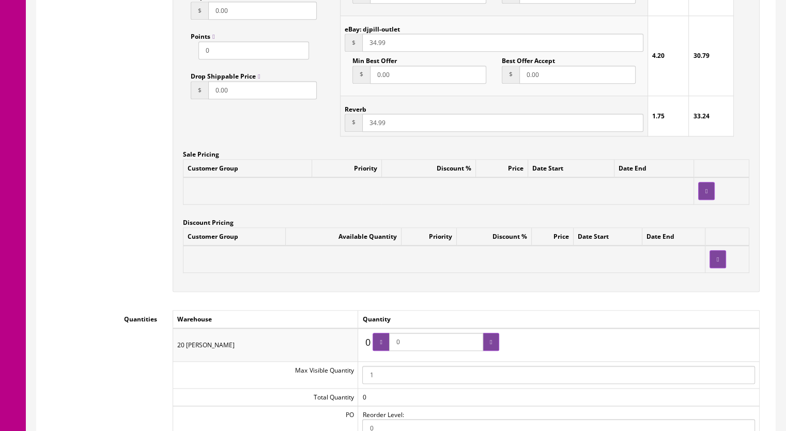
drag, startPoint x: 409, startPoint y: 343, endPoint x: 393, endPoint y: 343, distance: 16.5
click at [393, 343] on span "0" at bounding box center [436, 342] width 127 height 18
type input "1"
click at [492, 344] on div at bounding box center [491, 342] width 17 height 18
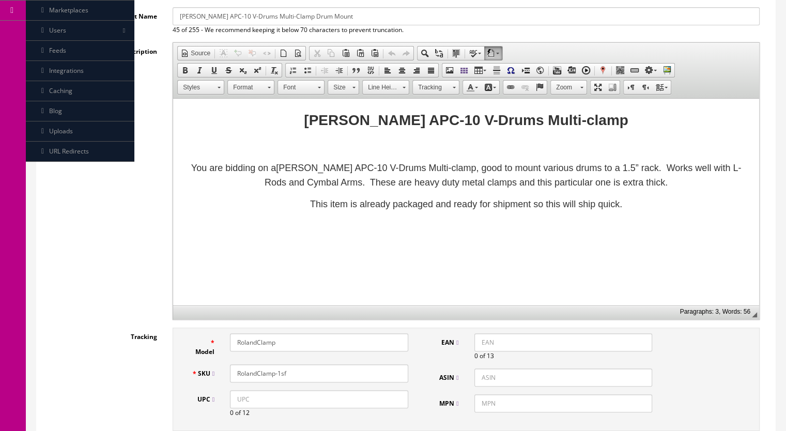
scroll to position [0, 0]
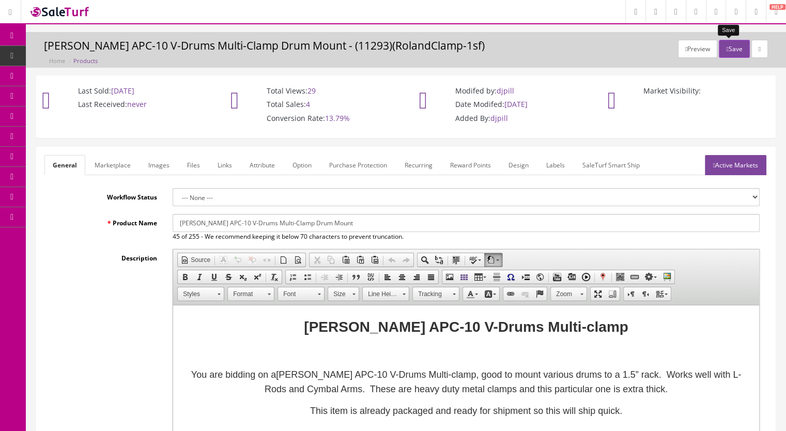
click at [732, 51] on button "Save" at bounding box center [734, 49] width 30 height 18
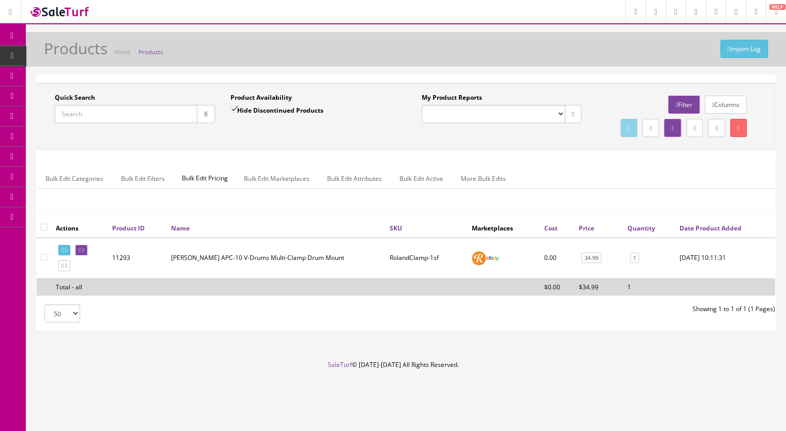
click at [91, 116] on input "Quick Search" at bounding box center [126, 114] width 143 height 18
paste input "PD7-156g"
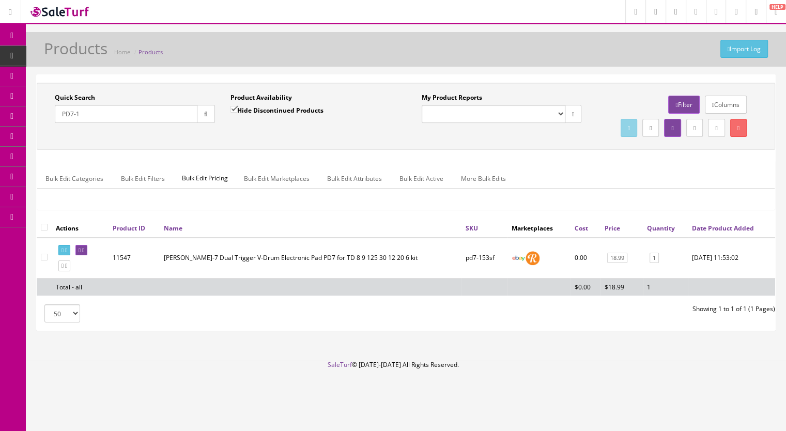
type input "PD7-1"
click at [67, 269] on icon at bounding box center [66, 266] width 2 height 6
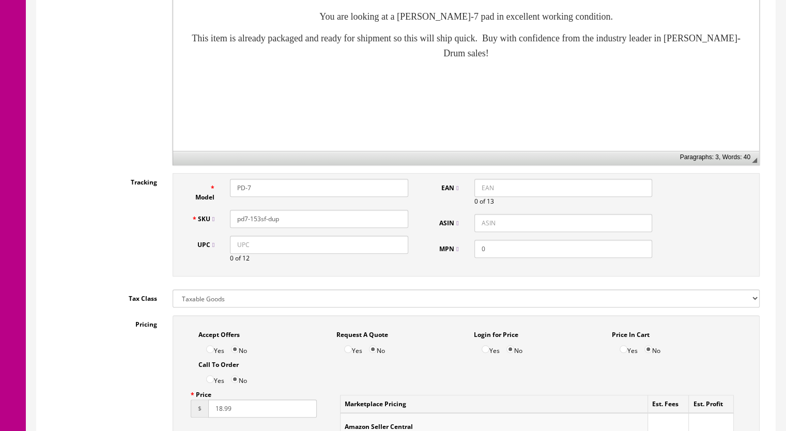
scroll to position [362, 0]
drag, startPoint x: 281, startPoint y: 221, endPoint x: 256, endPoint y: 224, distance: 25.0
click at [256, 224] on input "pd7-153sf-dup" at bounding box center [319, 218] width 178 height 18
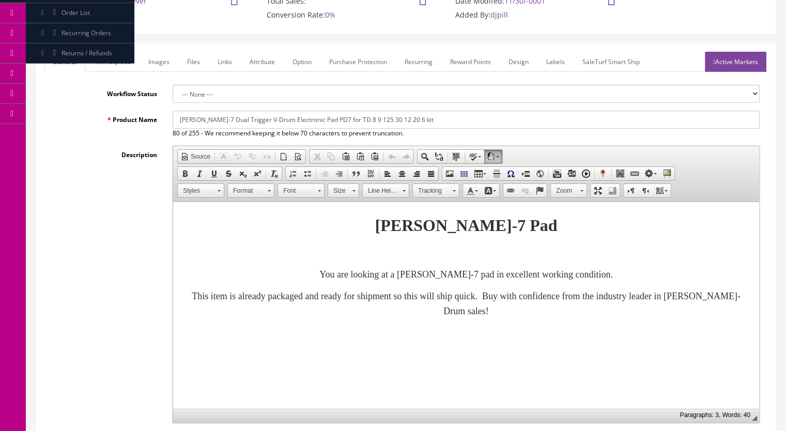
scroll to position [103, 0]
type input "pd7-157sf"
click at [122, 60] on link "Marketplace" at bounding box center [112, 62] width 53 height 20
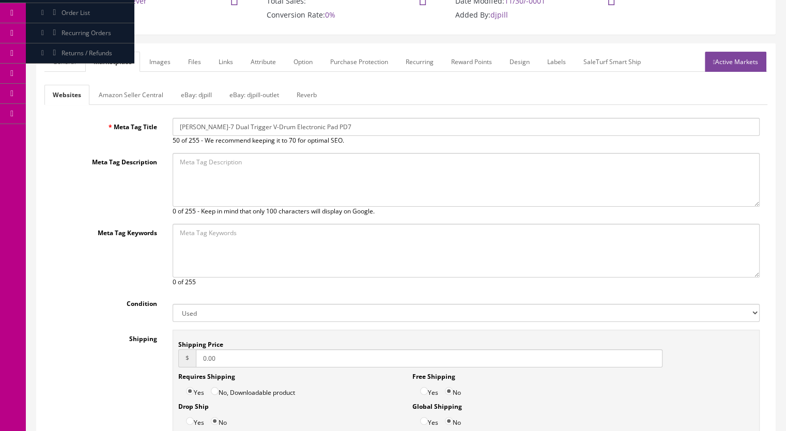
click at [306, 94] on link "Reverb" at bounding box center [306, 95] width 37 height 20
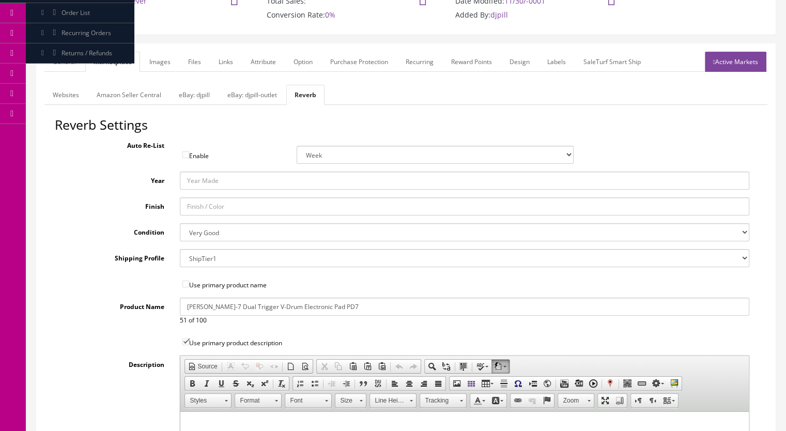
click at [199, 224] on select "Brand New Mint Excellent Very Good Good Fair Poor B-Stock Non Functioning" at bounding box center [465, 232] width 570 height 18
select select "f7a3f48c-972a-44c6-b01a-0cd27488d3f6"
click at [180, 223] on select "Brand New Mint Excellent Very Good Good Fair Poor B-Stock Non Functioning" at bounding box center [465, 232] width 570 height 18
click at [164, 63] on link "Images" at bounding box center [160, 62] width 38 height 20
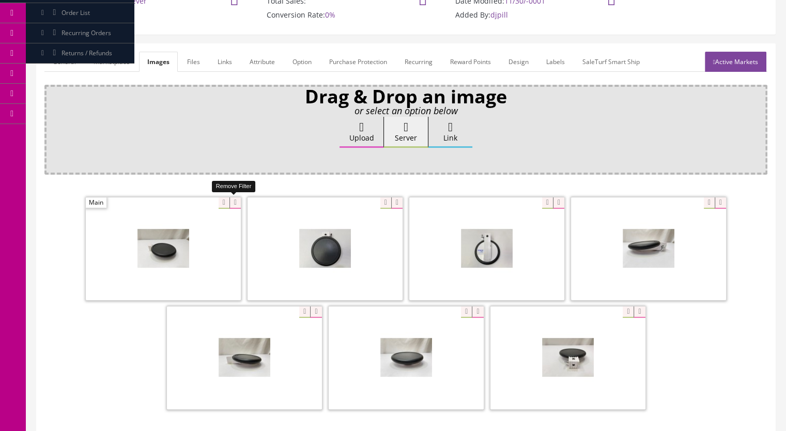
click at [233, 203] on icon at bounding box center [234, 202] width 11 height 11
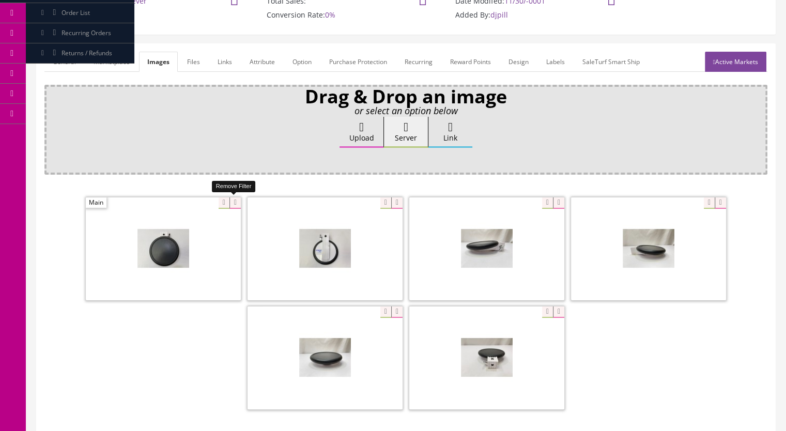
click at [235, 203] on icon at bounding box center [234, 202] width 11 height 11
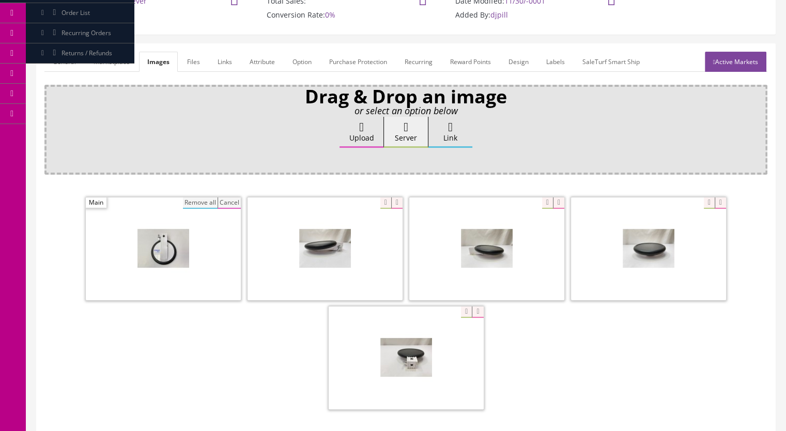
drag, startPoint x: 204, startPoint y: 204, endPoint x: 363, endPoint y: 228, distance: 161.5
click at [205, 204] on button "Remove all" at bounding box center [200, 202] width 35 height 11
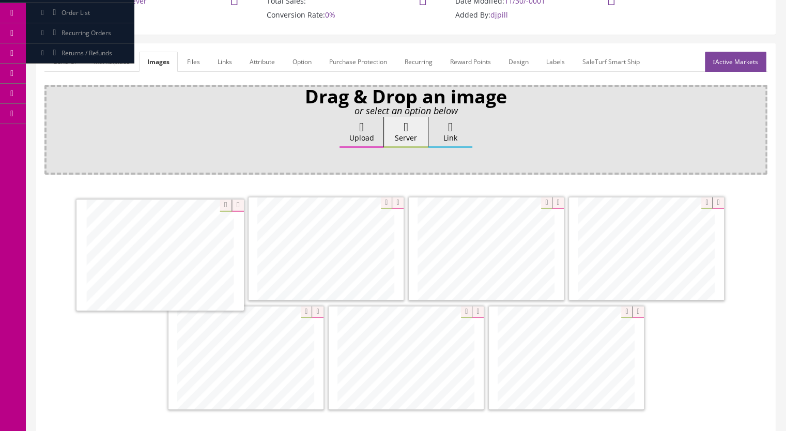
drag, startPoint x: 366, startPoint y: 261, endPoint x: 205, endPoint y: 268, distance: 161.4
drag, startPoint x: 642, startPoint y: 255, endPoint x: 305, endPoint y: 255, distance: 336.4
drag, startPoint x: 670, startPoint y: 270, endPoint x: 498, endPoint y: 269, distance: 171.6
drag, startPoint x: 729, startPoint y: 60, endPoint x: 719, endPoint y: 66, distance: 11.3
click at [729, 60] on link "Active Markets" at bounding box center [735, 62] width 61 height 20
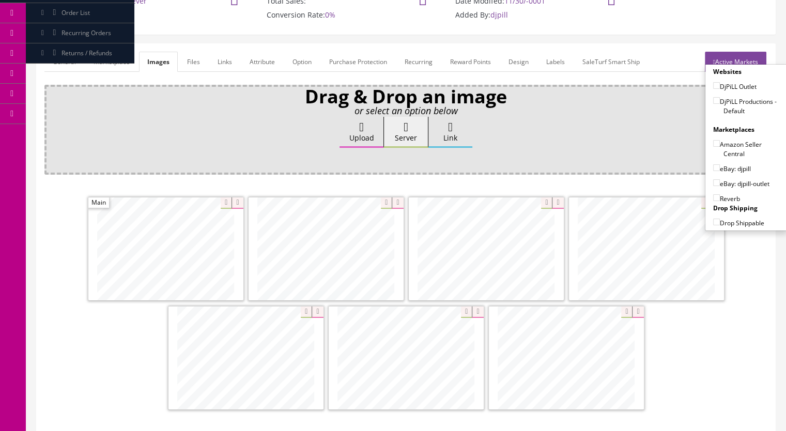
click at [713, 99] on input"] "DjPiLL Productions - Default" at bounding box center [716, 100] width 7 height 7
checkbox input"] "true"
click at [714, 166] on input"] "eBay: djpill" at bounding box center [716, 167] width 7 height 7
checkbox input"] "true"
click at [713, 197] on input"] "Reverb" at bounding box center [716, 197] width 7 height 7
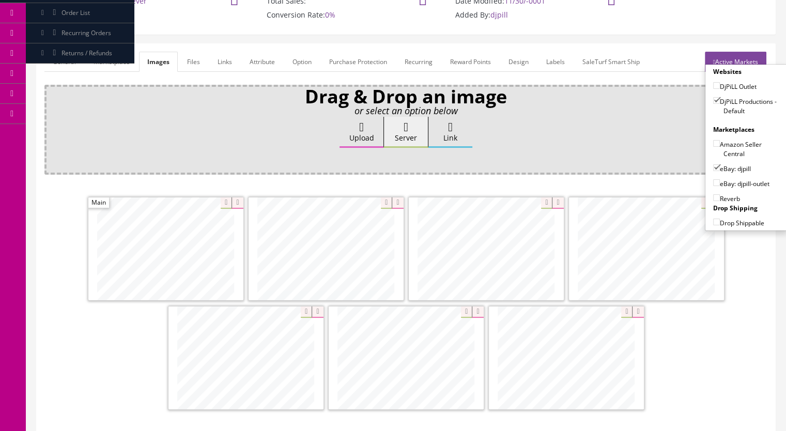
checkbox input"] "true"
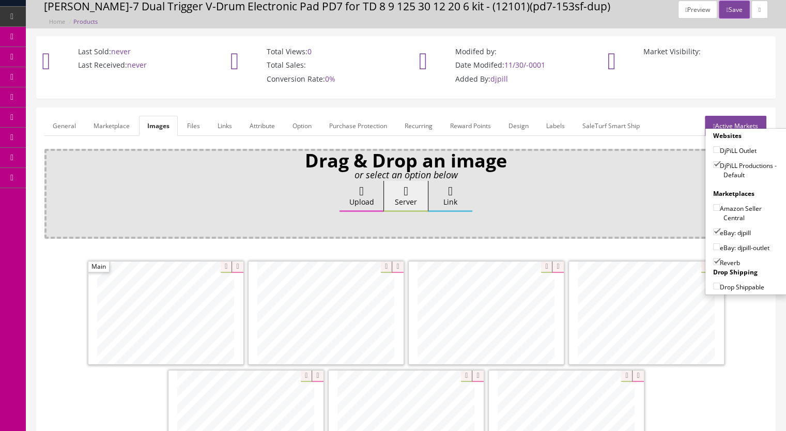
scroll to position [0, 0]
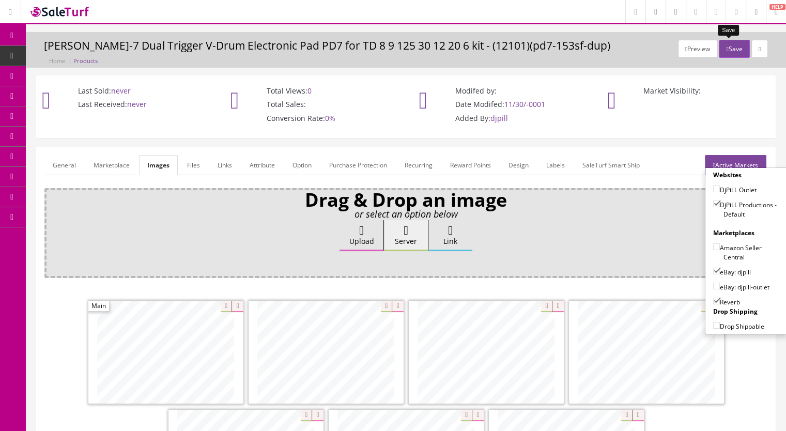
click at [725, 46] on button "Save" at bounding box center [734, 49] width 30 height 18
